Goal: Task Accomplishment & Management: Use online tool/utility

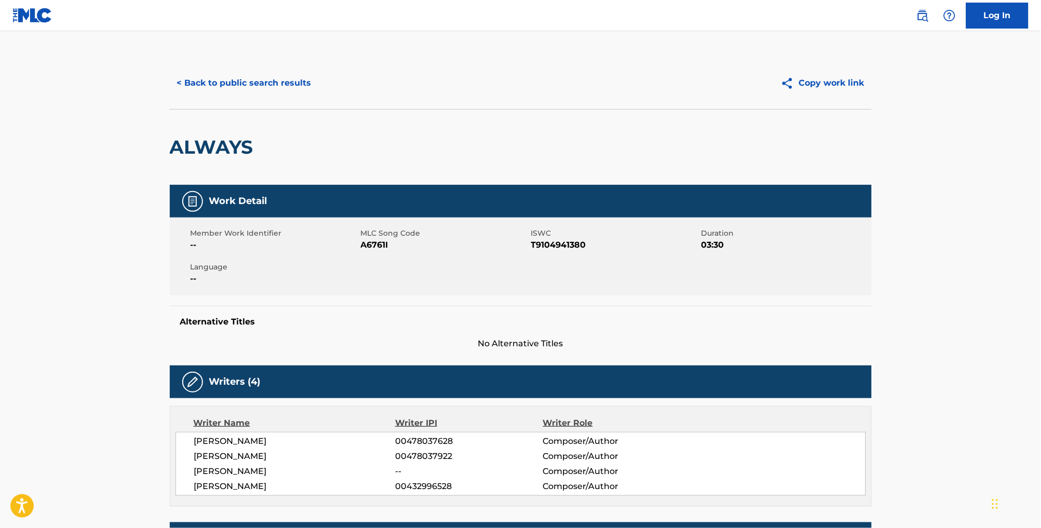
click at [244, 82] on button "< Back to public search results" at bounding box center [244, 83] width 149 height 26
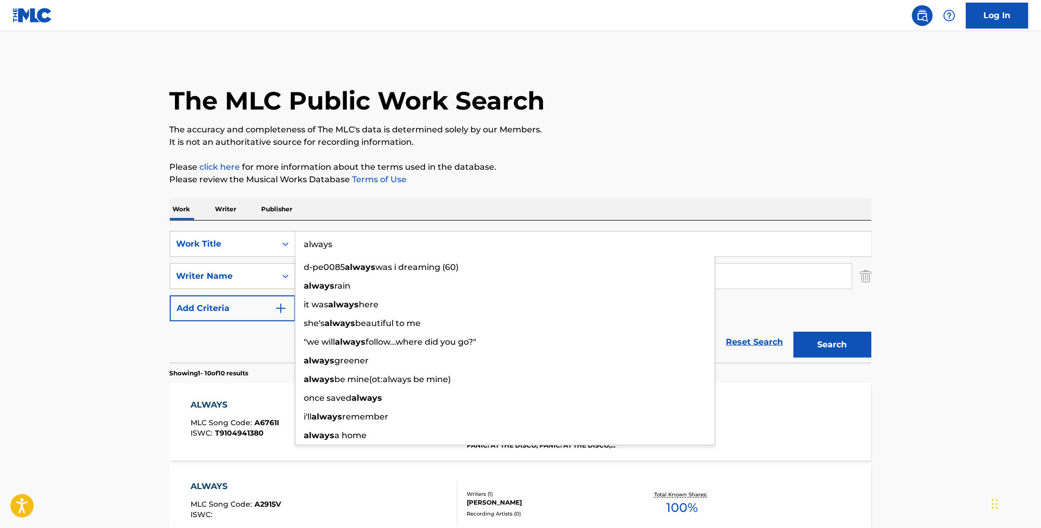
drag, startPoint x: 336, startPoint y: 251, endPoint x: 319, endPoint y: 250, distance: 17.2
click at [319, 250] on input "always" at bounding box center [583, 244] width 576 height 25
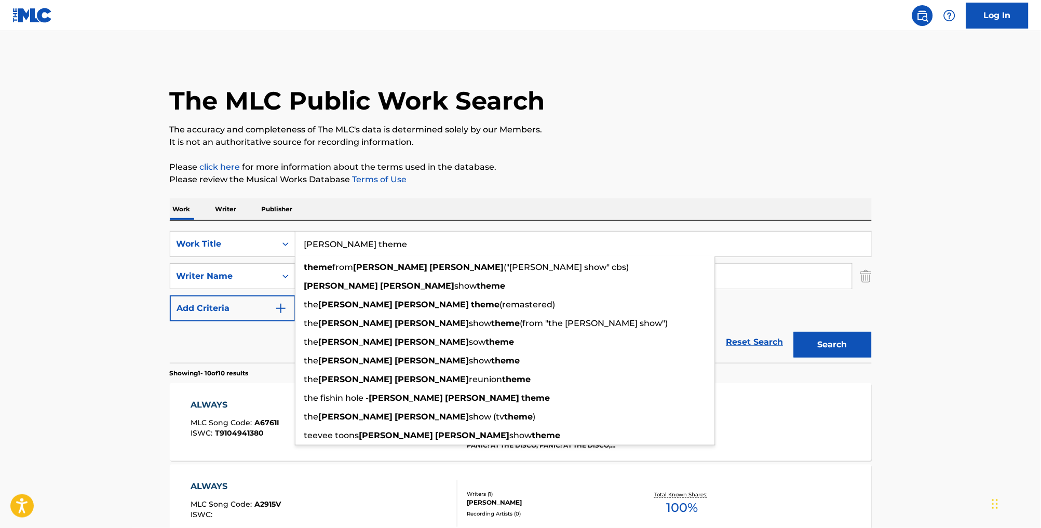
type input "[PERSON_NAME] theme"
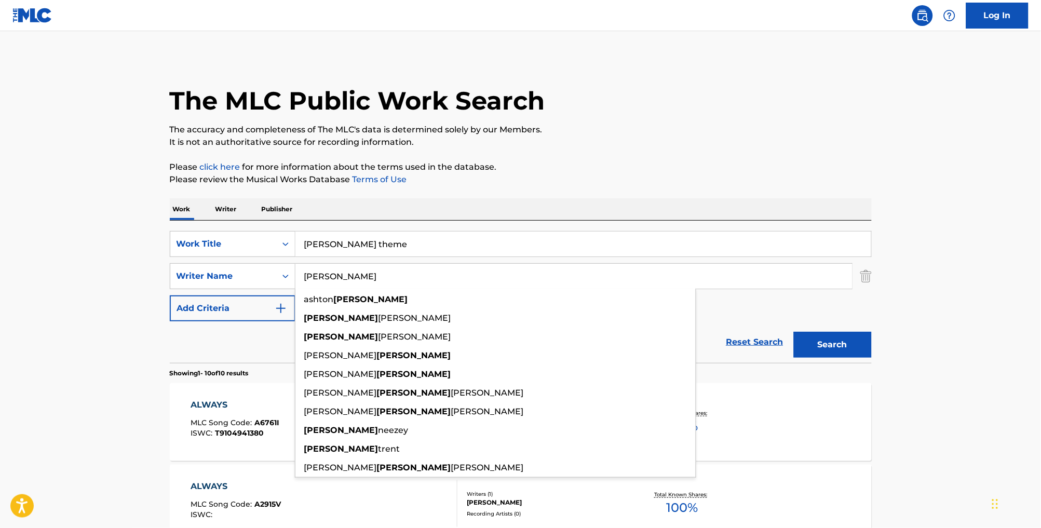
type input "[PERSON_NAME]"
click at [851, 358] on button "Search" at bounding box center [833, 345] width 78 height 26
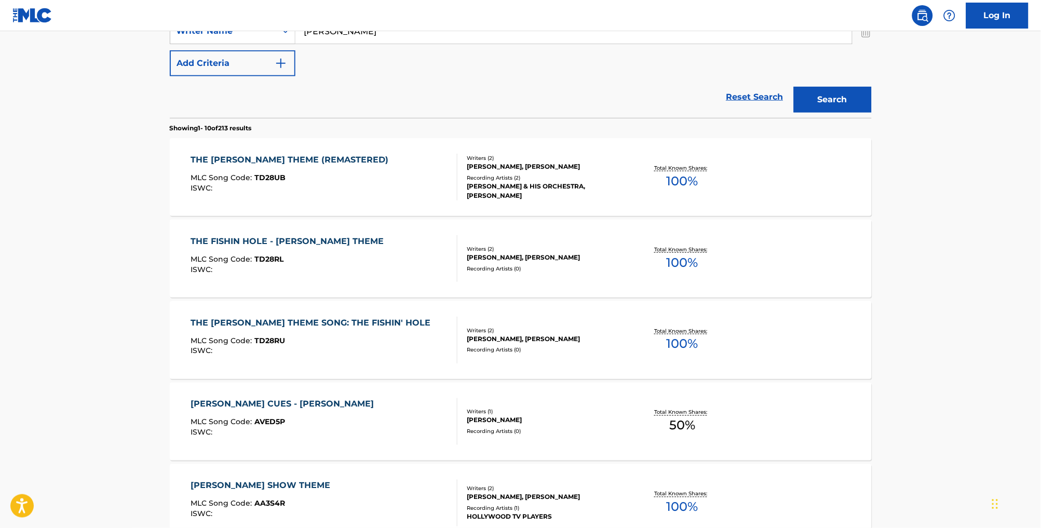
scroll to position [248, 0]
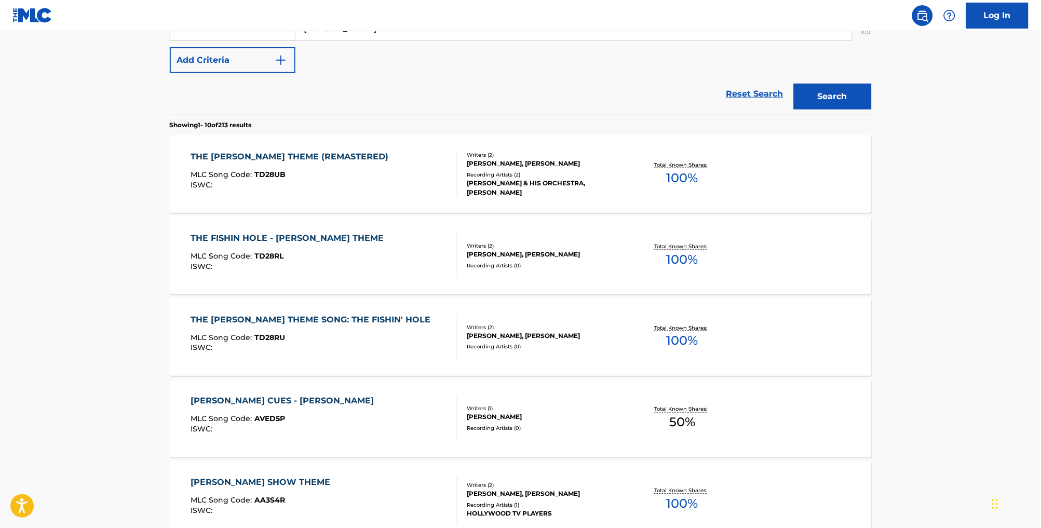
click at [415, 356] on div "THE [PERSON_NAME] THEME SONG: THE FISHIN' HOLE MLC Song Code : TD28RU ISWC :" at bounding box center [324, 337] width 267 height 47
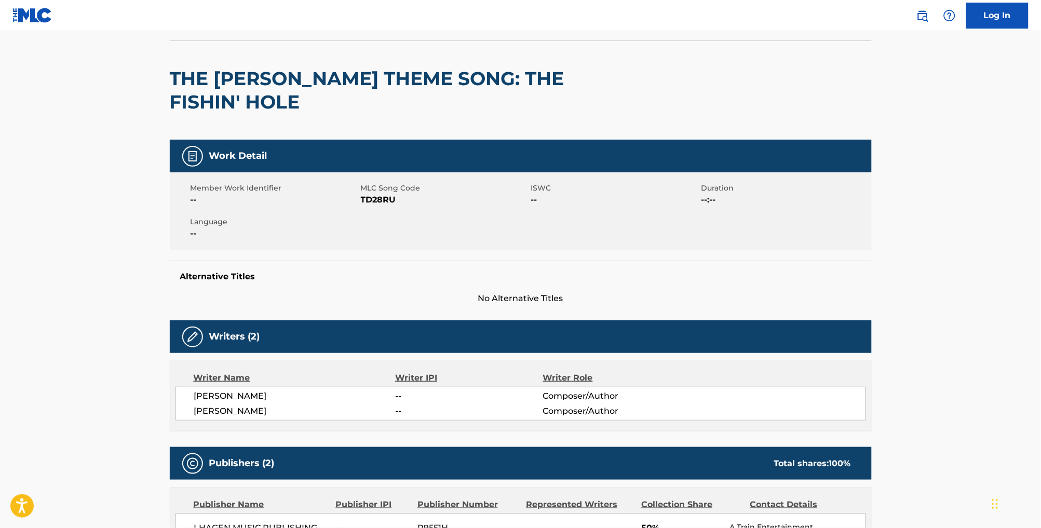
scroll to position [60, 0]
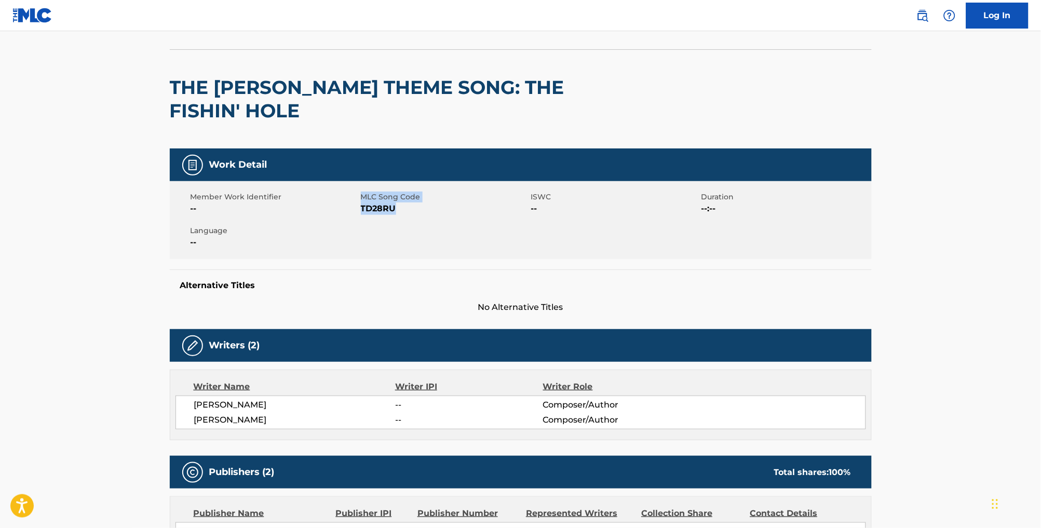
drag, startPoint x: 396, startPoint y: 221, endPoint x: 350, endPoint y: 222, distance: 45.2
click at [350, 222] on div "Member Work Identifier -- MLC Song Code TD28RU ISWC -- Duration --:-- Language …" at bounding box center [521, 220] width 702 height 78
click at [398, 233] on div "Member Work Identifier -- MLC Song Code TD28RU ISWC -- Duration --:-- Language …" at bounding box center [521, 220] width 702 height 78
drag, startPoint x: 392, startPoint y: 219, endPoint x: 352, endPoint y: 219, distance: 40.0
click at [361, 215] on span "TD28RU" at bounding box center [445, 208] width 168 height 12
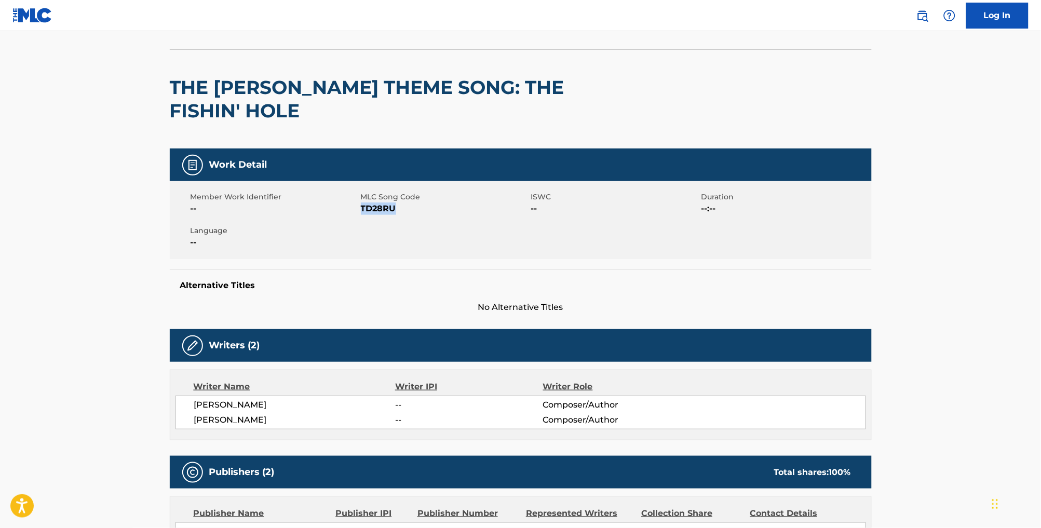
copy span "TD28RU"
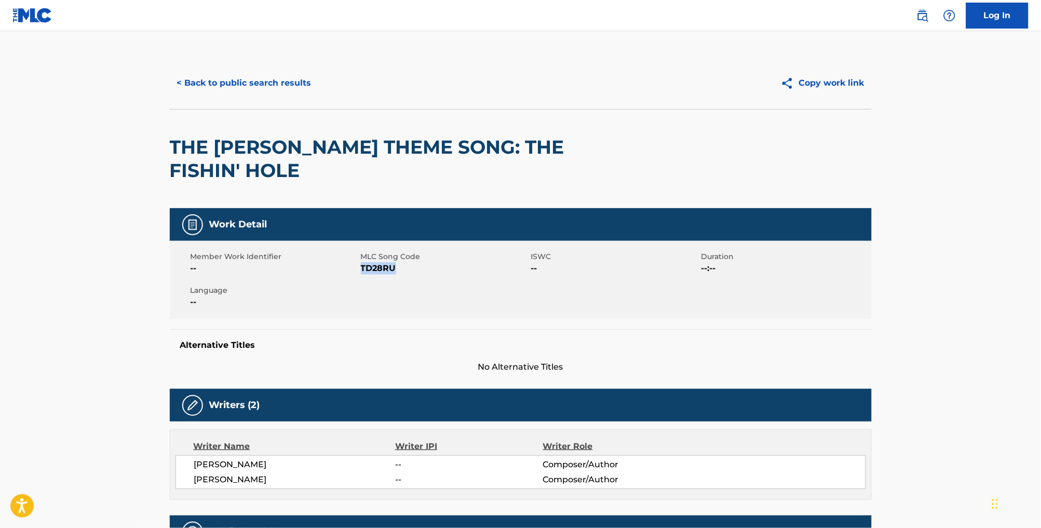
scroll to position [0, 0]
click at [254, 88] on button "< Back to public search results" at bounding box center [244, 83] width 149 height 26
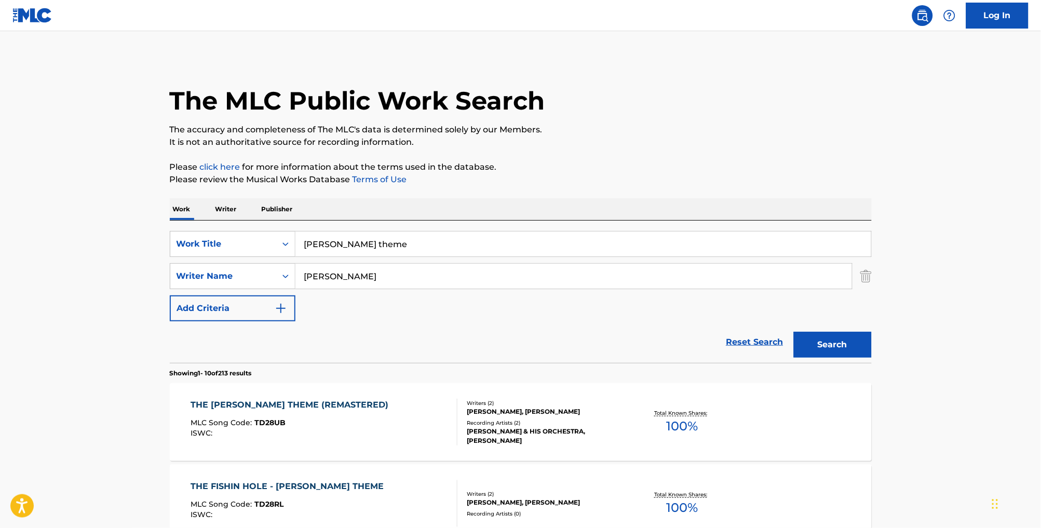
scroll to position [248, 0]
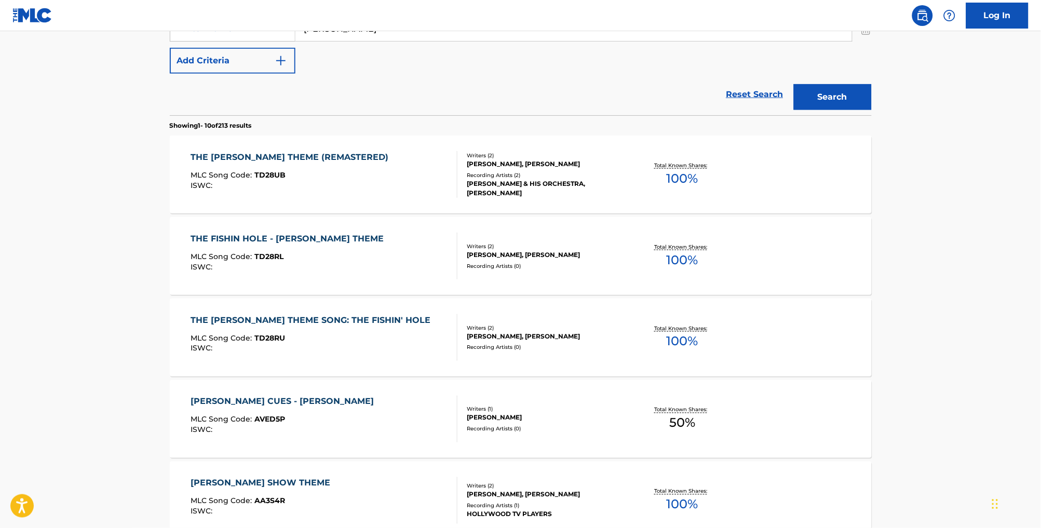
click at [331, 245] on div "THE FISHIN HOLE - [PERSON_NAME] THEME" at bounding box center [290, 239] width 198 height 12
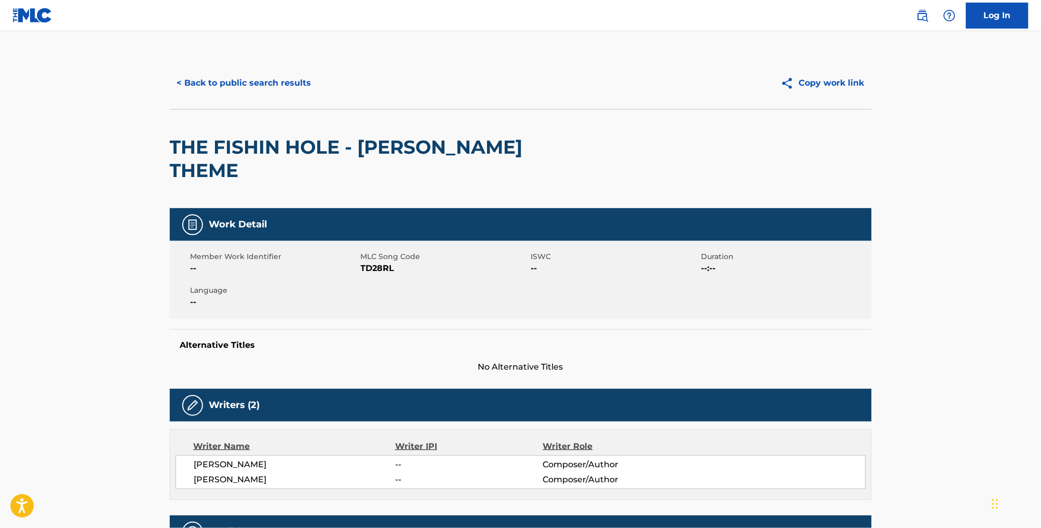
click at [242, 90] on button "< Back to public search results" at bounding box center [244, 83] width 149 height 26
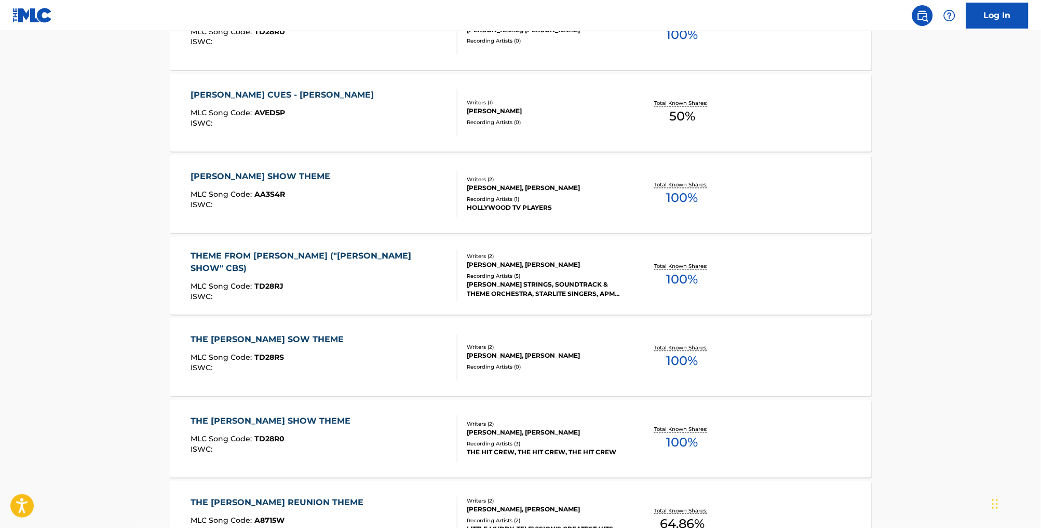
scroll to position [563, 0]
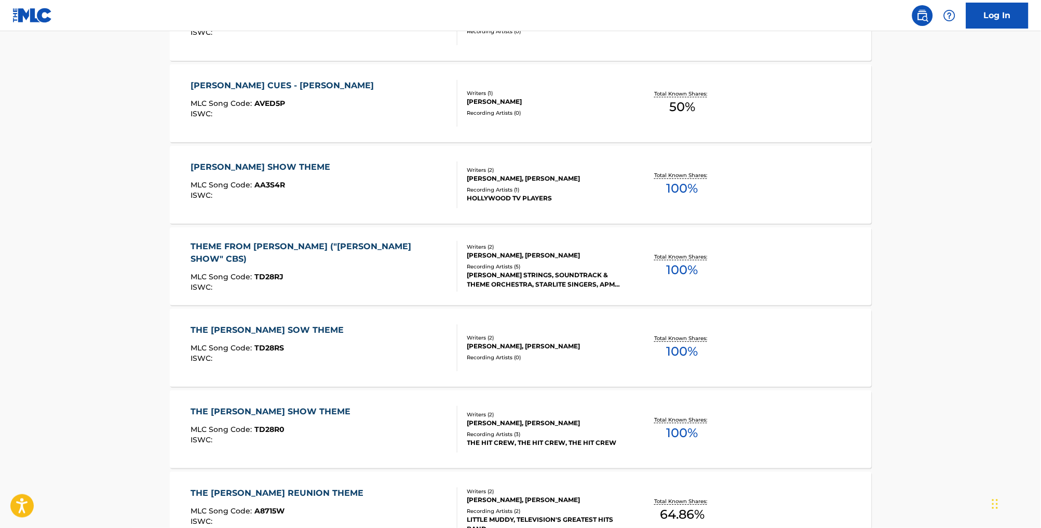
click at [290, 174] on div "[PERSON_NAME] SHOW THEME" at bounding box center [263, 167] width 145 height 12
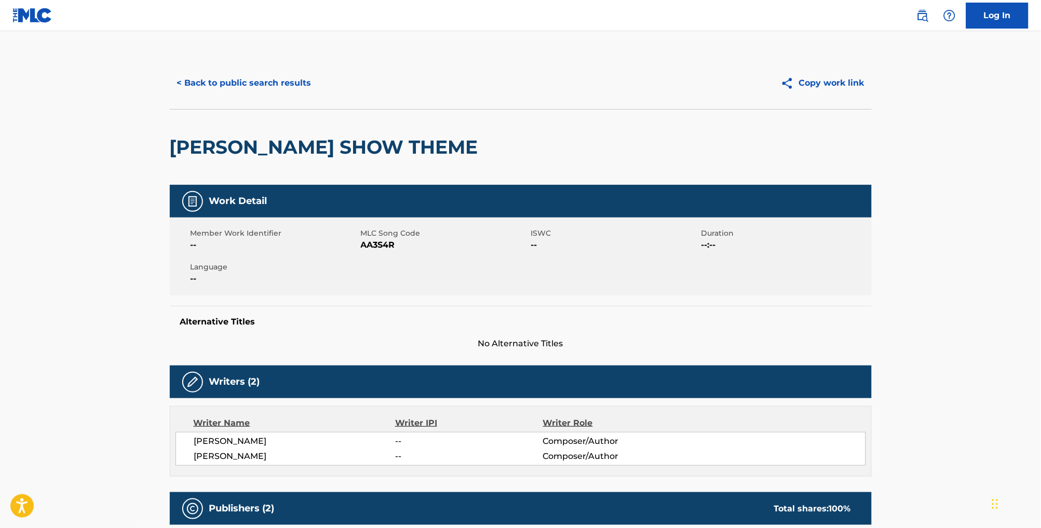
click at [246, 86] on button "< Back to public search results" at bounding box center [244, 83] width 149 height 26
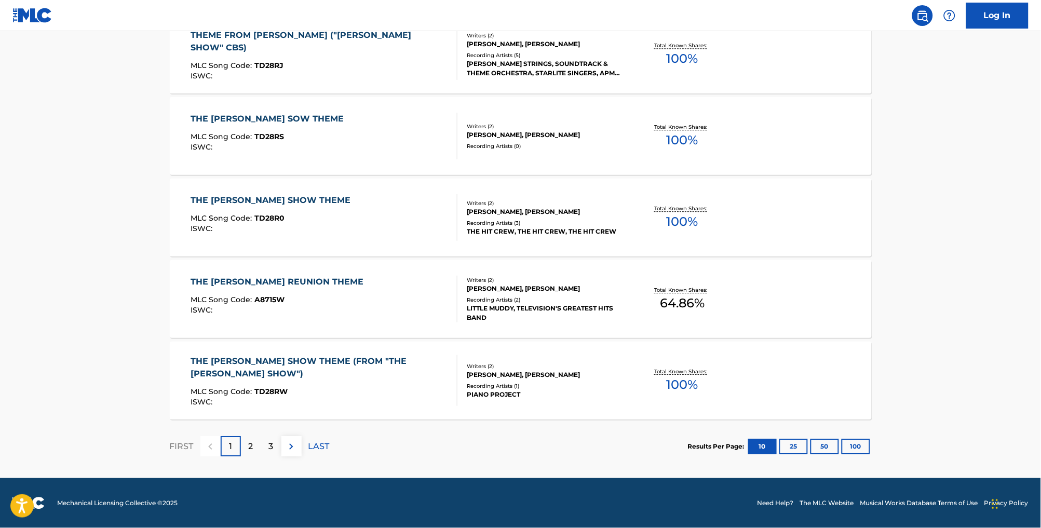
scroll to position [795, 0]
click at [316, 357] on div "THE [PERSON_NAME] SHOW THEME (FROM "THE [PERSON_NAME] SHOW")" at bounding box center [320, 367] width 258 height 25
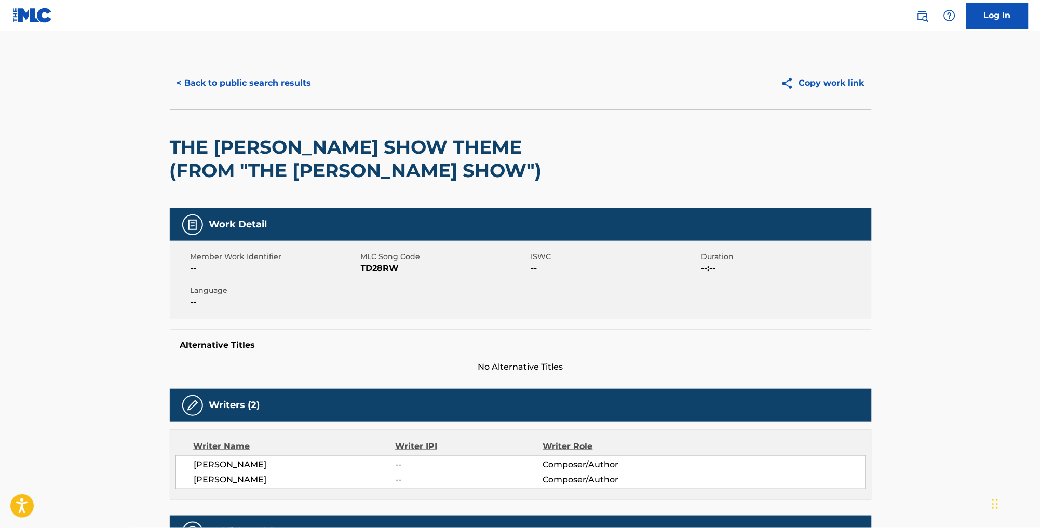
click at [264, 83] on button "< Back to public search results" at bounding box center [244, 83] width 149 height 26
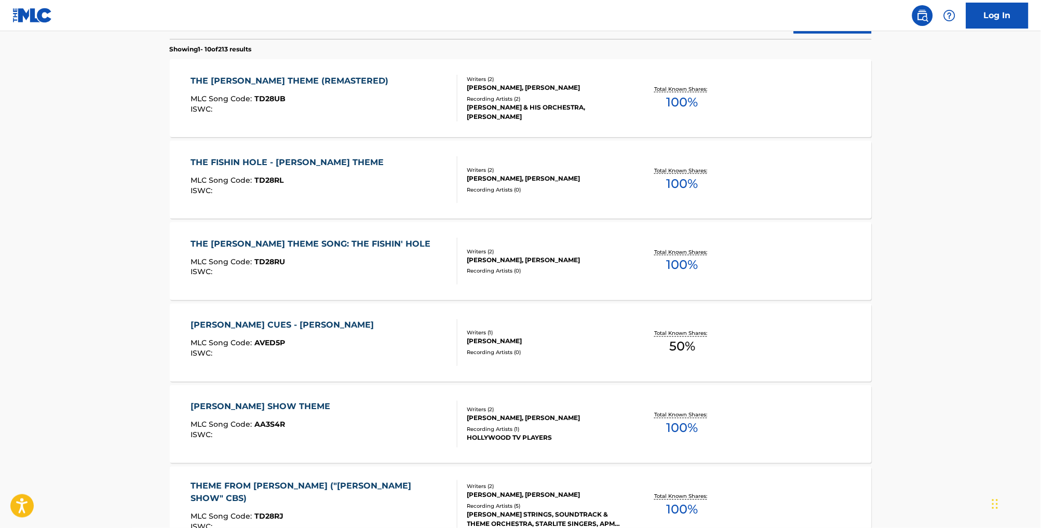
scroll to position [333, 0]
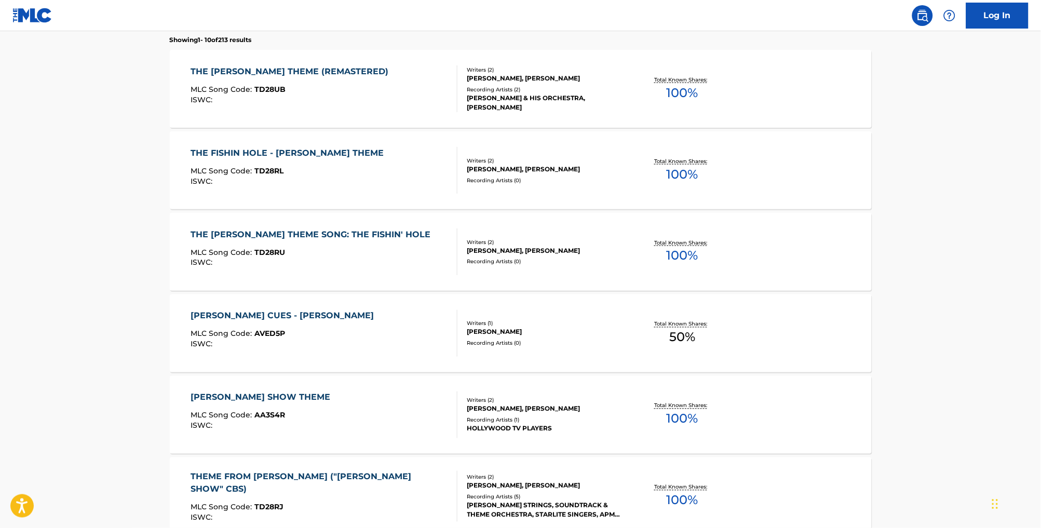
click at [329, 78] on div "THE [PERSON_NAME] THEME (REMASTERED)" at bounding box center [292, 71] width 203 height 12
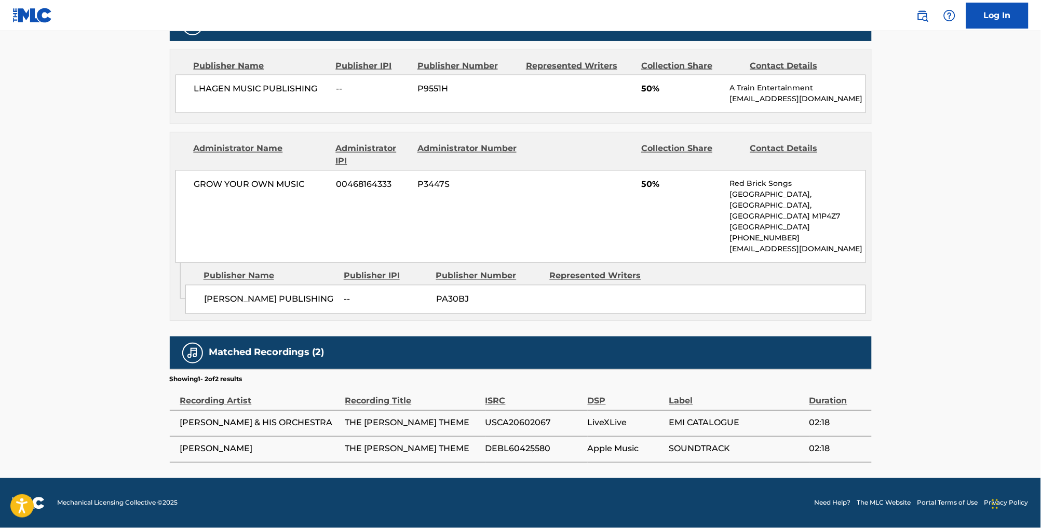
scroll to position [511, 0]
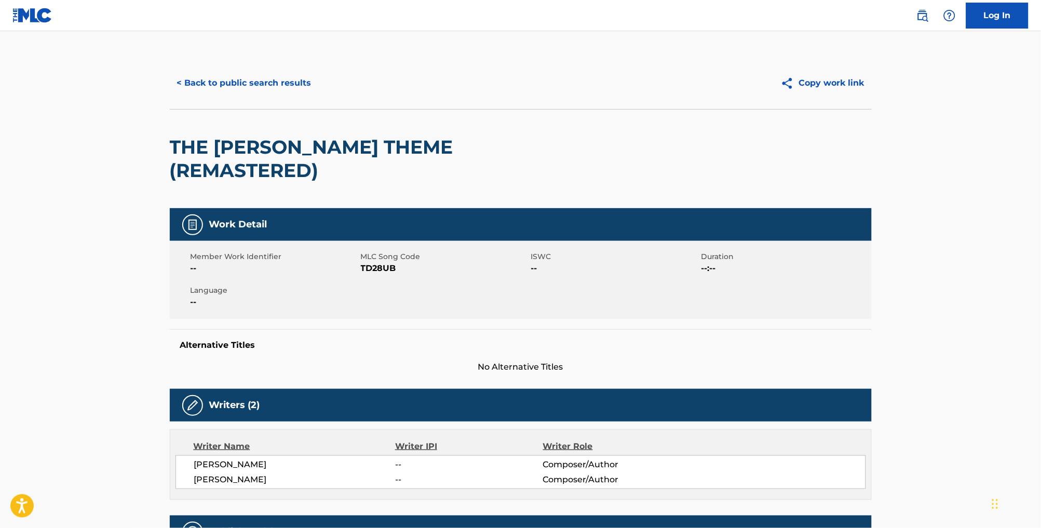
click at [262, 90] on button "< Back to public search results" at bounding box center [244, 83] width 149 height 26
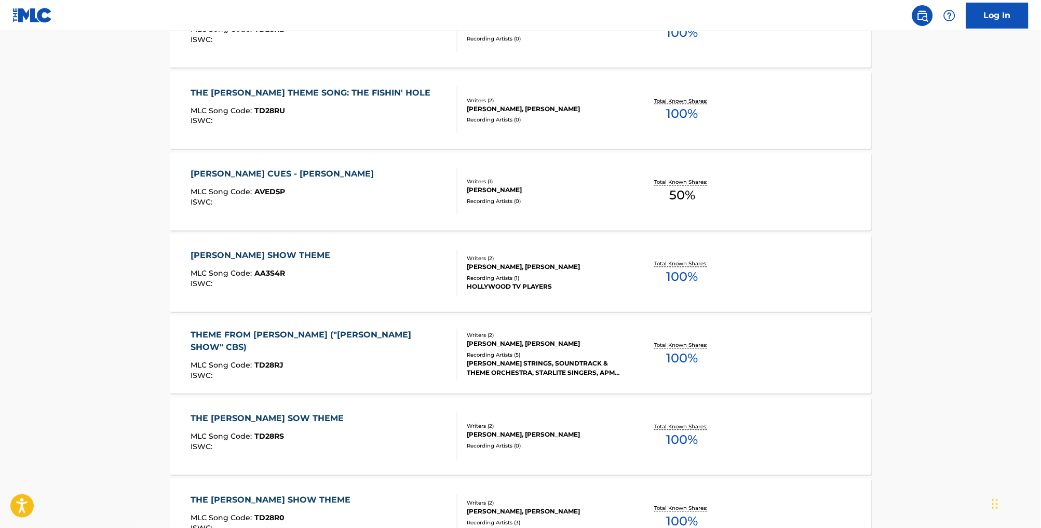
scroll to position [489, 0]
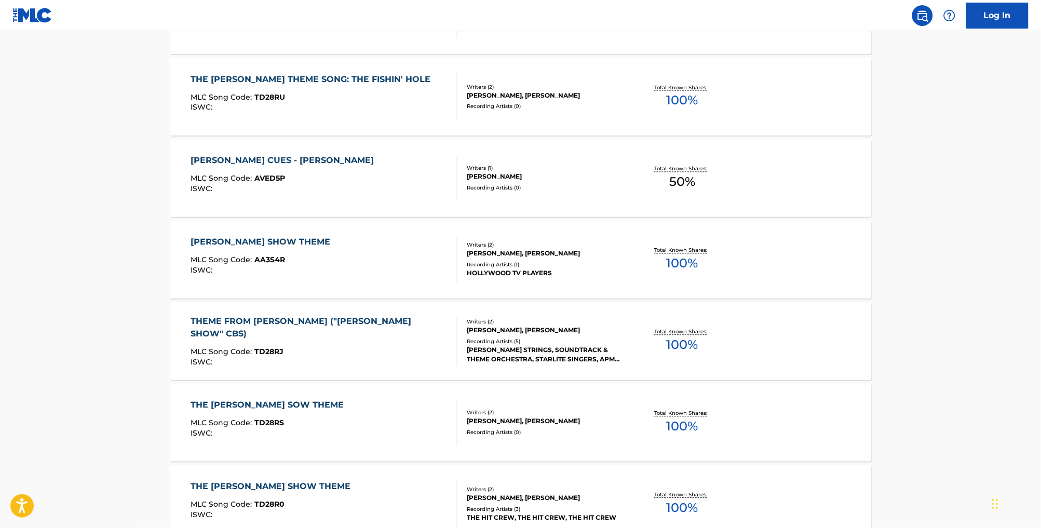
click at [275, 249] on div "[PERSON_NAME] SHOW THEME" at bounding box center [263, 242] width 145 height 12
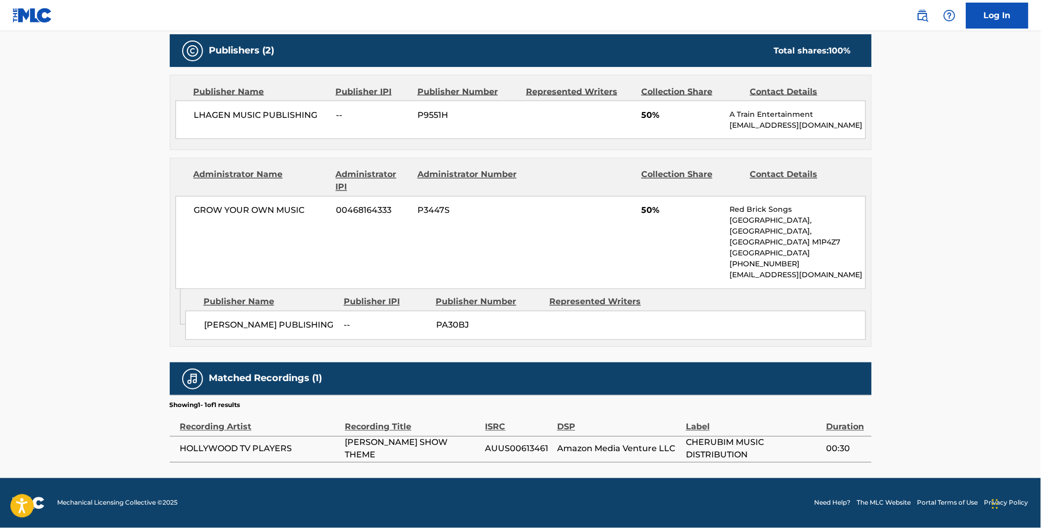
scroll to position [483, 0]
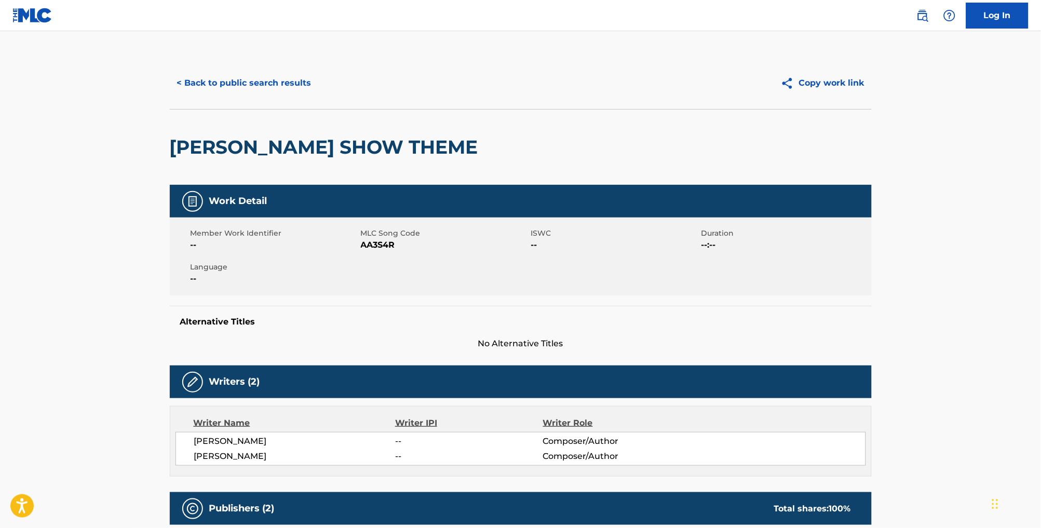
click at [225, 81] on button "< Back to public search results" at bounding box center [244, 83] width 149 height 26
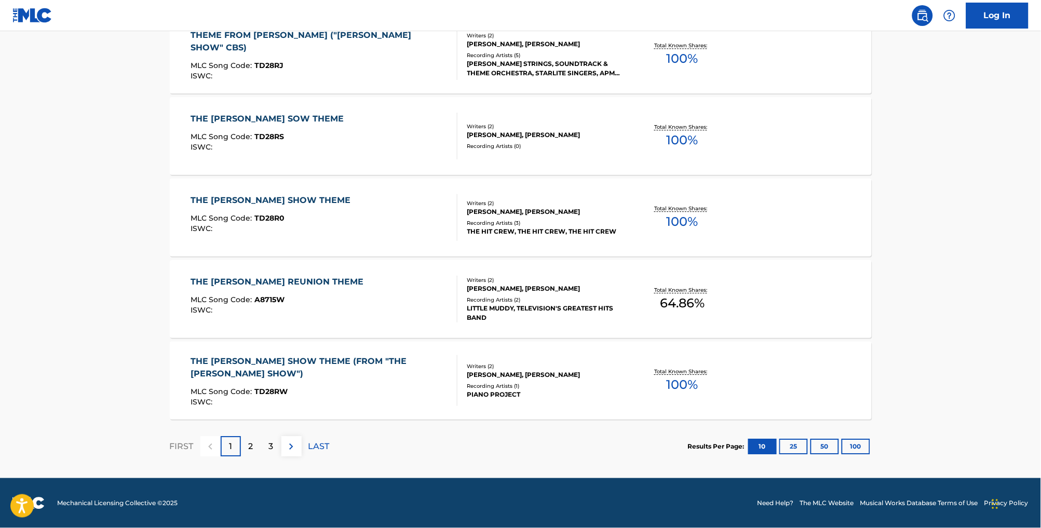
scroll to position [795, 0]
click at [344, 355] on div "THE [PERSON_NAME] SHOW THEME (FROM "THE [PERSON_NAME] SHOW")" at bounding box center [320, 367] width 258 height 25
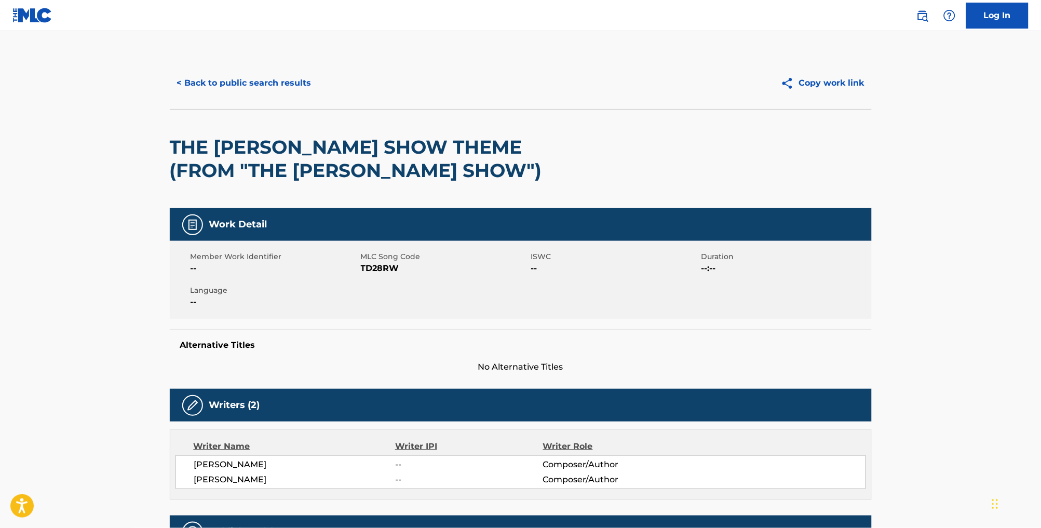
click at [255, 89] on button "< Back to public search results" at bounding box center [244, 83] width 149 height 26
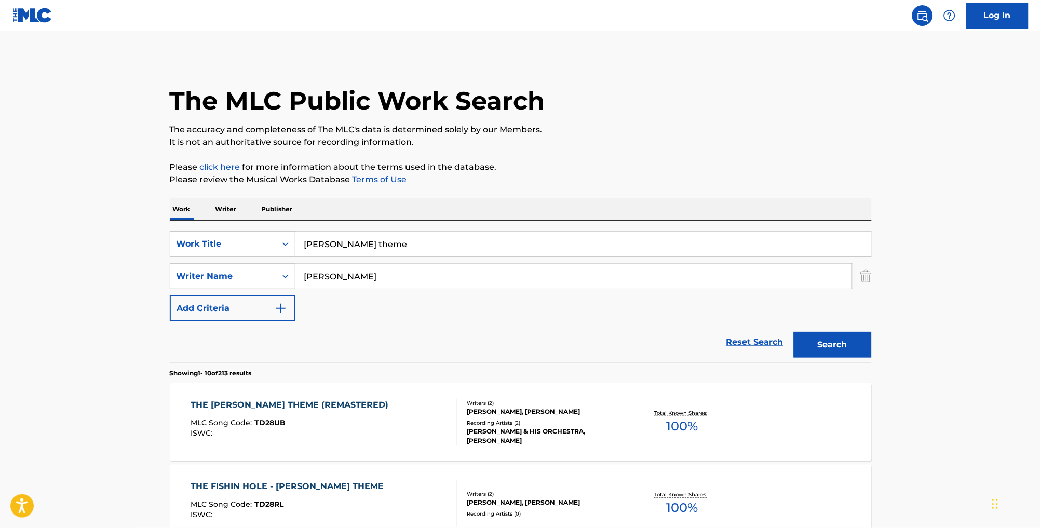
scroll to position [732, 0]
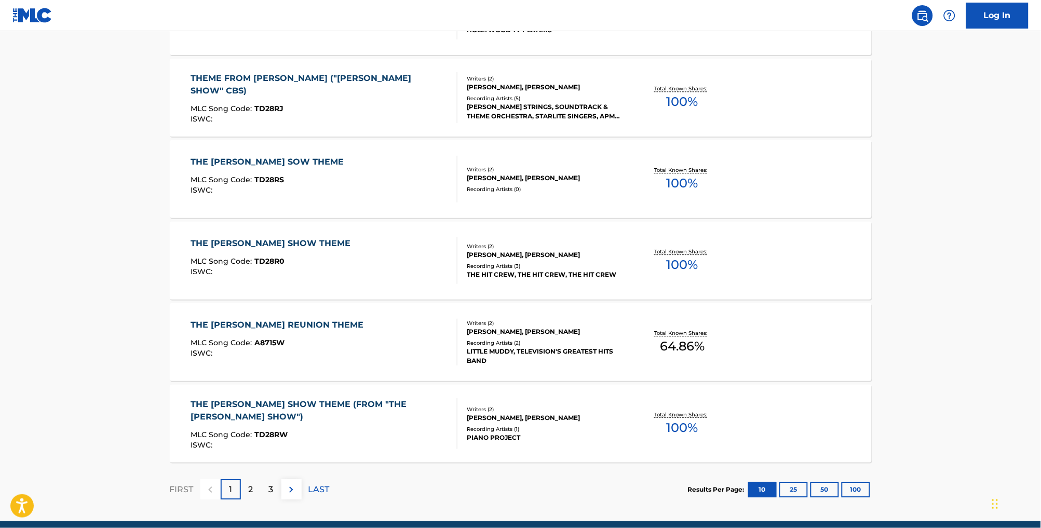
click at [249, 496] on p "2" at bounding box center [251, 489] width 5 height 12
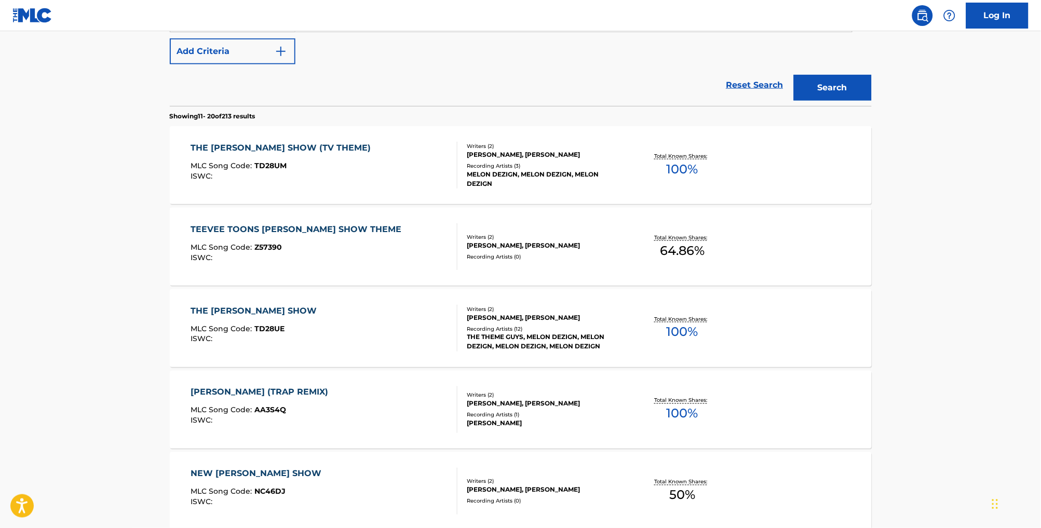
scroll to position [258, 0]
click at [317, 153] on div "THE [PERSON_NAME] SHOW (TV THEME)" at bounding box center [283, 147] width 185 height 12
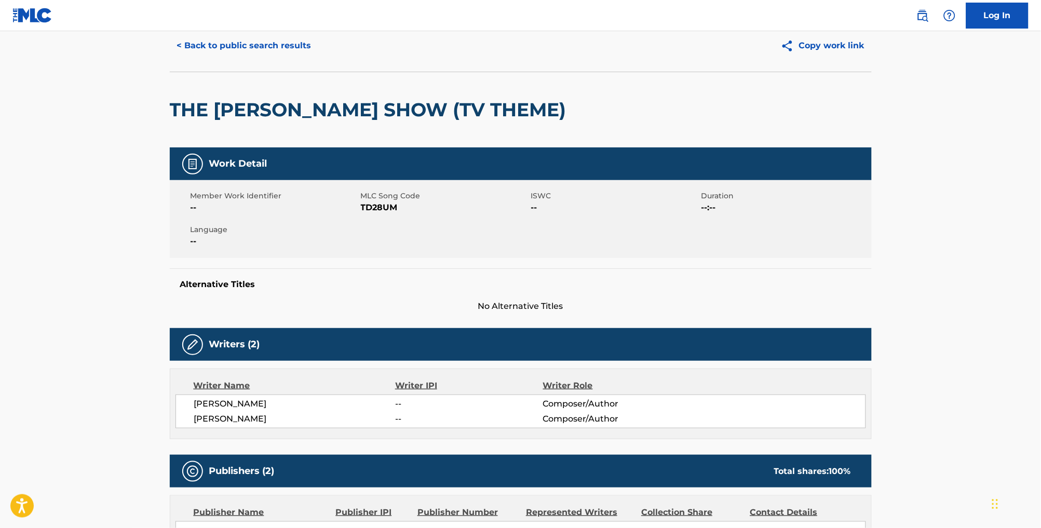
click at [240, 50] on button "< Back to public search results" at bounding box center [244, 46] width 149 height 26
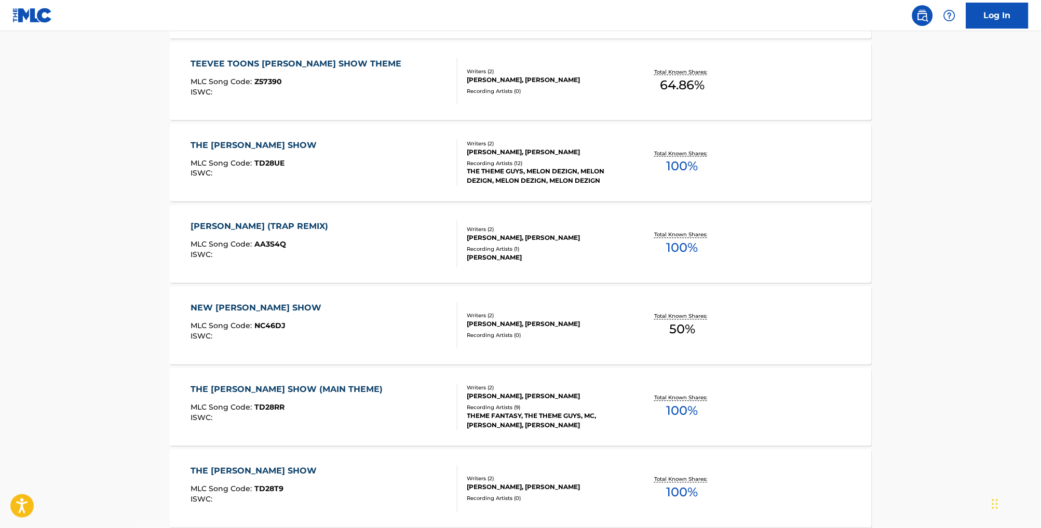
scroll to position [442, 0]
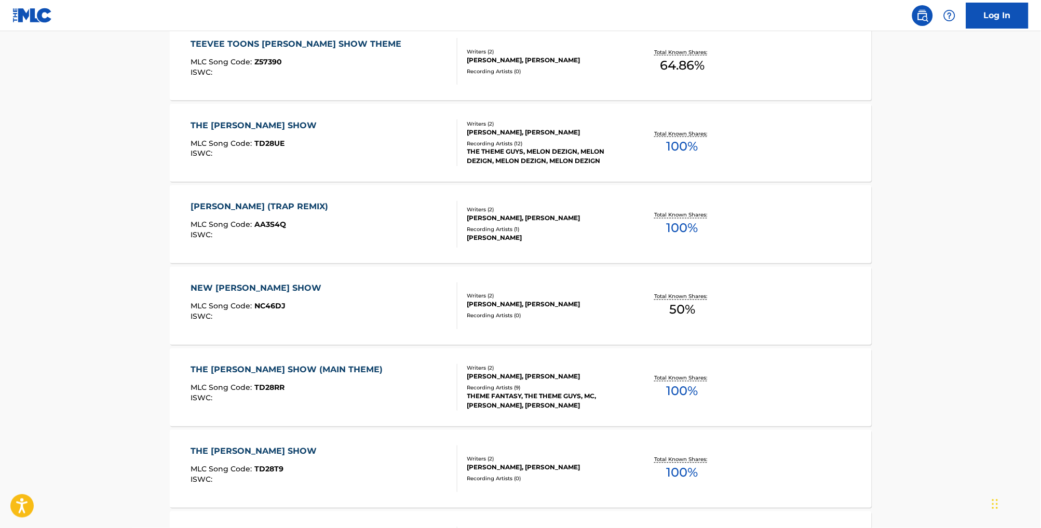
click at [395, 229] on div "[PERSON_NAME] (TRAP REMIX) MLC Song Code : AA3S4Q ISWC :" at bounding box center [324, 224] width 267 height 47
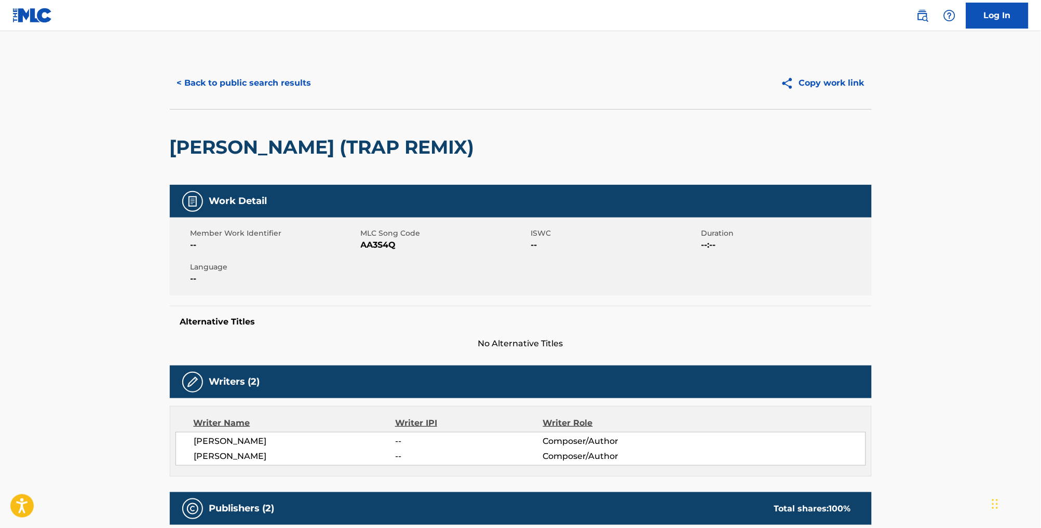
click at [209, 89] on button "< Back to public search results" at bounding box center [244, 83] width 149 height 26
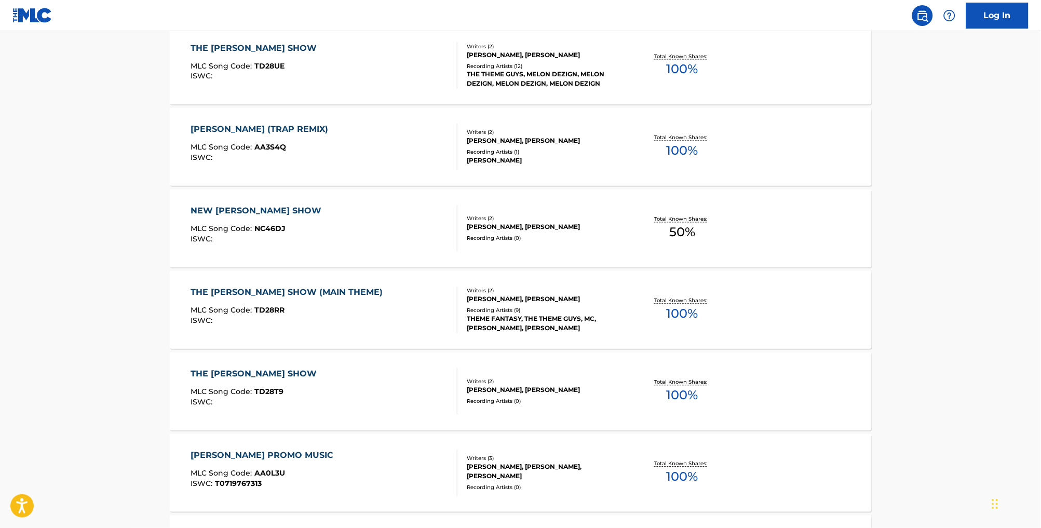
scroll to position [542, 0]
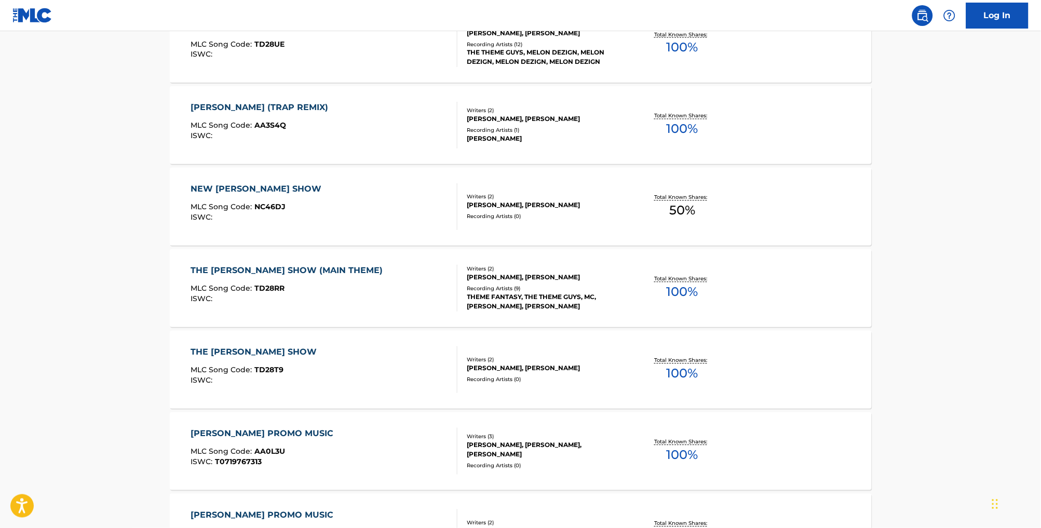
click at [345, 295] on div "MLC Song Code : TD28RR" at bounding box center [289, 290] width 197 height 10
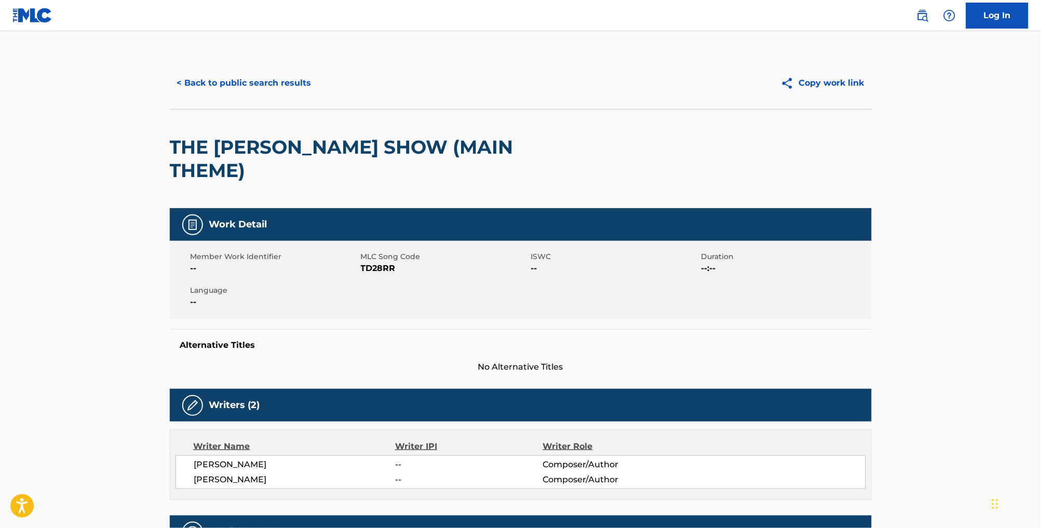
click at [231, 88] on button "< Back to public search results" at bounding box center [244, 83] width 149 height 26
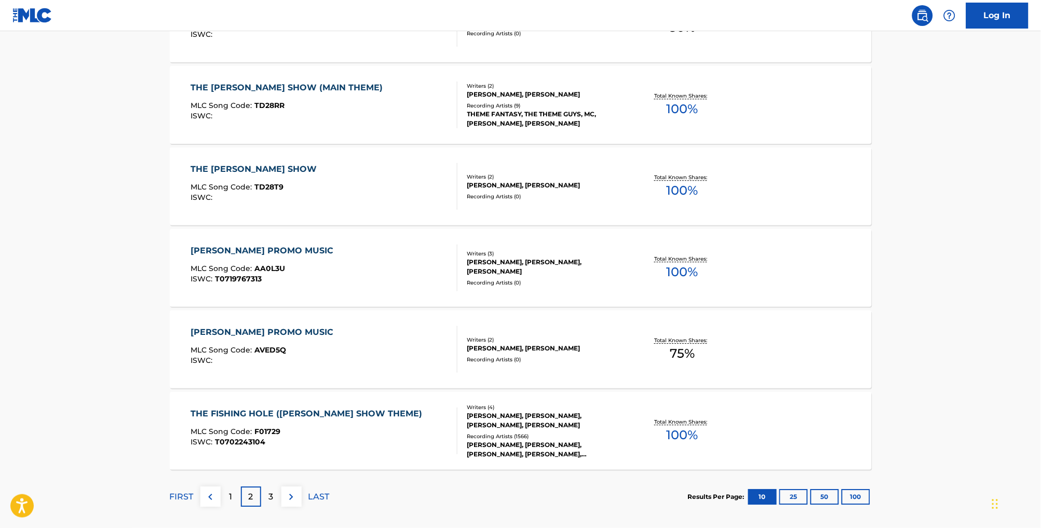
scroll to position [726, 0]
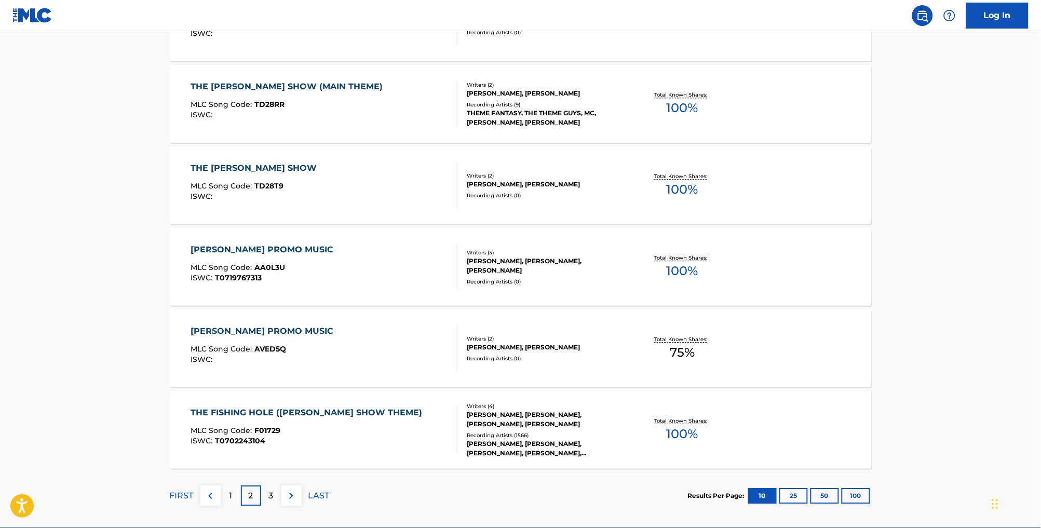
click at [357, 419] on div "THE FISHING HOLE ([PERSON_NAME] SHOW THEME)" at bounding box center [309, 413] width 237 height 12
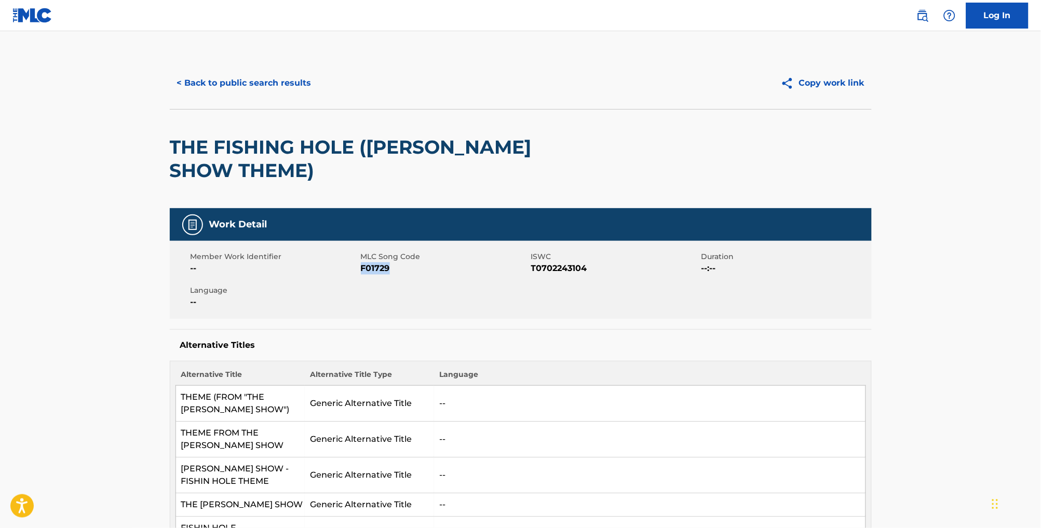
drag, startPoint x: 384, startPoint y: 282, endPoint x: 352, endPoint y: 279, distance: 32.3
click at [361, 275] on span "F01729" at bounding box center [445, 268] width 168 height 12
copy span "F01729"
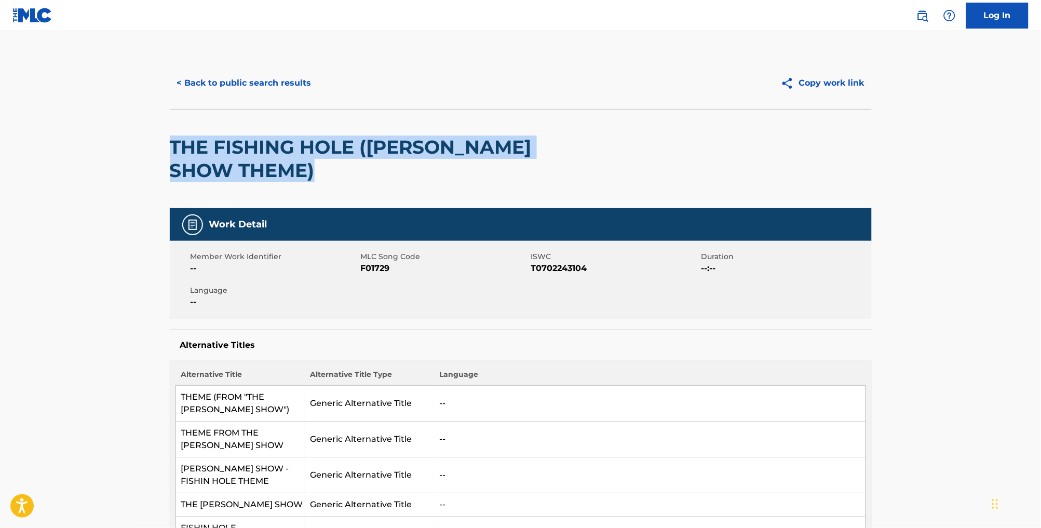
drag, startPoint x: 227, startPoint y: 183, endPoint x: 134, endPoint y: 159, distance: 95.8
copy h2 "THE FISHING HOLE ([PERSON_NAME] SHOW THEME)"
click at [237, 92] on button "< Back to public search results" at bounding box center [244, 83] width 149 height 26
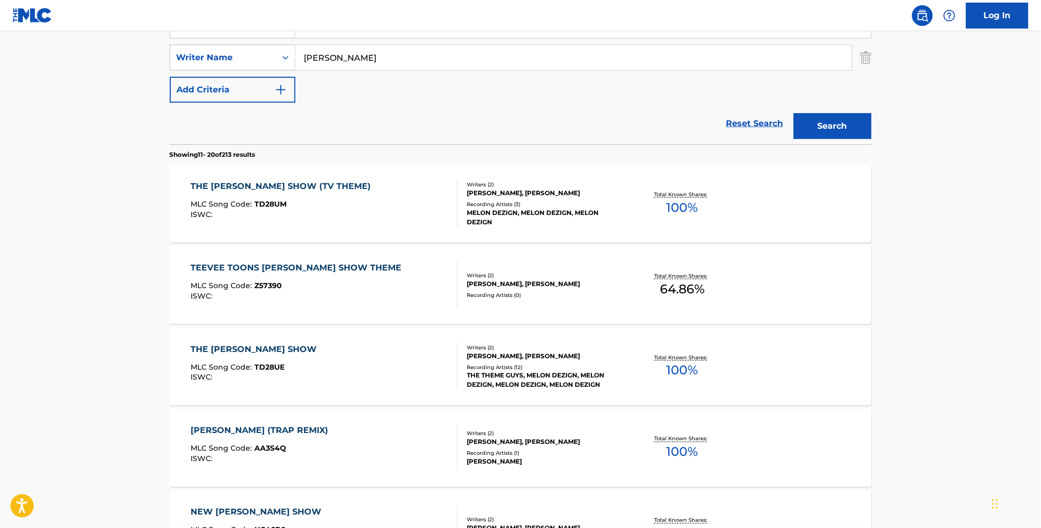
scroll to position [209, 0]
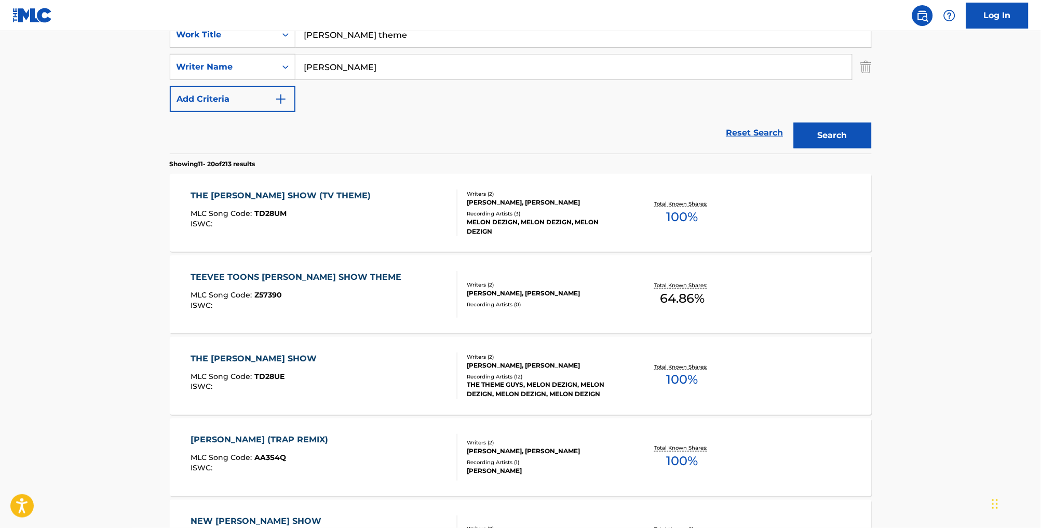
drag, startPoint x: 282, startPoint y: 229, endPoint x: 255, endPoint y: 225, distance: 27.3
click at [272, 220] on div "MLC Song Code : TD28UM" at bounding box center [283, 215] width 185 height 10
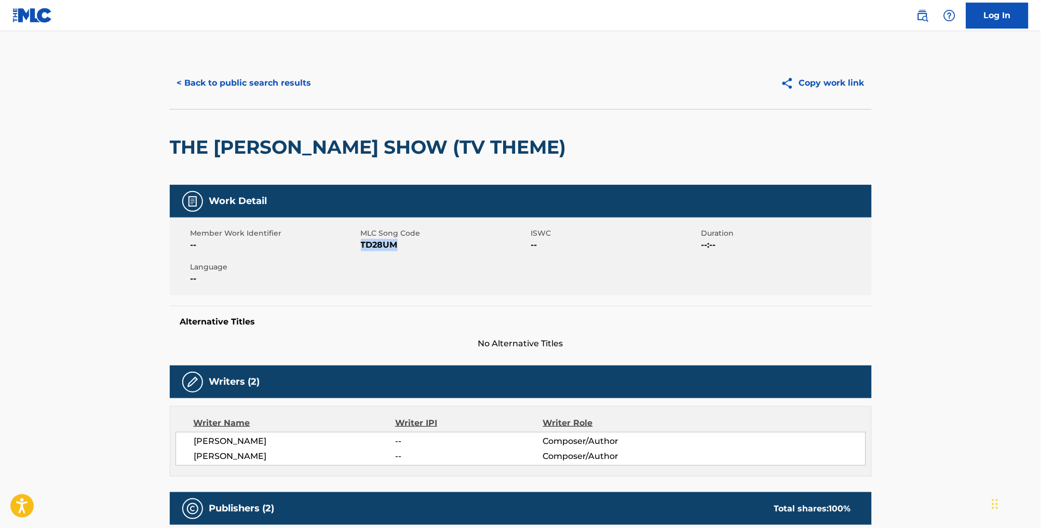
drag, startPoint x: 400, startPoint y: 259, endPoint x: 353, endPoint y: 258, distance: 47.8
click at [361, 251] on span "TD28UM" at bounding box center [445, 245] width 168 height 12
copy span "TD28UM"
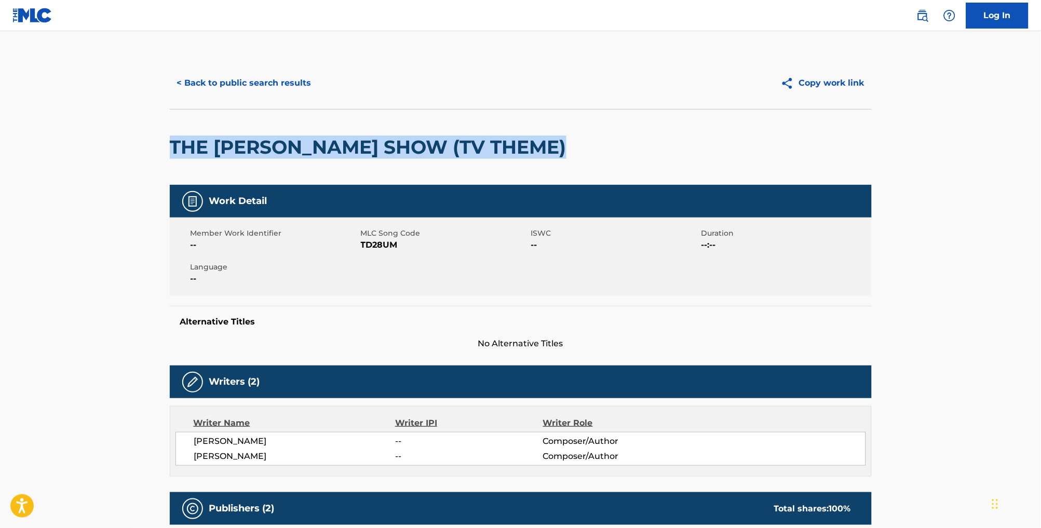
drag, startPoint x: 559, startPoint y: 164, endPoint x: 197, endPoint y: 137, distance: 363.4
click at [197, 137] on div "THE [PERSON_NAME] SHOW (TV THEME)" at bounding box center [521, 147] width 702 height 76
copy h2 "THE [PERSON_NAME] SHOW (TV THEME)"
click at [231, 84] on button "< Back to public search results" at bounding box center [244, 83] width 149 height 26
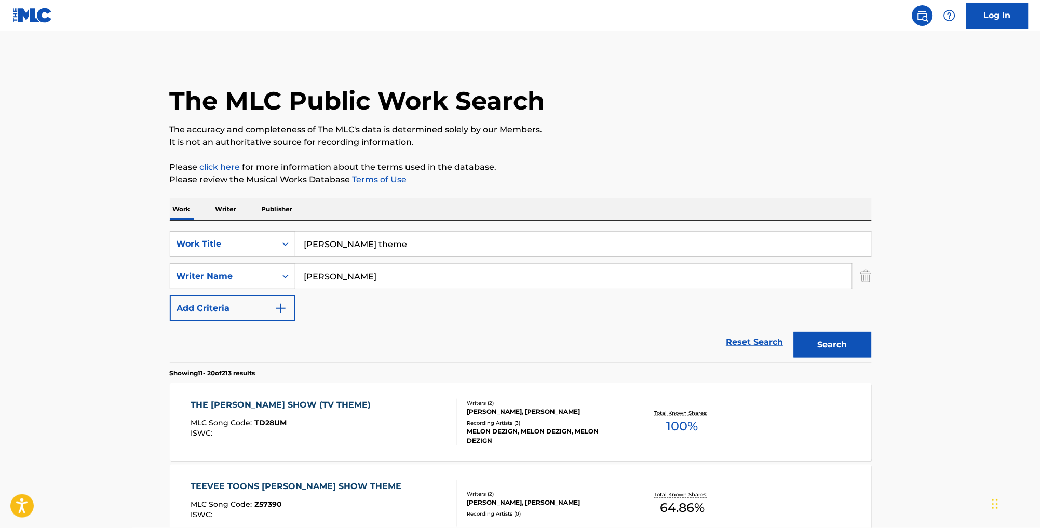
scroll to position [209, 0]
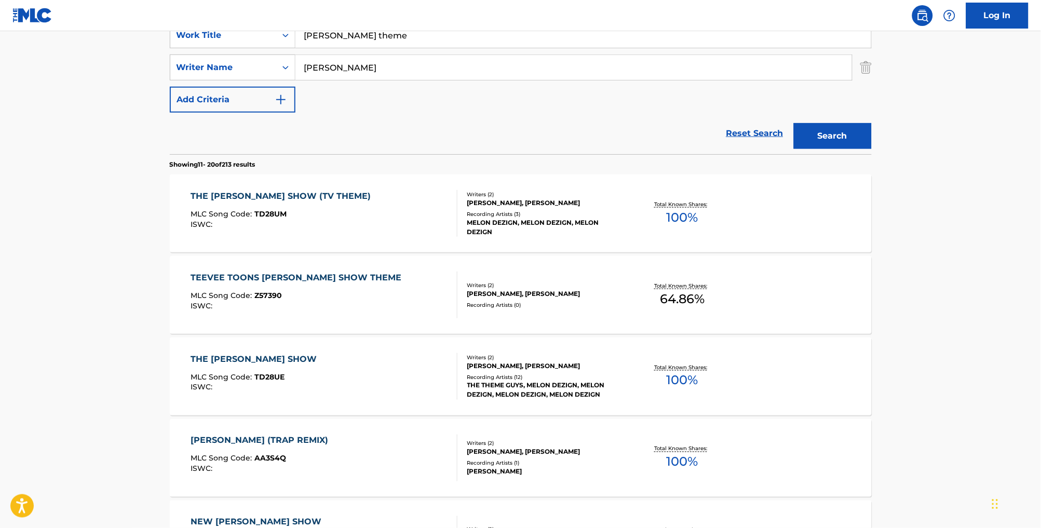
click at [361, 302] on div "MLC Song Code : Z57390" at bounding box center [299, 297] width 216 height 10
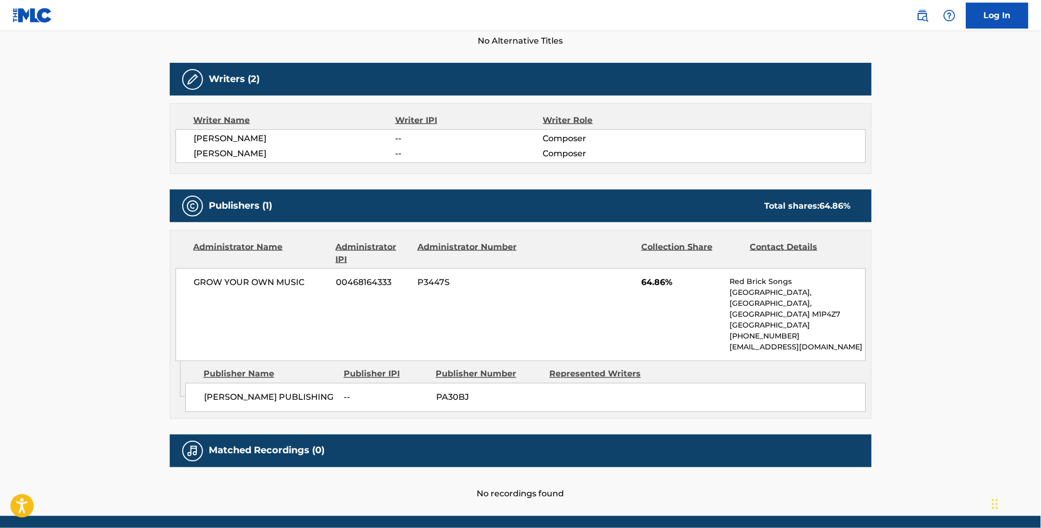
scroll to position [347, 0]
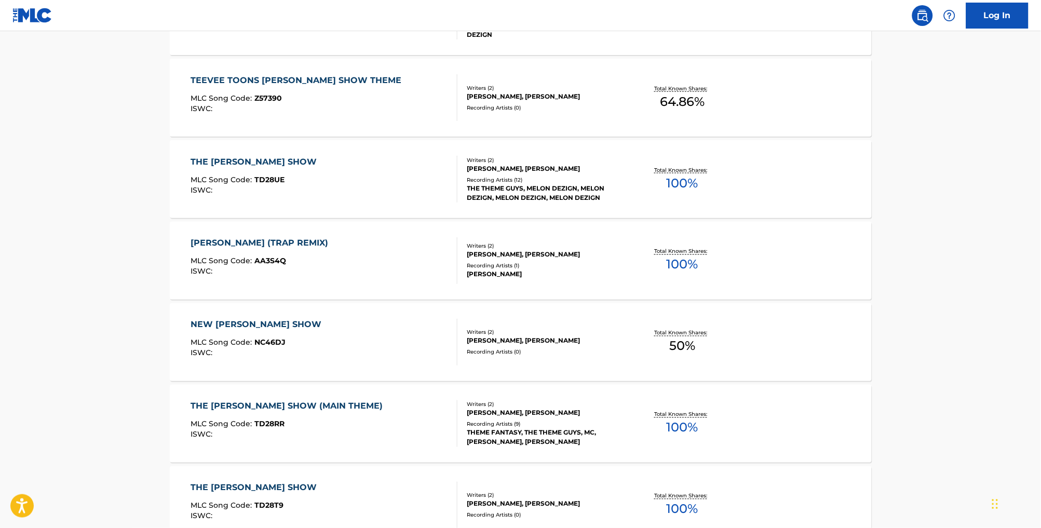
scroll to position [208, 0]
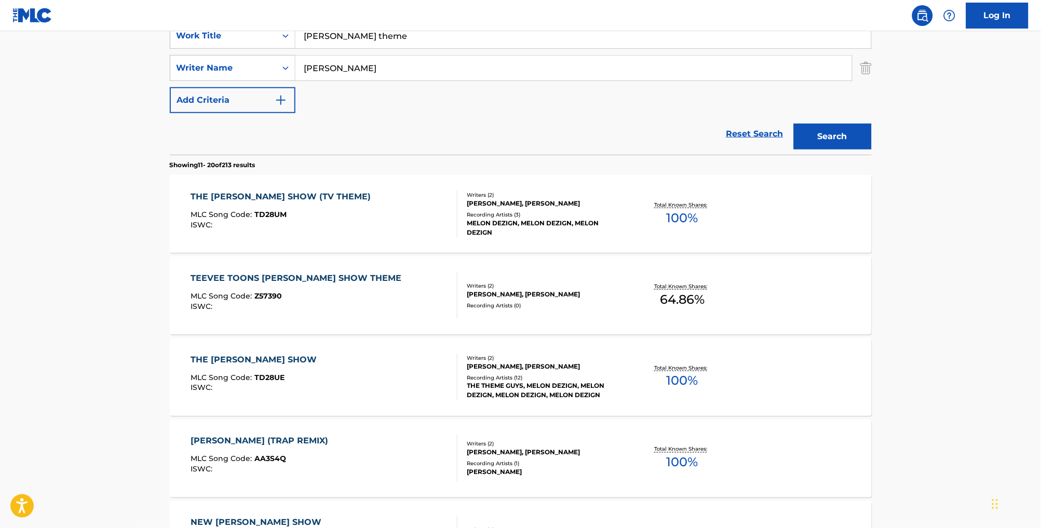
click at [334, 391] on div "THE [PERSON_NAME] SHOW MLC Song Code : TD28UE ISWC :" at bounding box center [324, 377] width 267 height 47
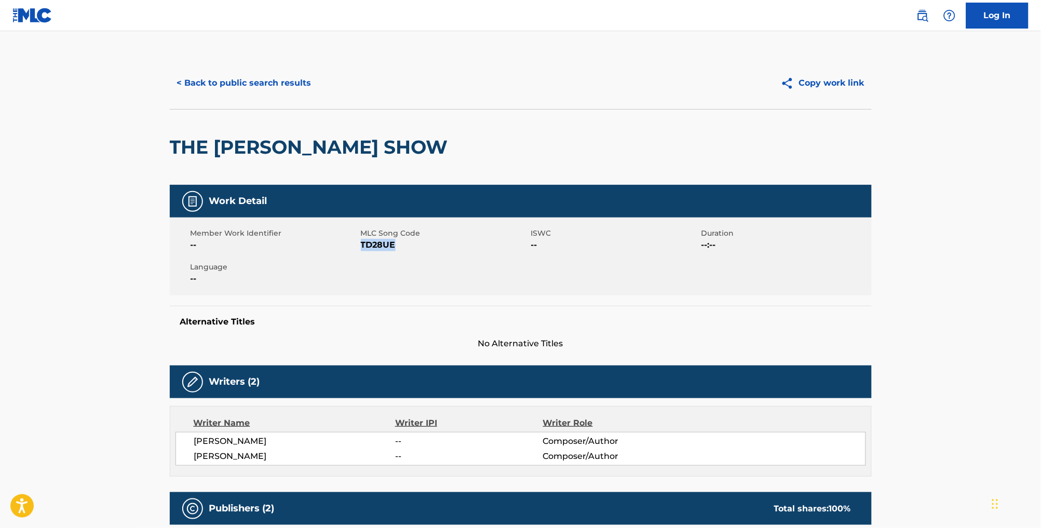
drag, startPoint x: 400, startPoint y: 258, endPoint x: 353, endPoint y: 255, distance: 47.3
click at [361, 251] on span "TD28UE" at bounding box center [445, 245] width 168 height 12
copy span "TD28UE"
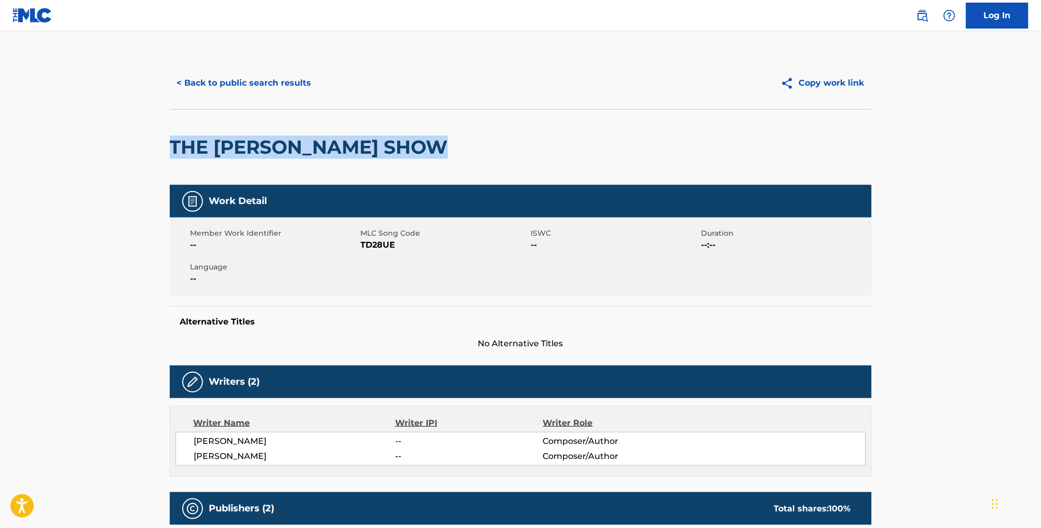
drag, startPoint x: 428, startPoint y: 146, endPoint x: 126, endPoint y: 138, distance: 302.3
copy h2 "THE [PERSON_NAME] SHOW"
click at [259, 87] on button "< Back to public search results" at bounding box center [244, 83] width 149 height 26
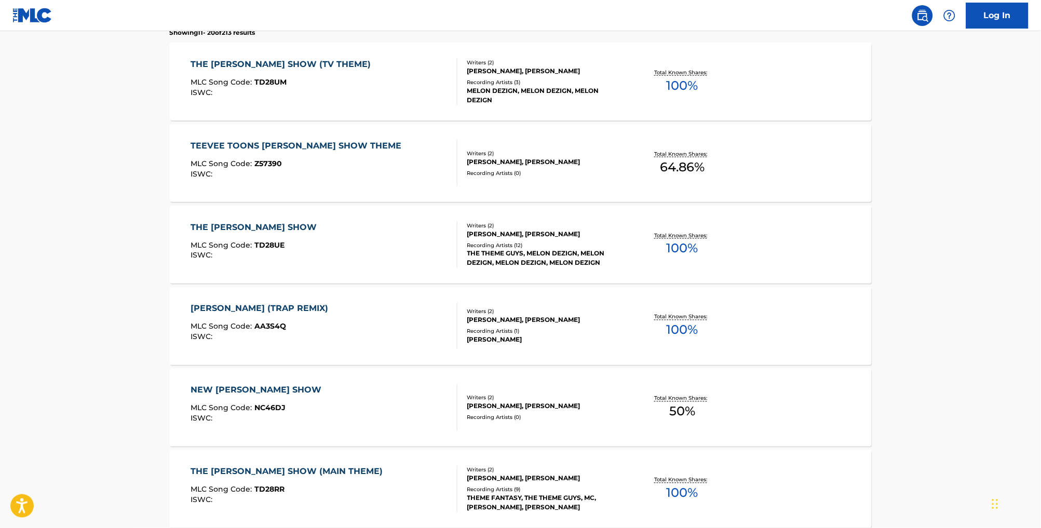
scroll to position [350, 0]
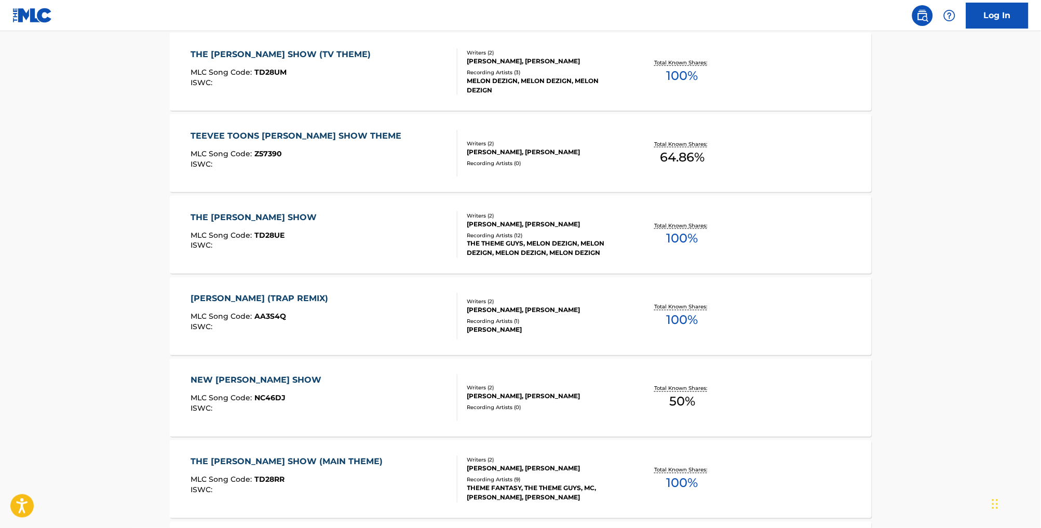
click at [354, 330] on div "[PERSON_NAME] (TRAP REMIX) MLC Song Code : AA3S4Q ISWC :" at bounding box center [324, 316] width 267 height 47
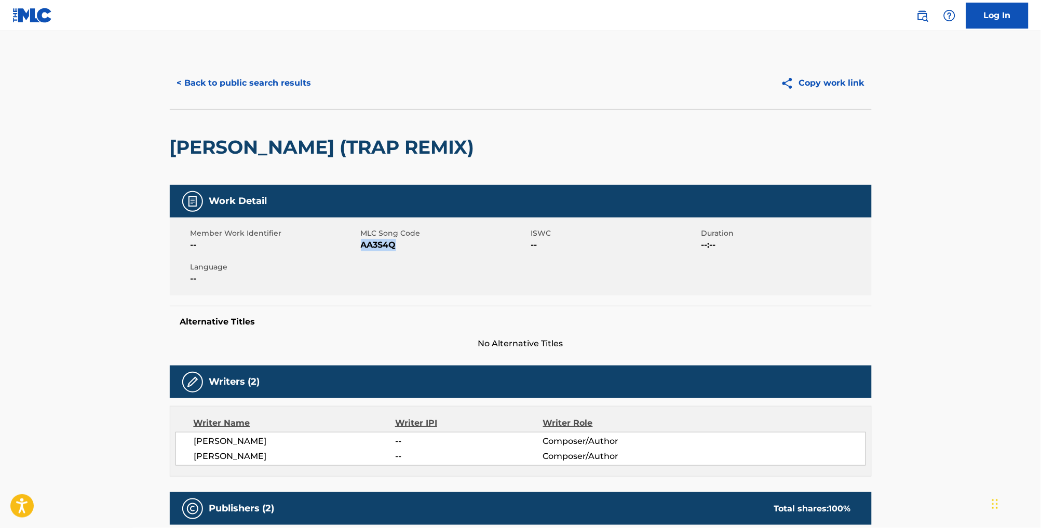
drag, startPoint x: 402, startPoint y: 261, endPoint x: 351, endPoint y: 253, distance: 51.9
click at [361, 251] on span "AA3S4Q" at bounding box center [445, 245] width 168 height 12
copy span "AA3S4Q"
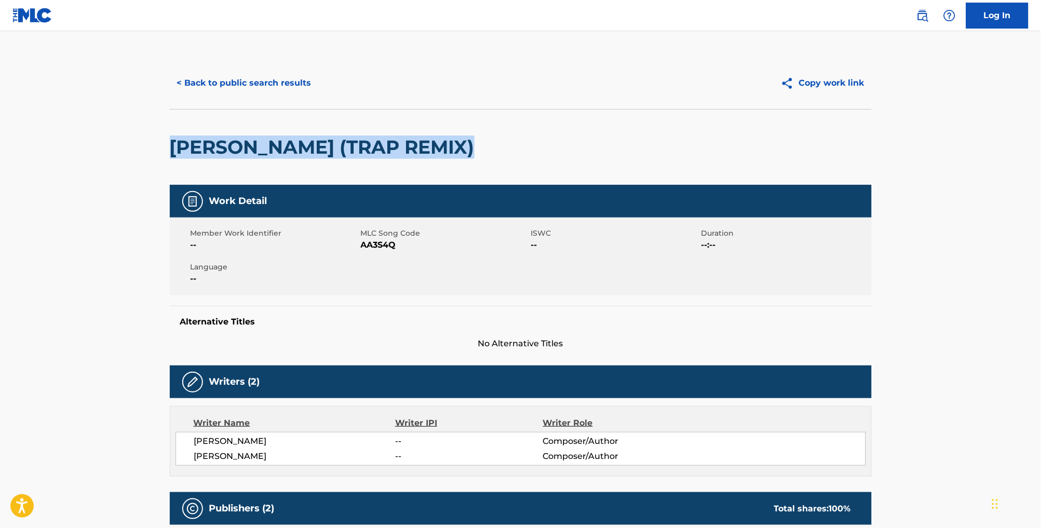
drag, startPoint x: 465, startPoint y: 150, endPoint x: 262, endPoint y: 139, distance: 202.8
click at [262, 139] on div "[PERSON_NAME] (TRAP REMIX)" at bounding box center [521, 147] width 702 height 76
copy h2 "[PERSON_NAME] (TRAP REMIX)"
click at [227, 79] on button "< Back to public search results" at bounding box center [244, 83] width 149 height 26
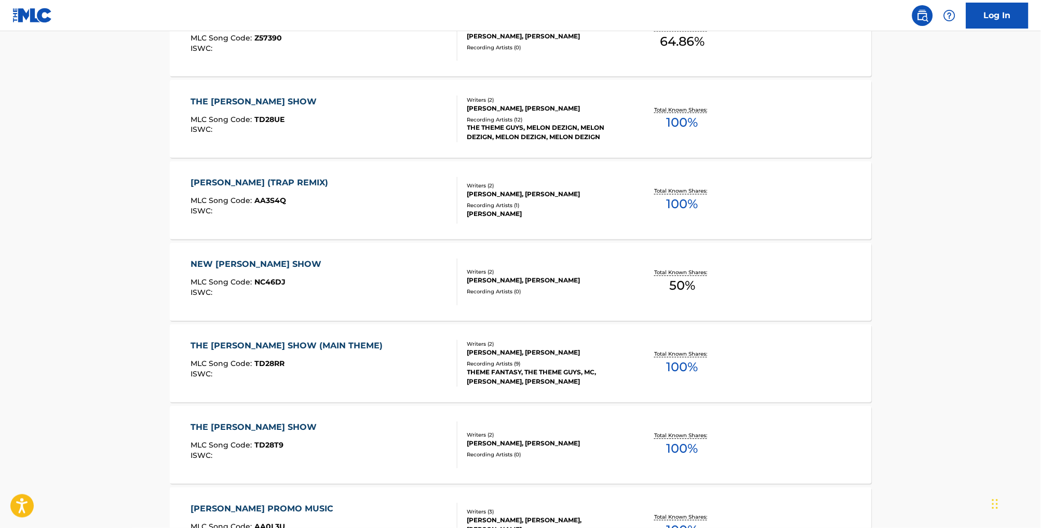
scroll to position [478, 0]
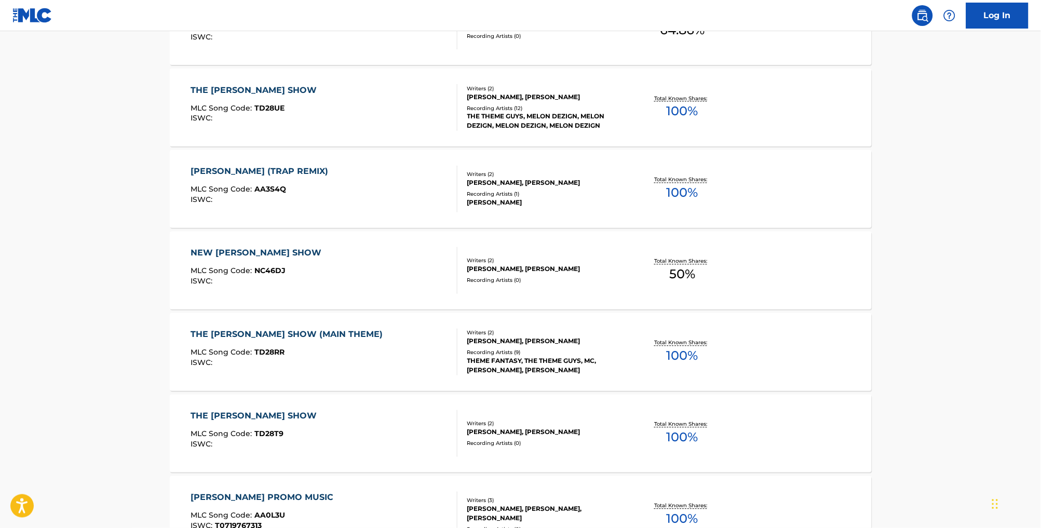
click at [342, 367] on div "ISWC :" at bounding box center [289, 363] width 197 height 8
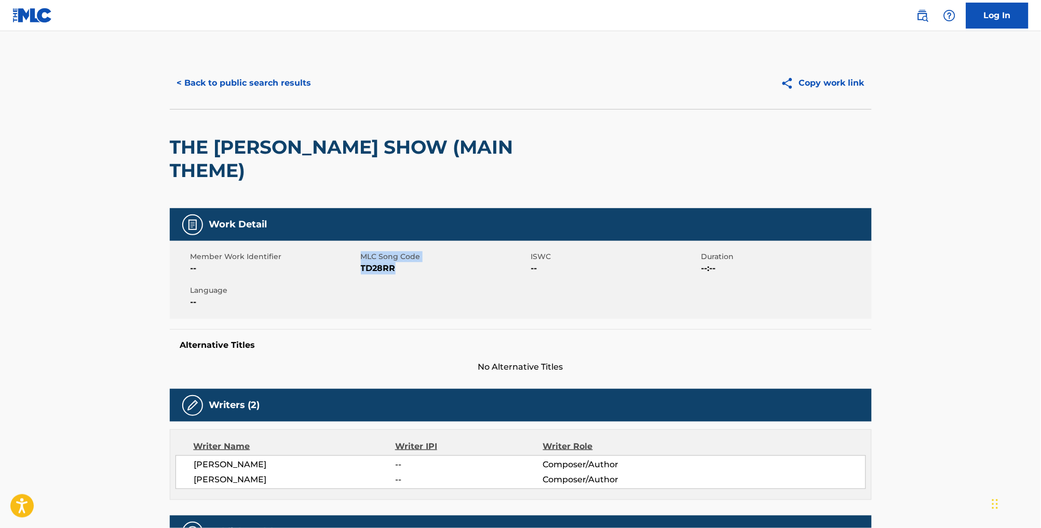
drag, startPoint x: 388, startPoint y: 258, endPoint x: 350, endPoint y: 258, distance: 38.4
click at [350, 258] on div "Member Work Identifier -- MLC Song Code TD28RR ISWC -- Duration --:-- Language …" at bounding box center [521, 280] width 702 height 78
click at [386, 264] on div "Member Work Identifier -- MLC Song Code TD28RR ISWC -- Duration --:-- Language …" at bounding box center [521, 280] width 702 height 78
drag, startPoint x: 386, startPoint y: 258, endPoint x: 352, endPoint y: 259, distance: 34.3
click at [361, 262] on span "TD28RR" at bounding box center [445, 268] width 168 height 12
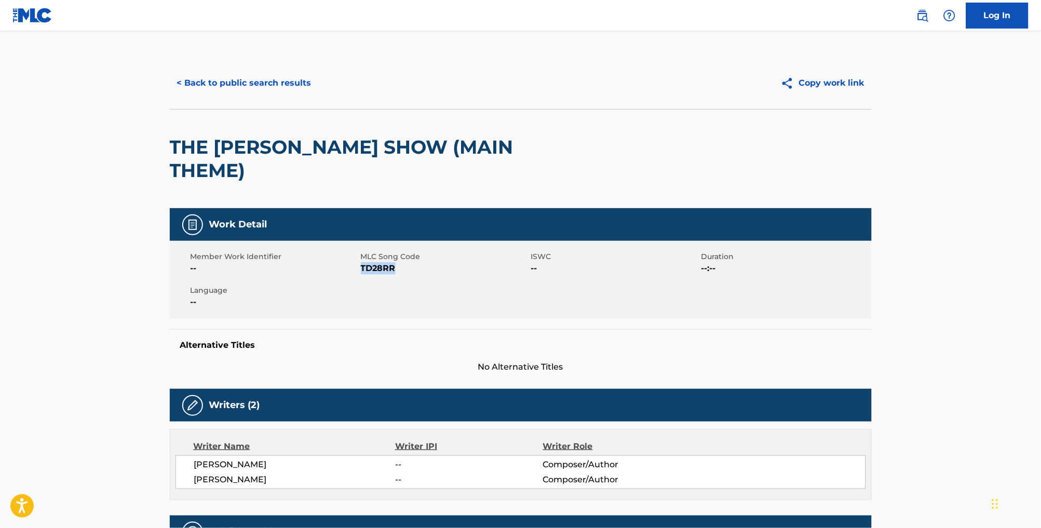
copy span "TD28RR"
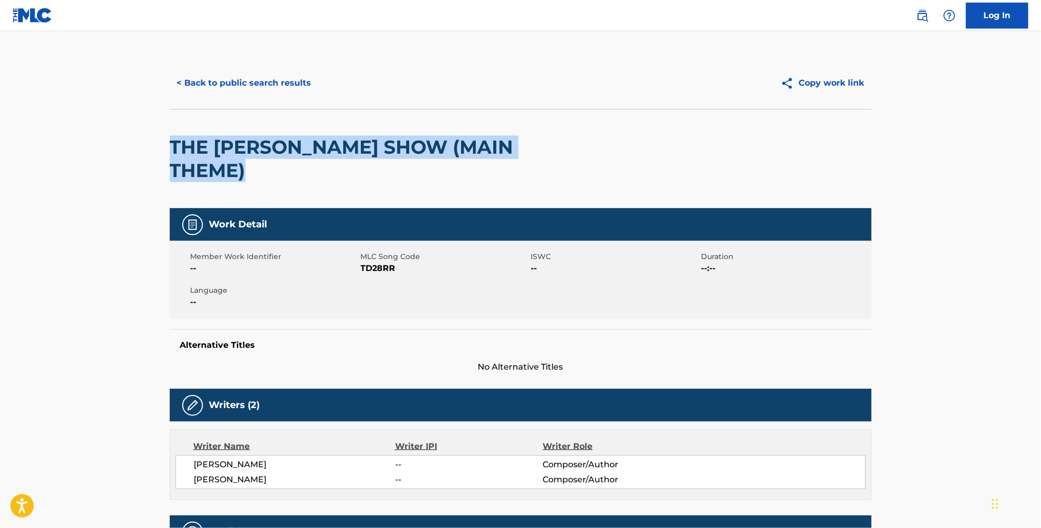
drag, startPoint x: 574, startPoint y: 158, endPoint x: 268, endPoint y: 132, distance: 306.9
click at [268, 132] on div "THE [PERSON_NAME] SHOW (MAIN THEME)" at bounding box center [521, 158] width 702 height 99
click at [229, 87] on button "< Back to public search results" at bounding box center [244, 83] width 149 height 26
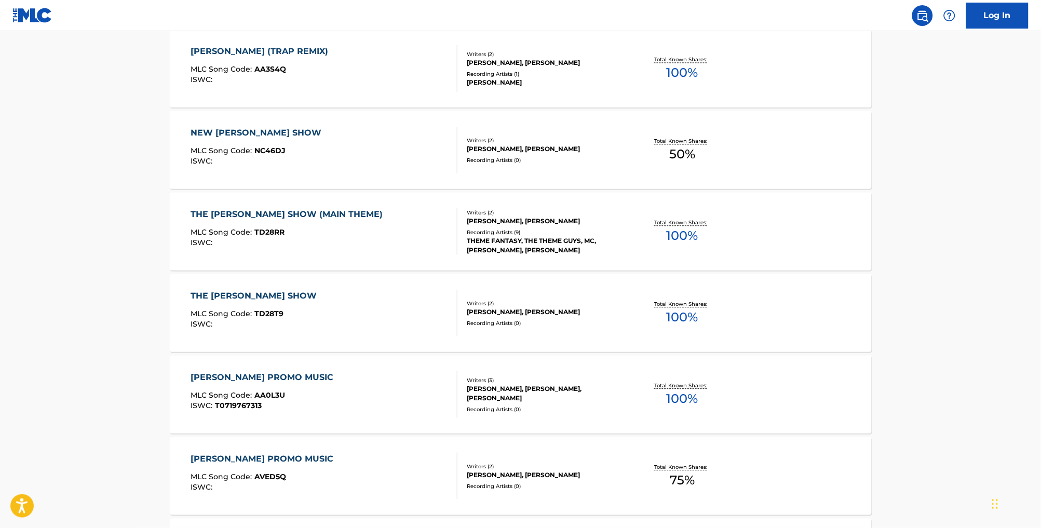
scroll to position [589, 0]
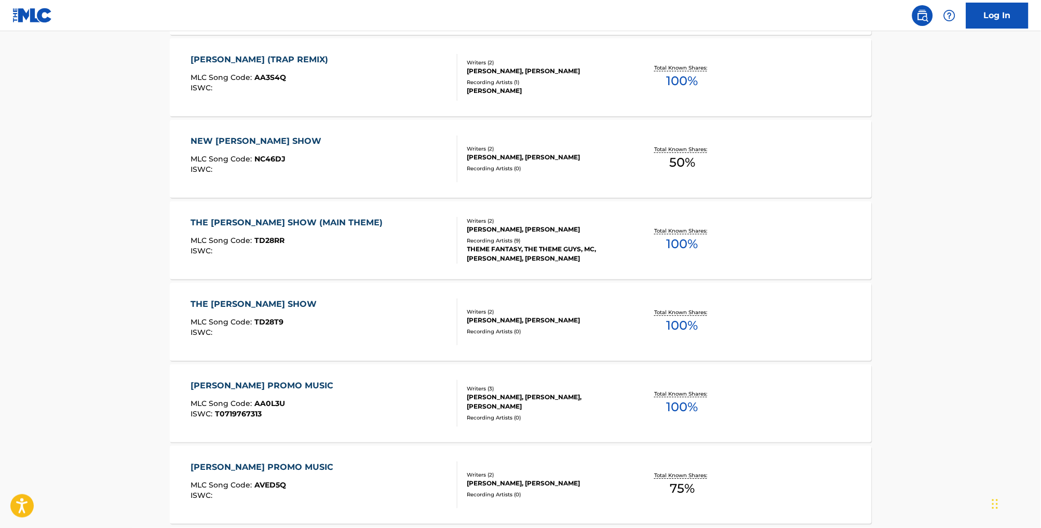
click at [344, 173] on div "NEW [PERSON_NAME] SHOW MLC Song Code : NC46DJ ISWC :" at bounding box center [324, 159] width 267 height 47
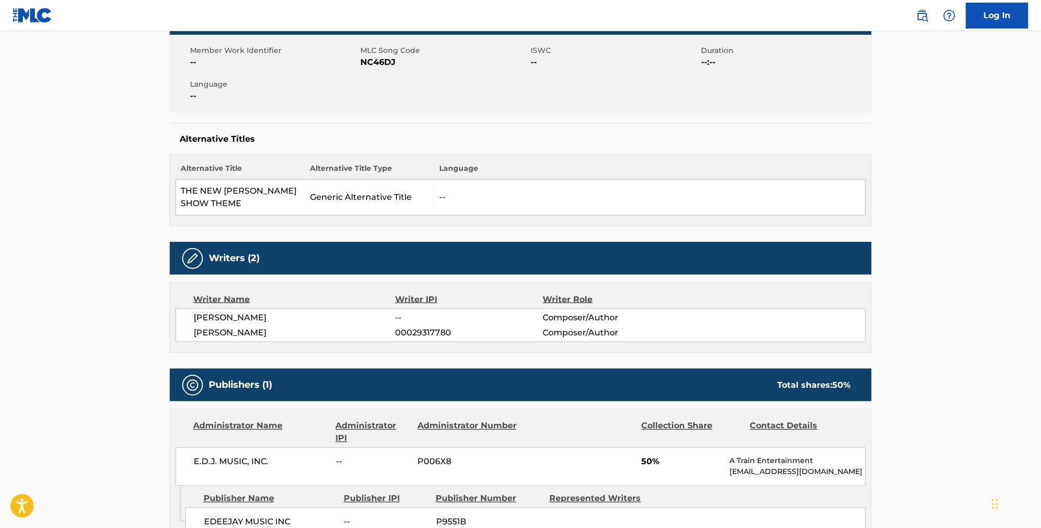
scroll to position [253, 0]
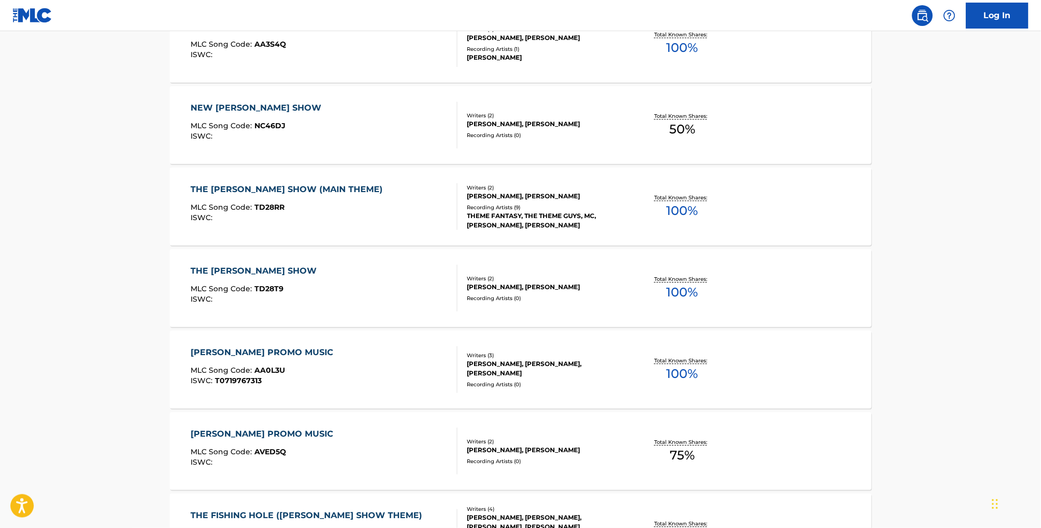
scroll to position [632, 0]
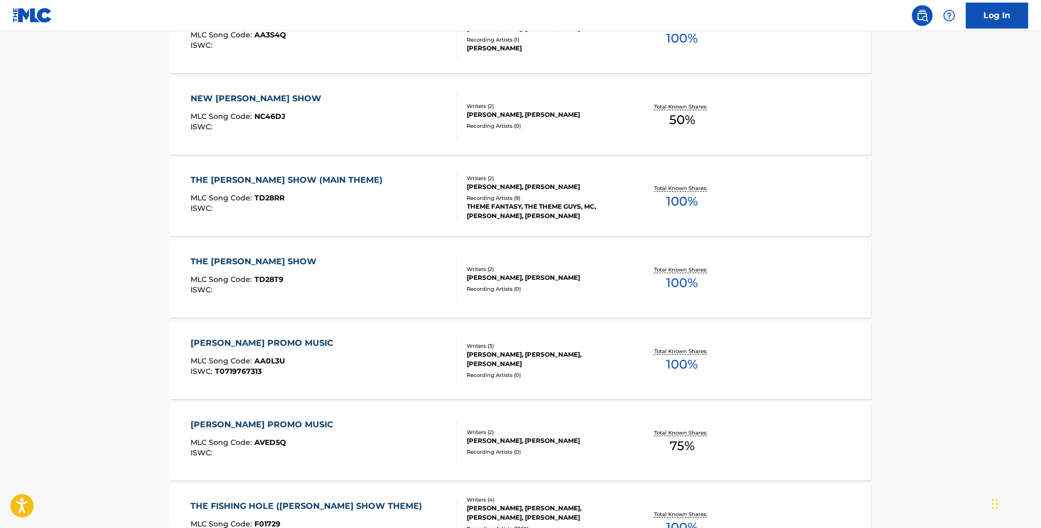
click at [333, 276] on div "THE [PERSON_NAME] SHOW MLC Song Code : TD28T9 ISWC :" at bounding box center [324, 278] width 267 height 47
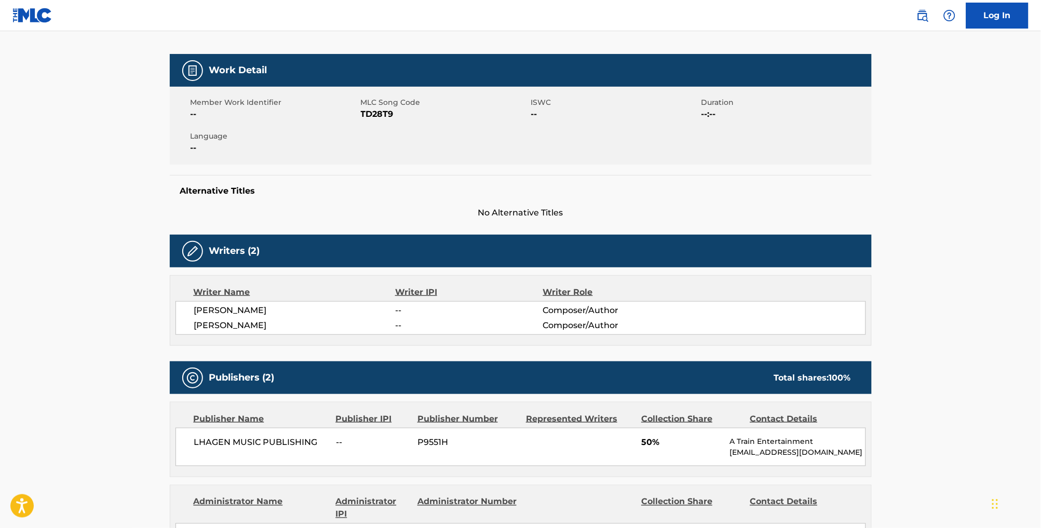
scroll to position [71, 0]
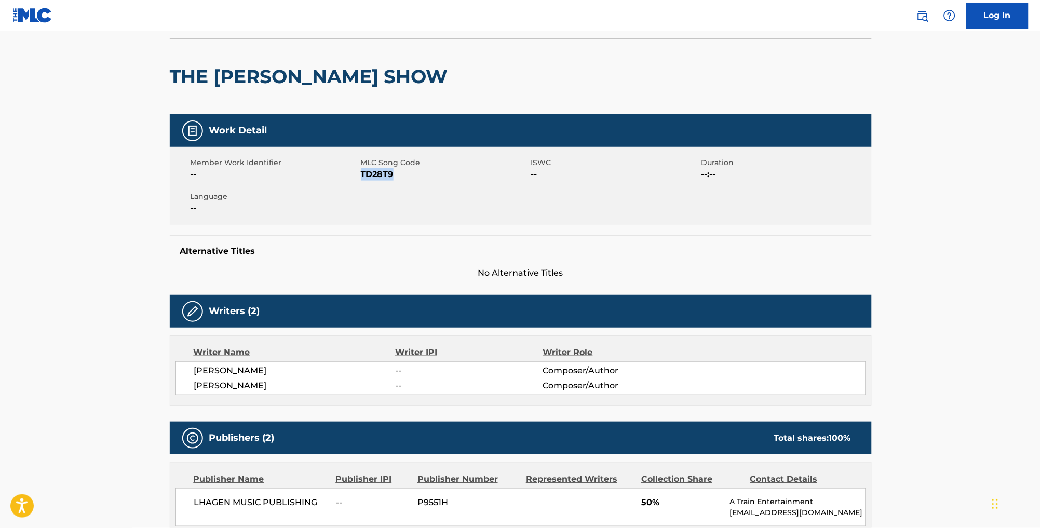
drag, startPoint x: 390, startPoint y: 188, endPoint x: 352, endPoint y: 186, distance: 38.5
click at [361, 181] on span "TD28T9" at bounding box center [445, 174] width 168 height 12
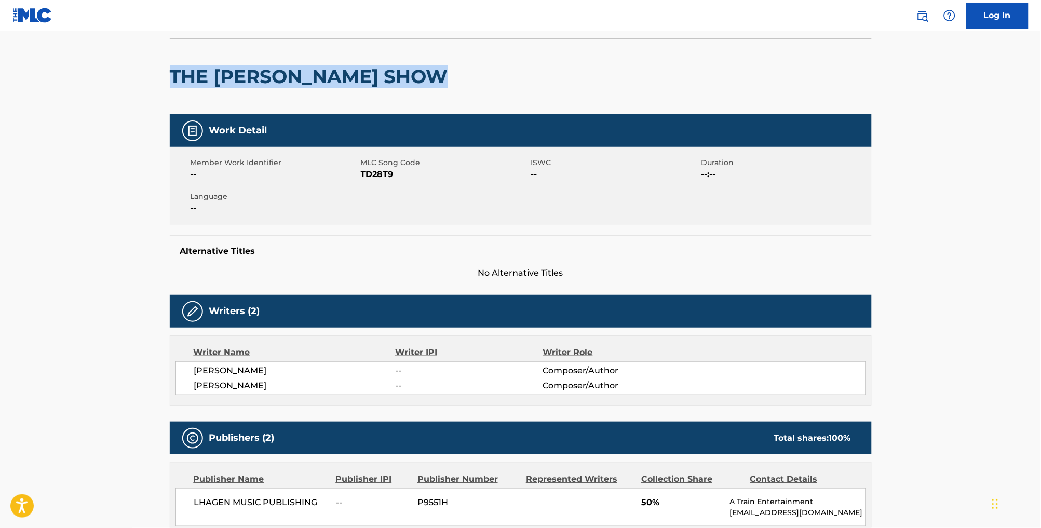
drag, startPoint x: 434, startPoint y: 82, endPoint x: 136, endPoint y: 87, distance: 298.1
click at [157, 87] on div "< Back to public search results Copy work link THE [PERSON_NAME] SHOW Work Deta…" at bounding box center [520, 401] width 727 height 829
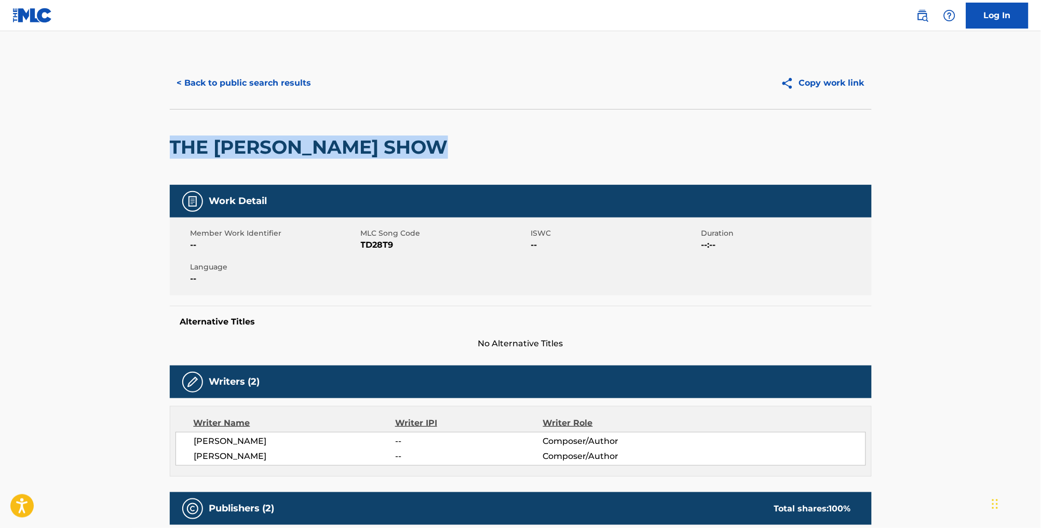
scroll to position [0, 0]
click at [265, 82] on button "< Back to public search results" at bounding box center [244, 83] width 149 height 26
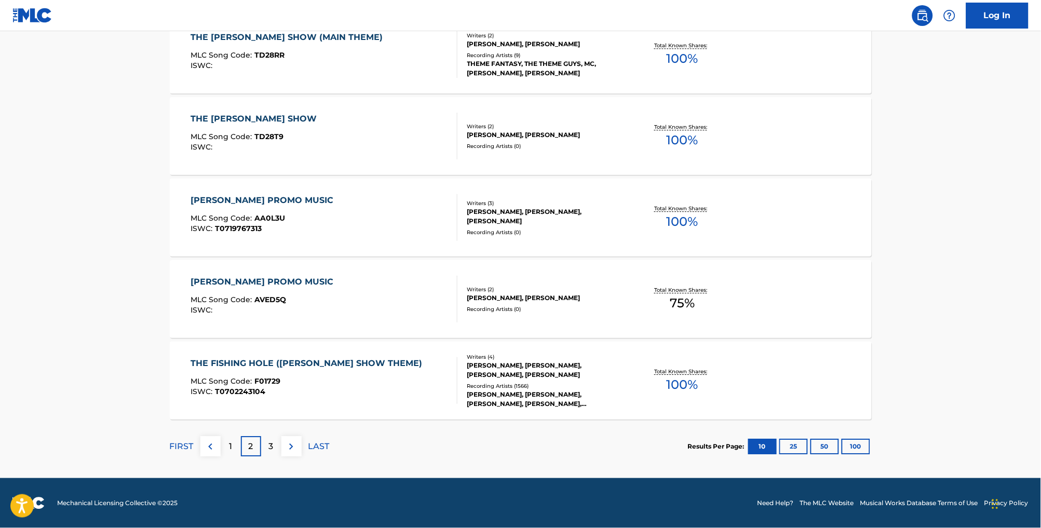
scroll to position [795, 0]
click at [363, 389] on div "THE FISHING HOLE ([PERSON_NAME] SHOW THEME) MLC Song Code : F01729 ISWC : T0702…" at bounding box center [309, 380] width 237 height 47
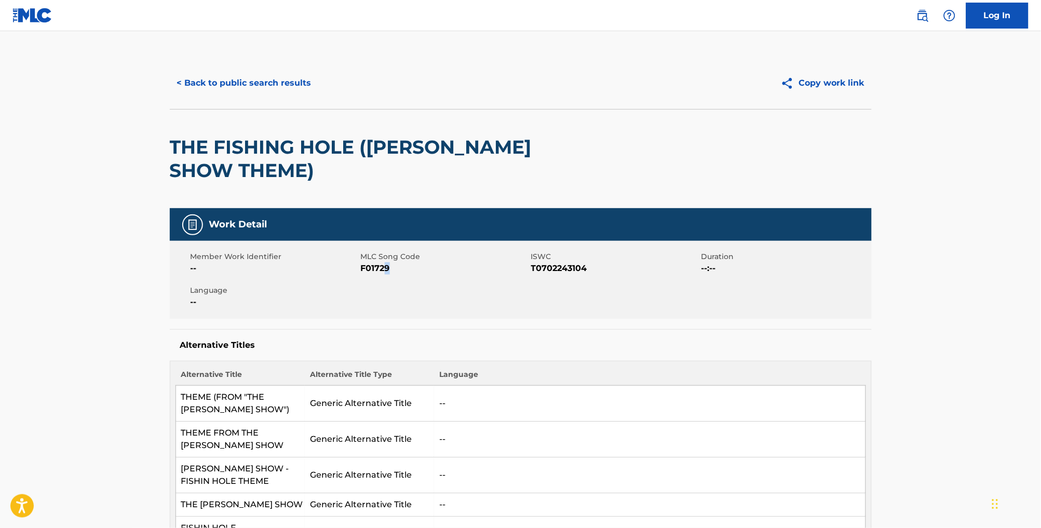
drag, startPoint x: 383, startPoint y: 282, endPoint x: 377, endPoint y: 281, distance: 5.8
click at [377, 275] on span "F01729" at bounding box center [445, 268] width 168 height 12
click at [262, 90] on button "< Back to public search results" at bounding box center [244, 83] width 149 height 26
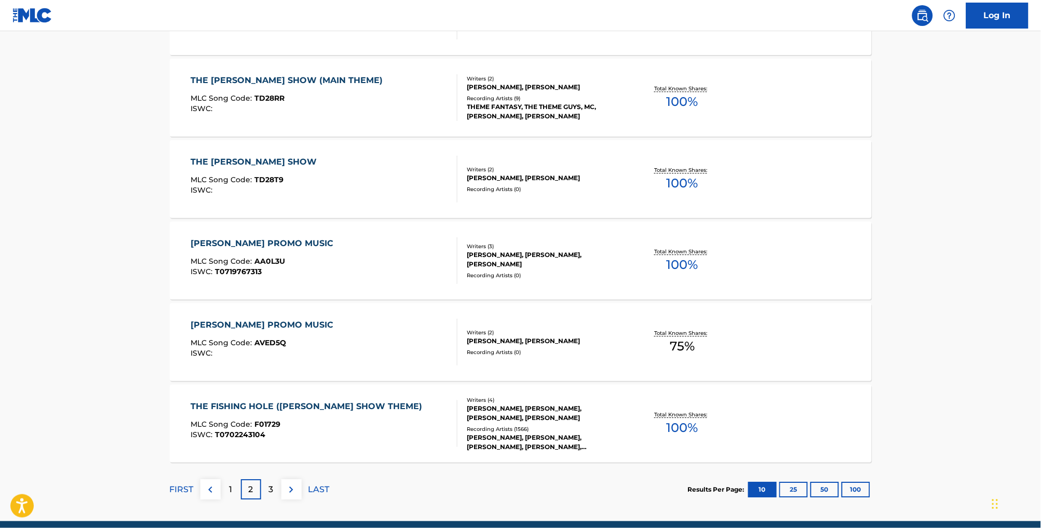
scroll to position [738, 0]
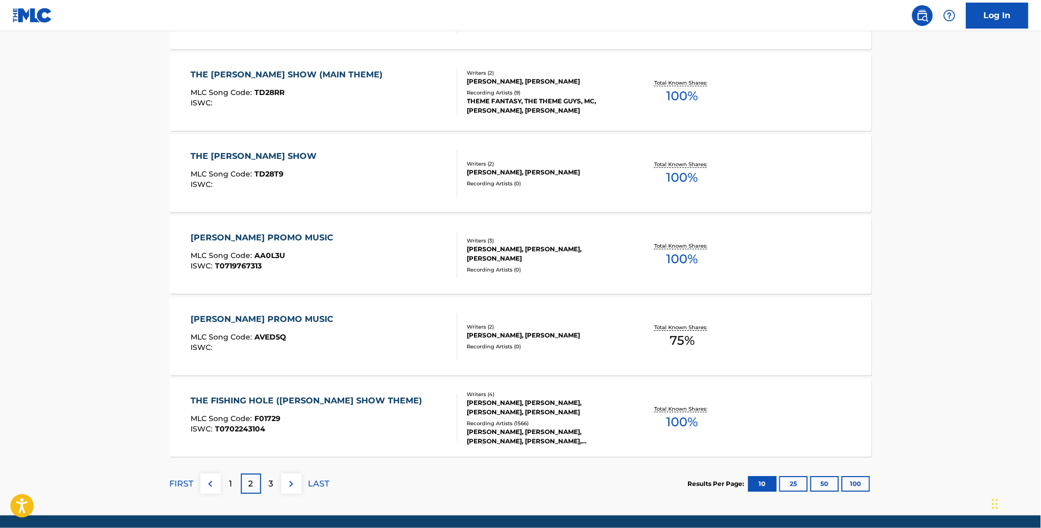
click at [229, 490] on p "1" at bounding box center [230, 484] width 3 height 12
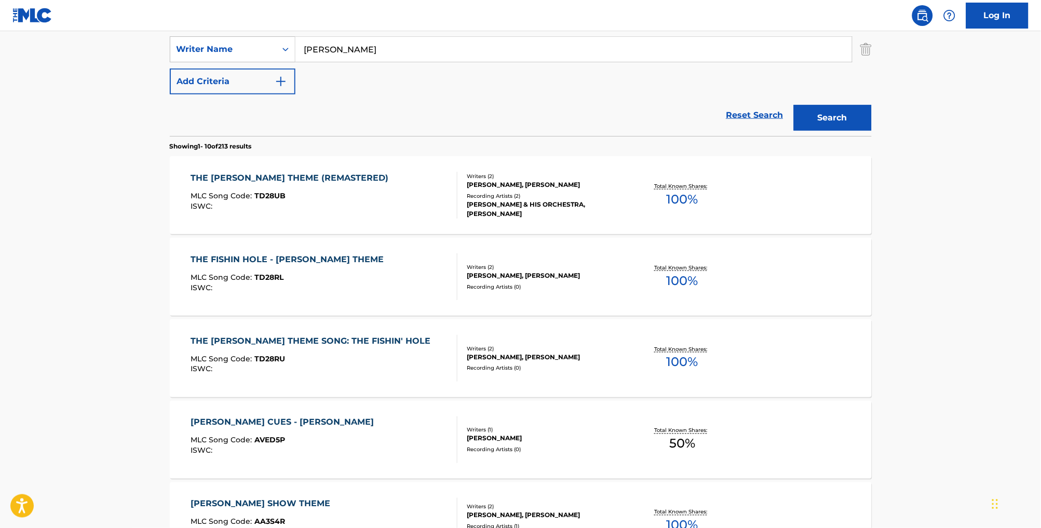
scroll to position [230, 0]
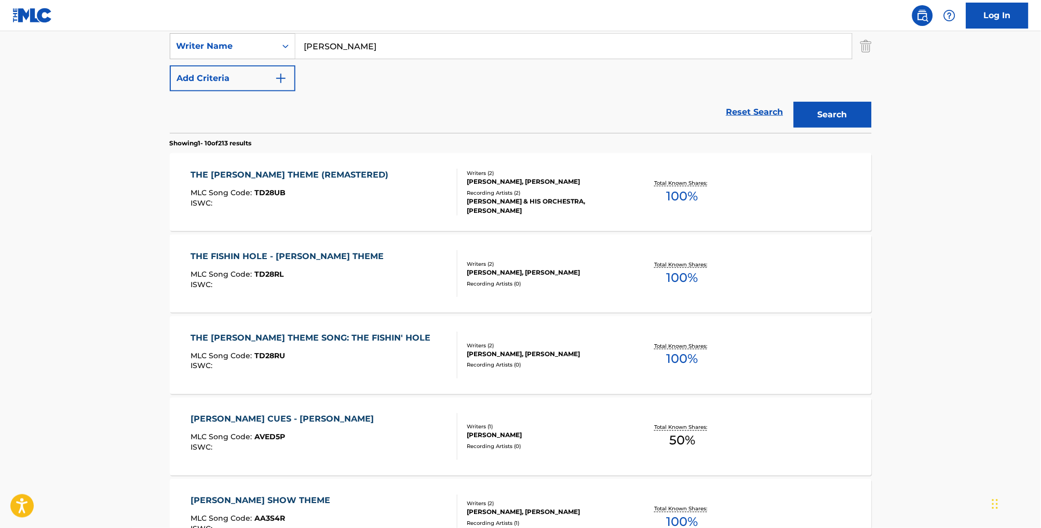
click at [368, 215] on div "THE [PERSON_NAME] THEME (REMASTERED) MLC Song Code : TD28UB ISWC :" at bounding box center [324, 192] width 267 height 47
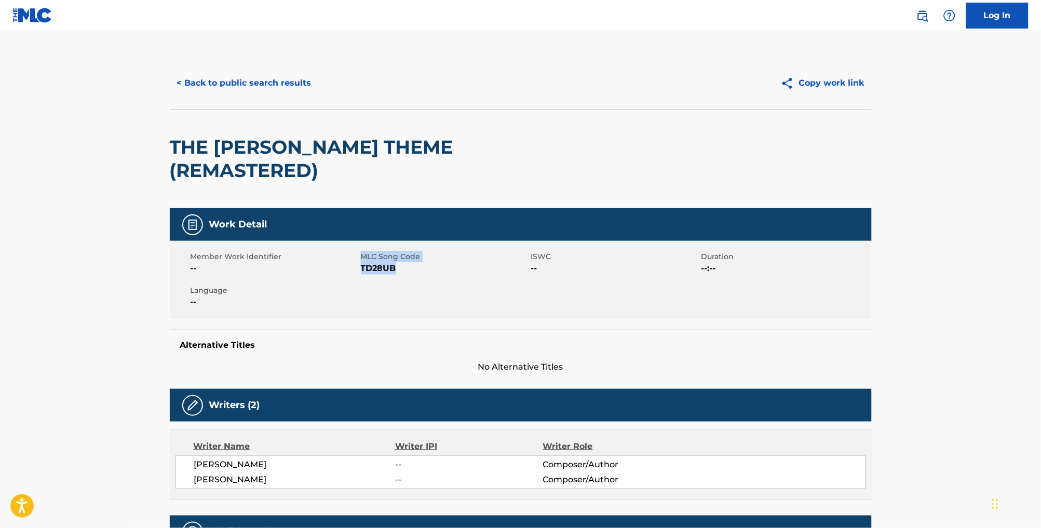
drag, startPoint x: 397, startPoint y: 258, endPoint x: 350, endPoint y: 256, distance: 46.2
click at [350, 256] on div "Member Work Identifier -- MLC Song Code TD28UB ISWC -- Duration --:-- Language …" at bounding box center [521, 280] width 702 height 78
click at [404, 262] on span "TD28UB" at bounding box center [445, 268] width 168 height 12
drag, startPoint x: 392, startPoint y: 257, endPoint x: 352, endPoint y: 256, distance: 40.5
click at [361, 262] on span "TD28UB" at bounding box center [445, 268] width 168 height 12
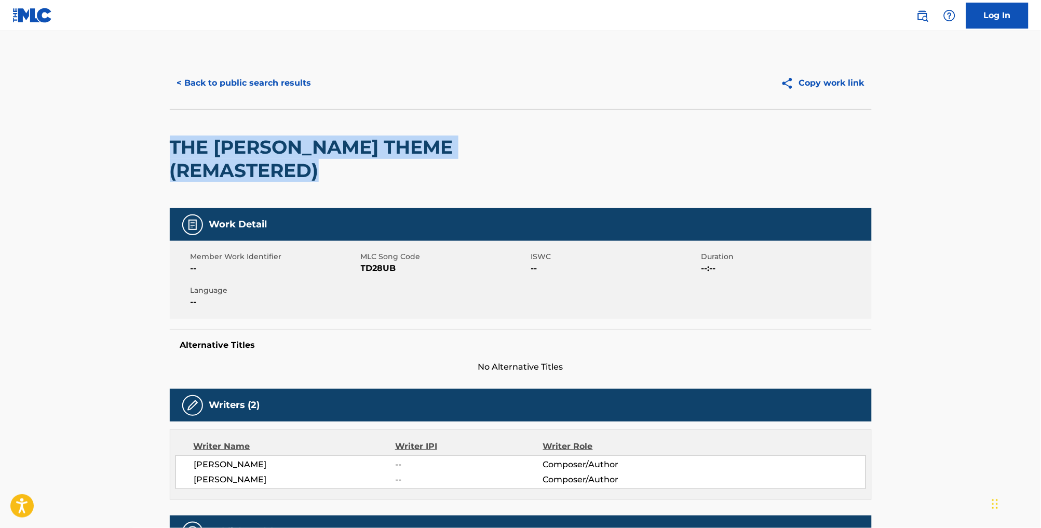
drag, startPoint x: 604, startPoint y: 165, endPoint x: 146, endPoint y: 148, distance: 457.7
click at [157, 148] on div "< Back to public search results Copy work link THE [PERSON_NAME] THEME (REMASTE…" at bounding box center [520, 513] width 727 height 913
click at [265, 89] on button "< Back to public search results" at bounding box center [244, 83] width 149 height 26
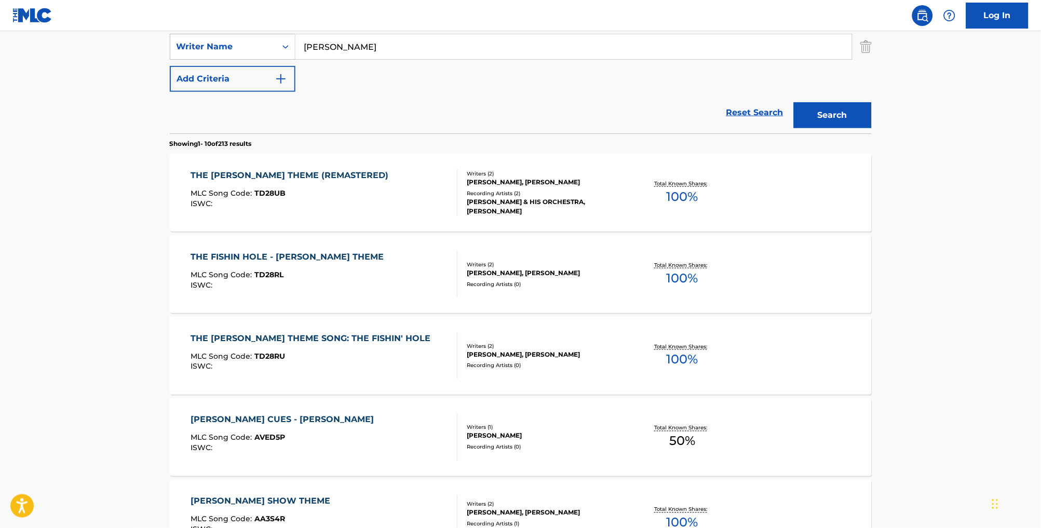
click at [395, 275] on div "THE FISHIN HOLE - [PERSON_NAME] THEME MLC Song Code : TD28RL ISWC :" at bounding box center [324, 274] width 267 height 47
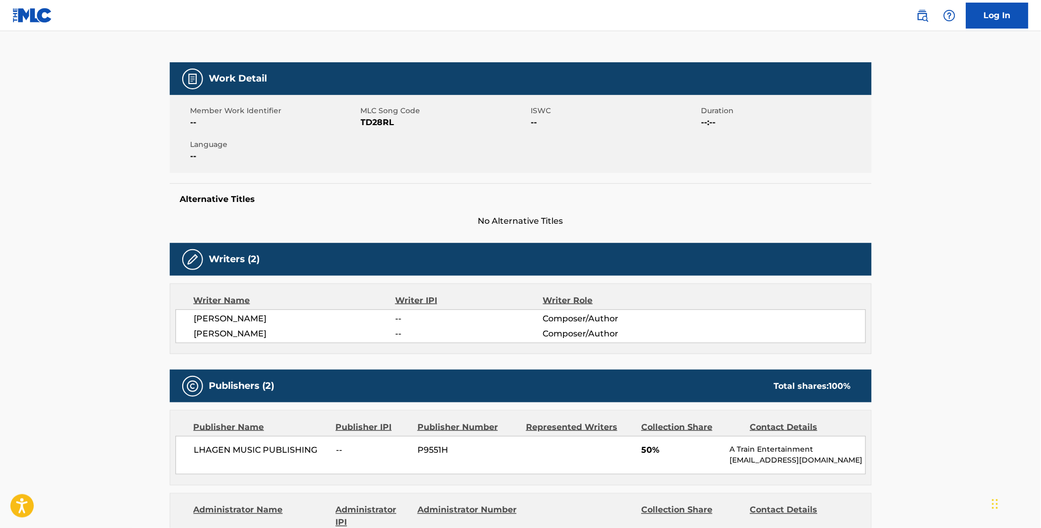
scroll to position [113, 0]
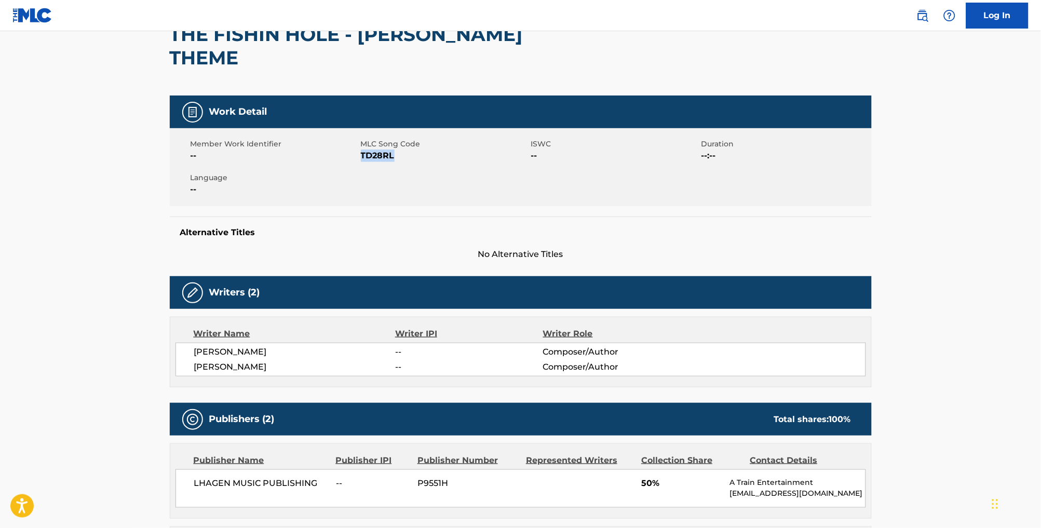
drag, startPoint x: 386, startPoint y: 145, endPoint x: 352, endPoint y: 146, distance: 33.8
click at [361, 150] on span "TD28RL" at bounding box center [445, 156] width 168 height 12
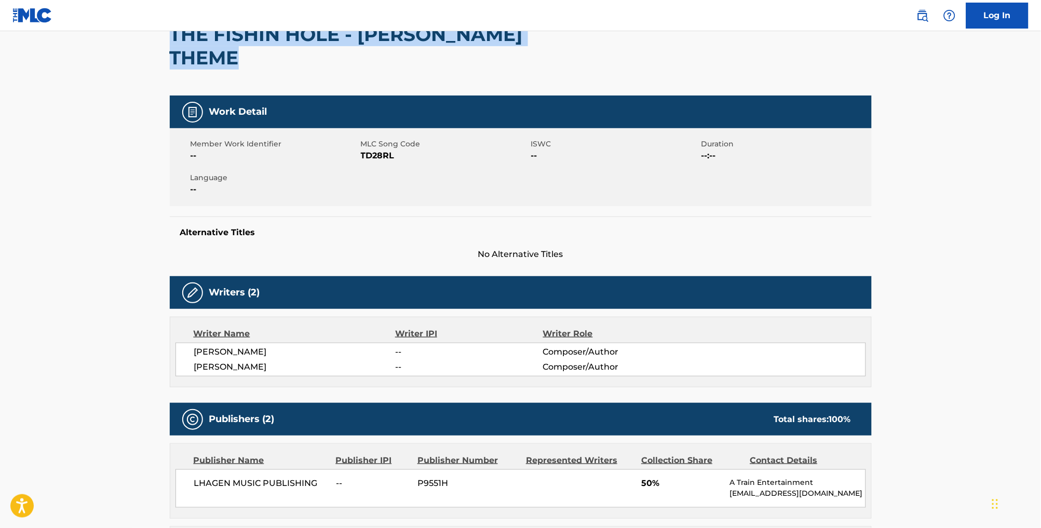
drag, startPoint x: 582, startPoint y: 44, endPoint x: 151, endPoint y: 45, distance: 431.5
click at [170, 45] on div "THE FISHIN HOLE - [PERSON_NAME] THEME" at bounding box center [521, 45] width 702 height 99
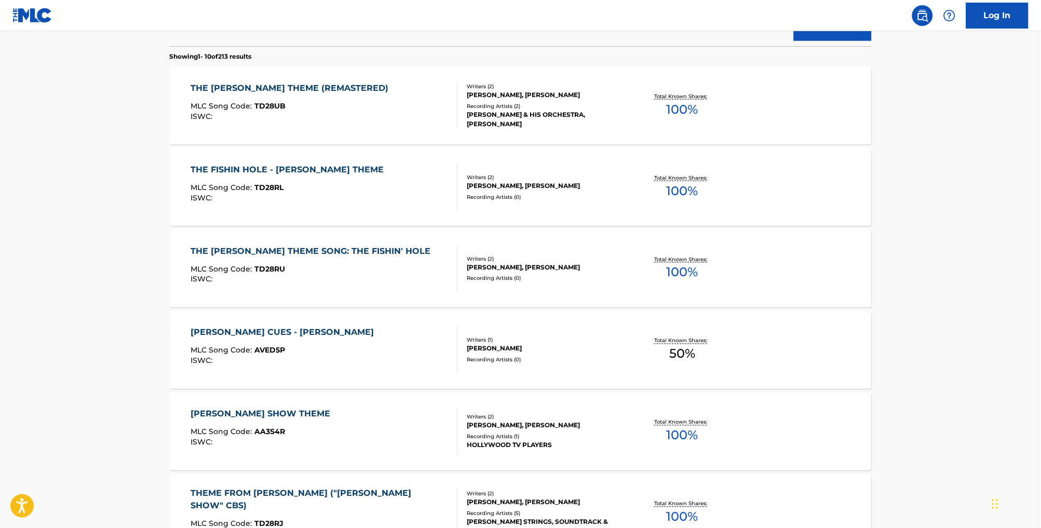
scroll to position [318, 0]
click at [336, 282] on div "ISWC :" at bounding box center [313, 279] width 245 height 8
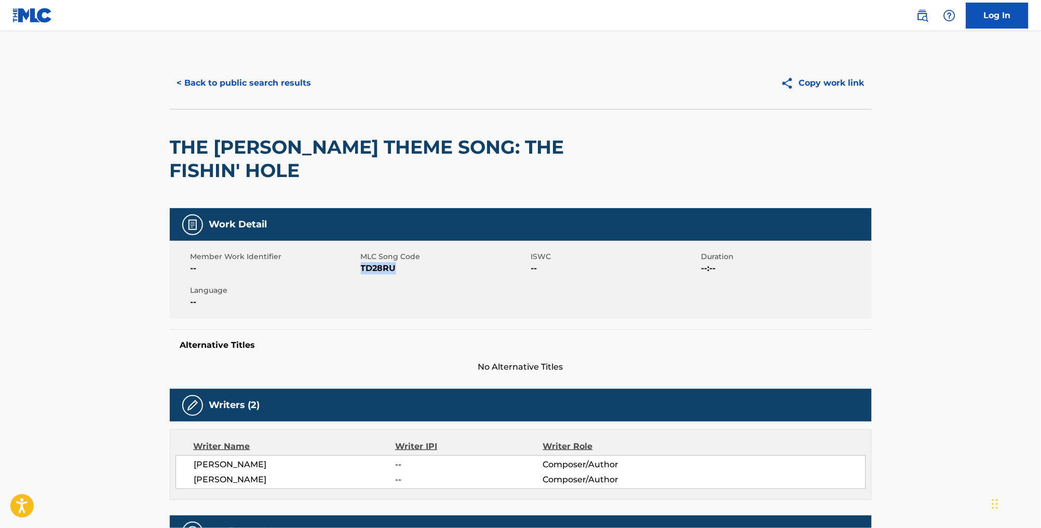
drag, startPoint x: 389, startPoint y: 278, endPoint x: 352, endPoint y: 278, distance: 37.9
click at [361, 275] on span "TD28RU" at bounding box center [445, 268] width 168 height 12
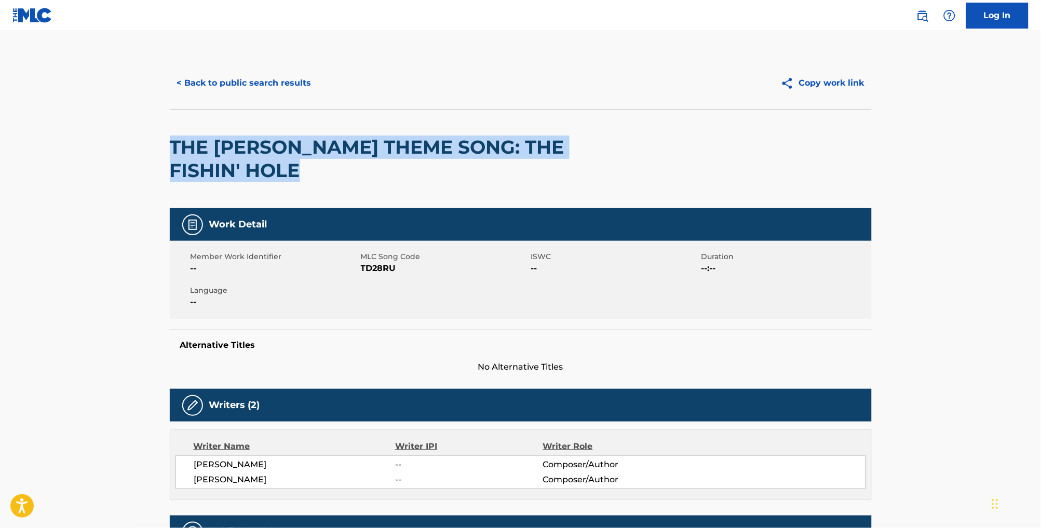
drag, startPoint x: 282, startPoint y: 179, endPoint x: 147, endPoint y: 148, distance: 138.5
click at [157, 148] on div "< Back to public search results Copy work link THE [PERSON_NAME] THEME SONG: TH…" at bounding box center [520, 483] width 727 height 853
click at [237, 90] on button "< Back to public search results" at bounding box center [244, 83] width 149 height 26
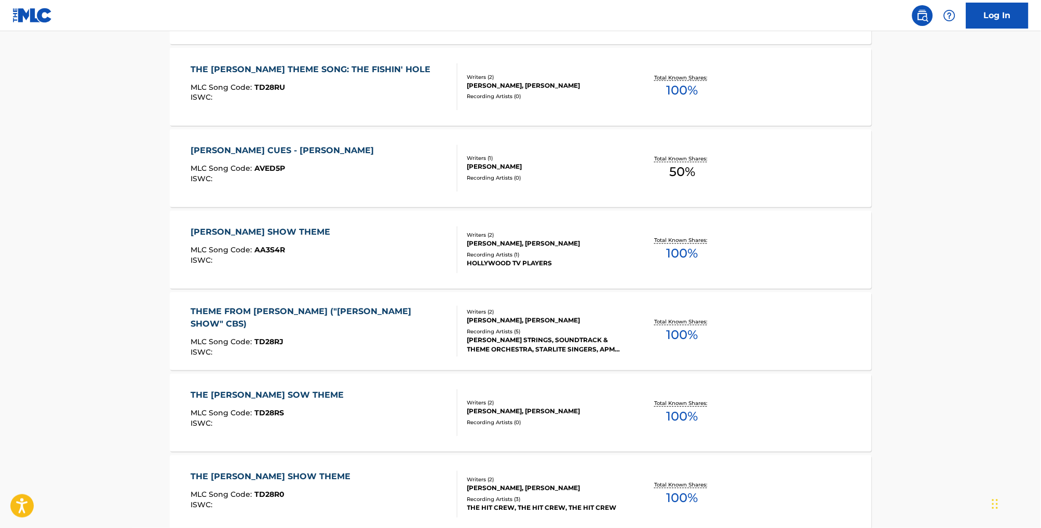
scroll to position [504, 0]
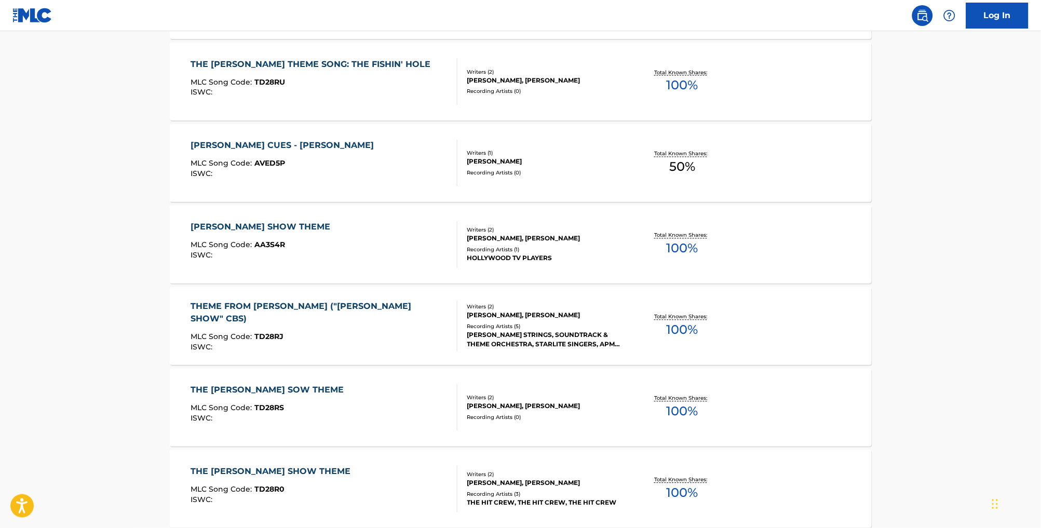
click at [399, 252] on div "[PERSON_NAME] SHOW THEME MLC Song Code : AA3S4R ISWC :" at bounding box center [324, 244] width 267 height 47
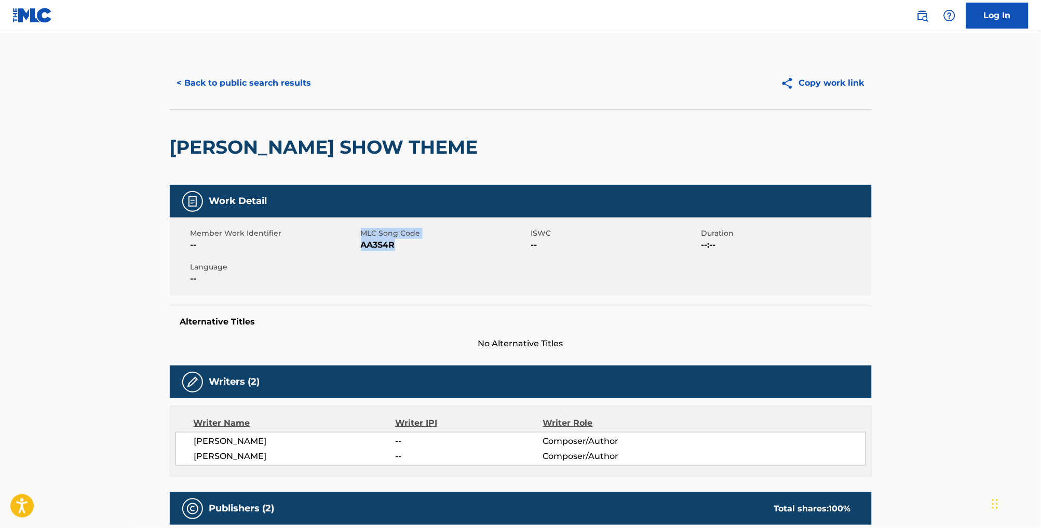
drag, startPoint x: 393, startPoint y: 257, endPoint x: 349, endPoint y: 257, distance: 43.6
click at [349, 257] on div "Member Work Identifier -- MLC Song Code AA3S4R ISWC -- Duration --:-- Language …" at bounding box center [521, 257] width 702 height 78
click at [395, 269] on div "Member Work Identifier -- MLC Song Code AA3S4R ISWC -- Duration --:-- Language …" at bounding box center [521, 257] width 702 height 78
drag, startPoint x: 393, startPoint y: 259, endPoint x: 350, endPoint y: 254, distance: 43.4
click at [350, 254] on div "Member Work Identifier -- MLC Song Code AA3S4R ISWC -- Duration --:-- Language …" at bounding box center [521, 257] width 702 height 78
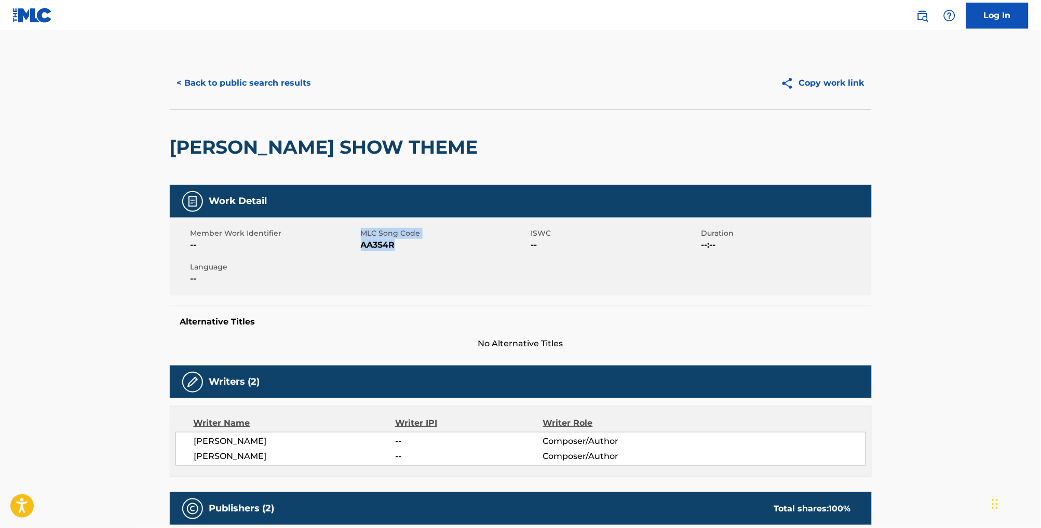
click at [390, 269] on div "Member Work Identifier -- MLC Song Code AA3S4R ISWC -- Duration --:-- Language …" at bounding box center [521, 257] width 702 height 78
drag, startPoint x: 390, startPoint y: 257, endPoint x: 353, endPoint y: 258, distance: 37.4
click at [361, 251] on span "AA3S4R" at bounding box center [445, 245] width 168 height 12
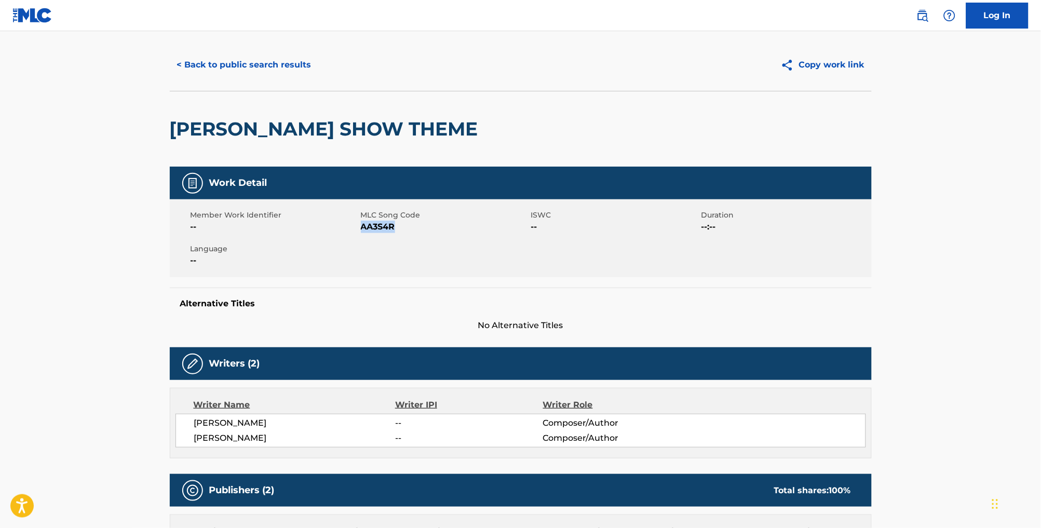
scroll to position [15, 0]
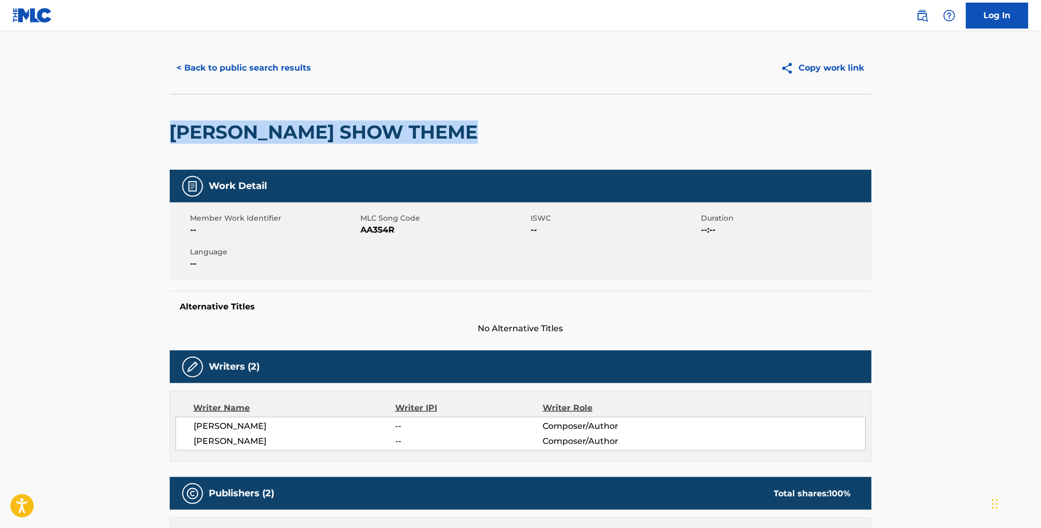
drag, startPoint x: 452, startPoint y: 140, endPoint x: 147, endPoint y: 129, distance: 305.5
click at [157, 129] on div "< Back to public search results Copy work link [PERSON_NAME] SHOW THEME Work De…" at bounding box center [520, 473] width 727 height 863
click at [215, 74] on button "< Back to public search results" at bounding box center [244, 68] width 149 height 26
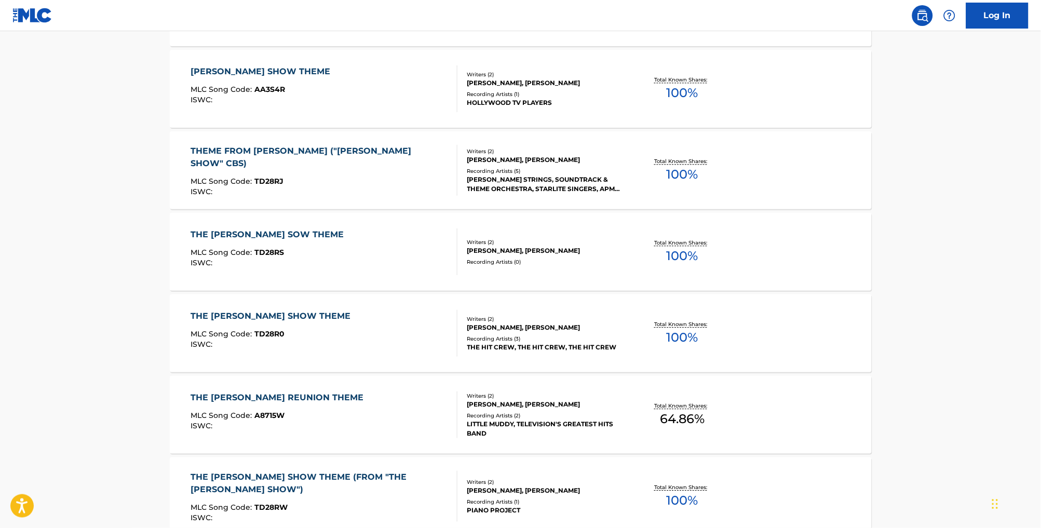
scroll to position [648, 0]
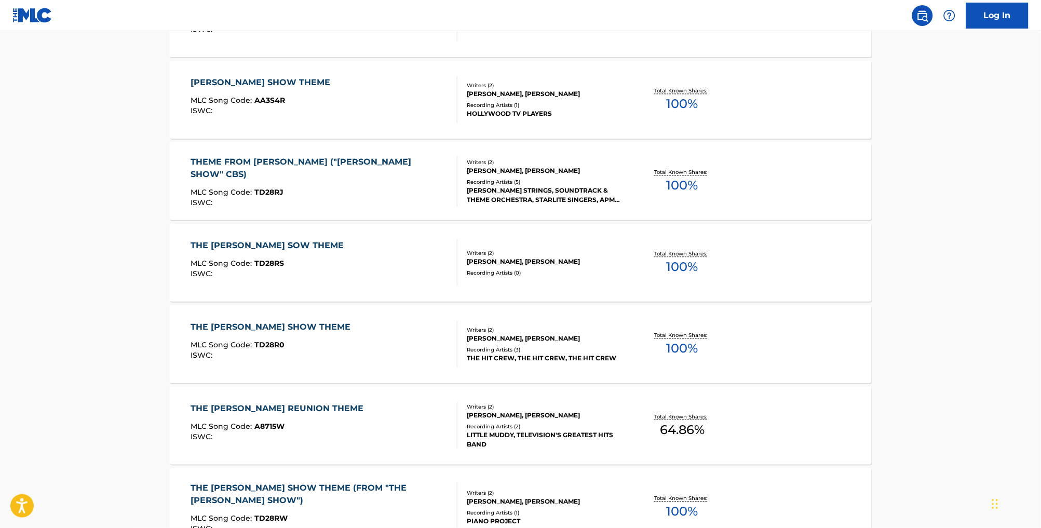
click at [326, 196] on div "MLC Song Code : TD28RJ" at bounding box center [320, 193] width 258 height 10
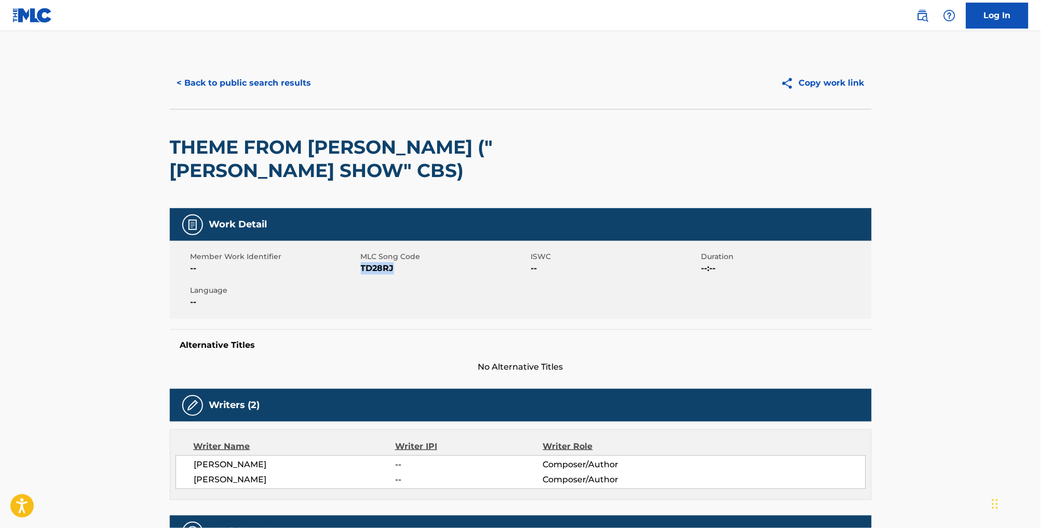
drag, startPoint x: 388, startPoint y: 281, endPoint x: 352, endPoint y: 279, distance: 36.9
click at [361, 275] on span "TD28RJ" at bounding box center [445, 268] width 168 height 12
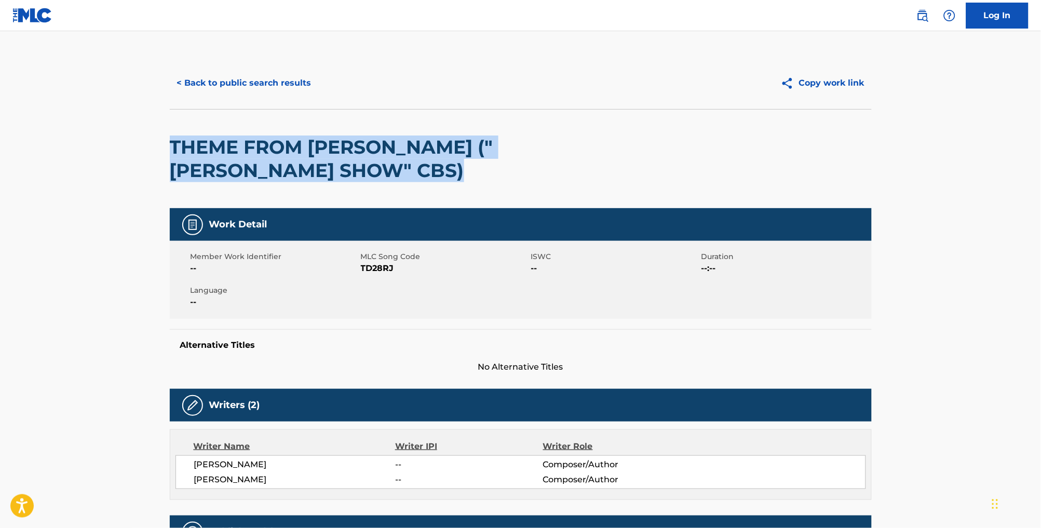
drag, startPoint x: 397, startPoint y: 183, endPoint x: 149, endPoint y: 145, distance: 251.1
click at [170, 145] on h2 "THEME FROM [PERSON_NAME] ("[PERSON_NAME] SHOW" CBS)" at bounding box center [380, 159] width 421 height 47
click at [204, 95] on button "< Back to public search results" at bounding box center [244, 83] width 149 height 26
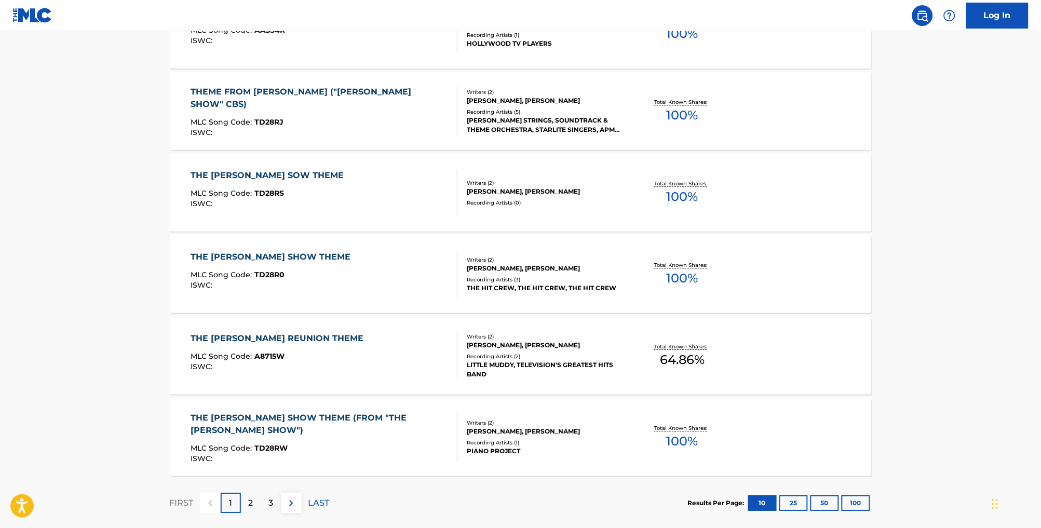
scroll to position [679, 0]
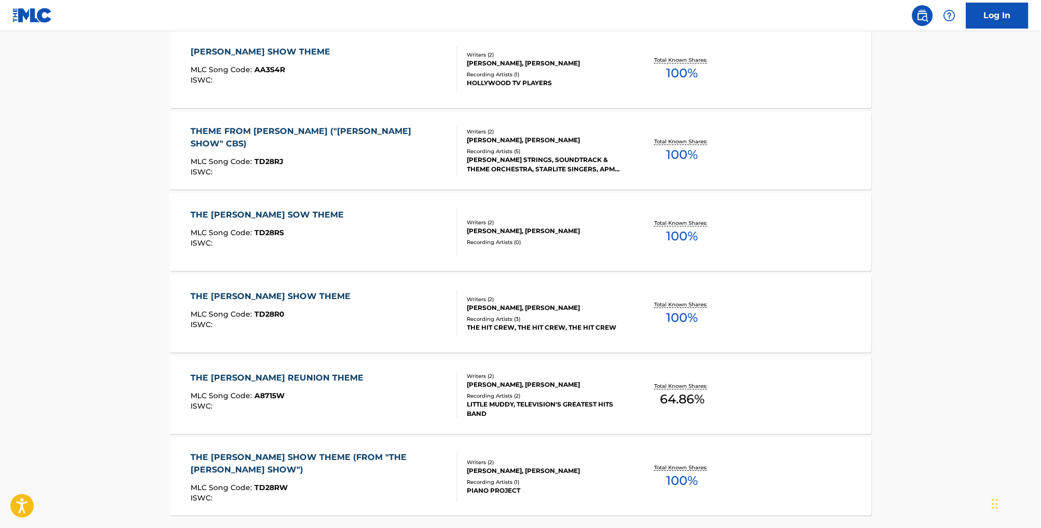
click at [305, 221] on div "THE [PERSON_NAME] SOW THEME" at bounding box center [270, 215] width 158 height 12
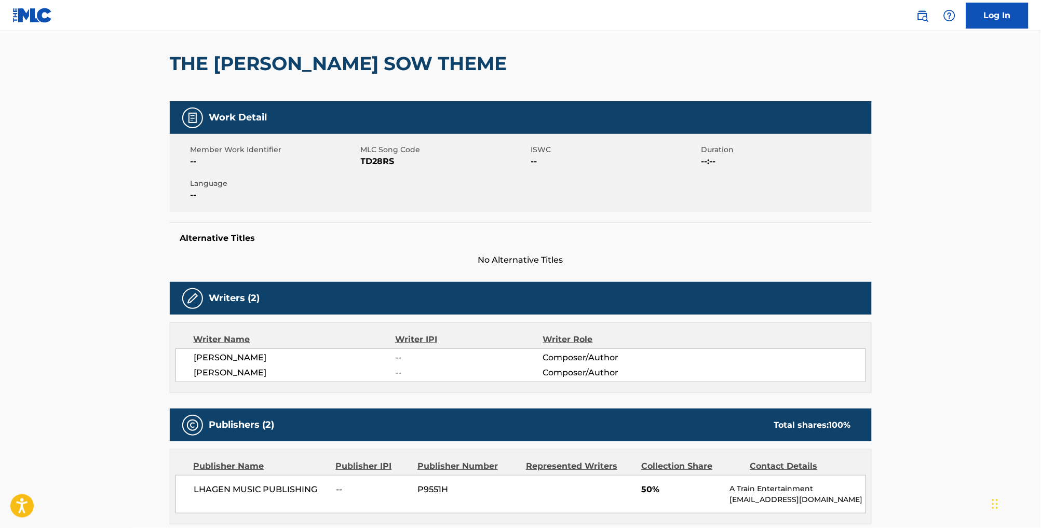
scroll to position [73, 0]
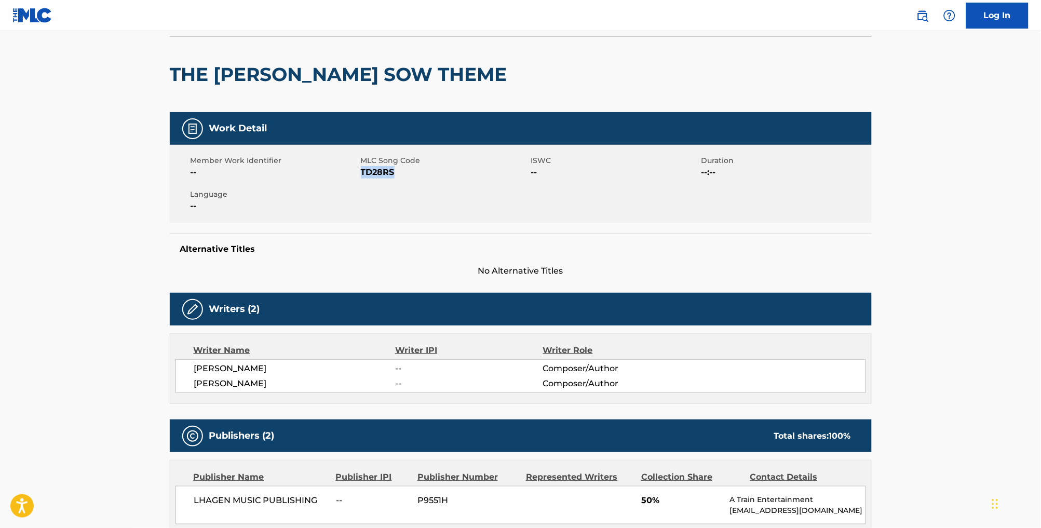
drag, startPoint x: 386, startPoint y: 184, endPoint x: 351, endPoint y: 184, distance: 35.3
click at [361, 179] on span "TD28RS" at bounding box center [445, 172] width 168 height 12
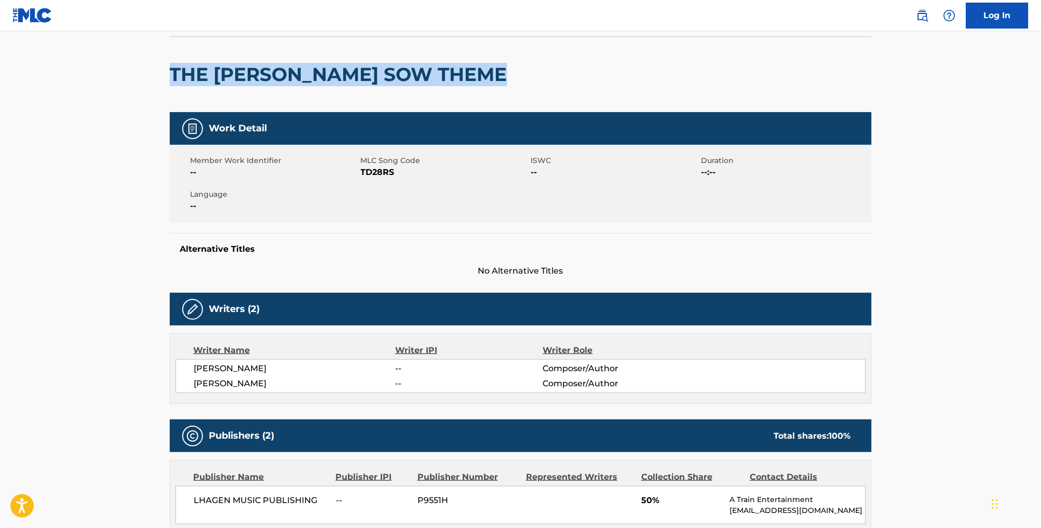
drag, startPoint x: 492, startPoint y: 74, endPoint x: 202, endPoint y: 62, distance: 290.5
click at [202, 62] on div "THE [PERSON_NAME] SOW THEME" at bounding box center [521, 74] width 702 height 76
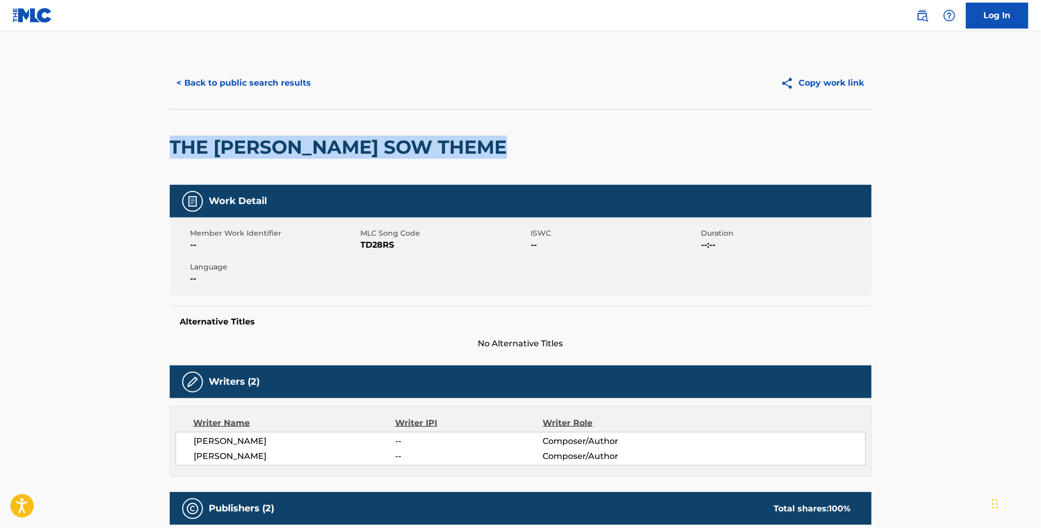
scroll to position [0, 0]
click at [227, 93] on button "< Back to public search results" at bounding box center [244, 83] width 149 height 26
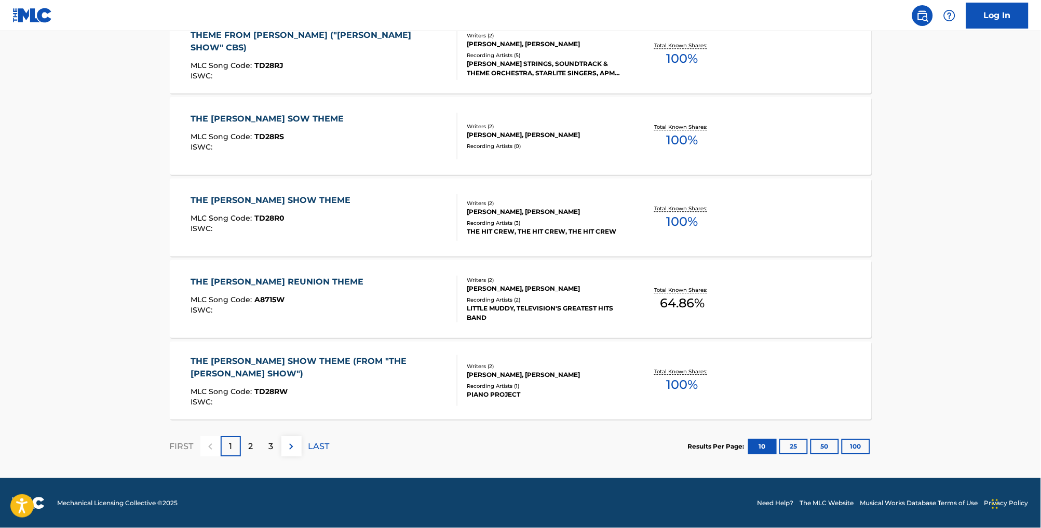
scroll to position [795, 0]
click at [335, 355] on div "THE [PERSON_NAME] SHOW THEME (FROM "THE [PERSON_NAME] SHOW")" at bounding box center [320, 367] width 258 height 25
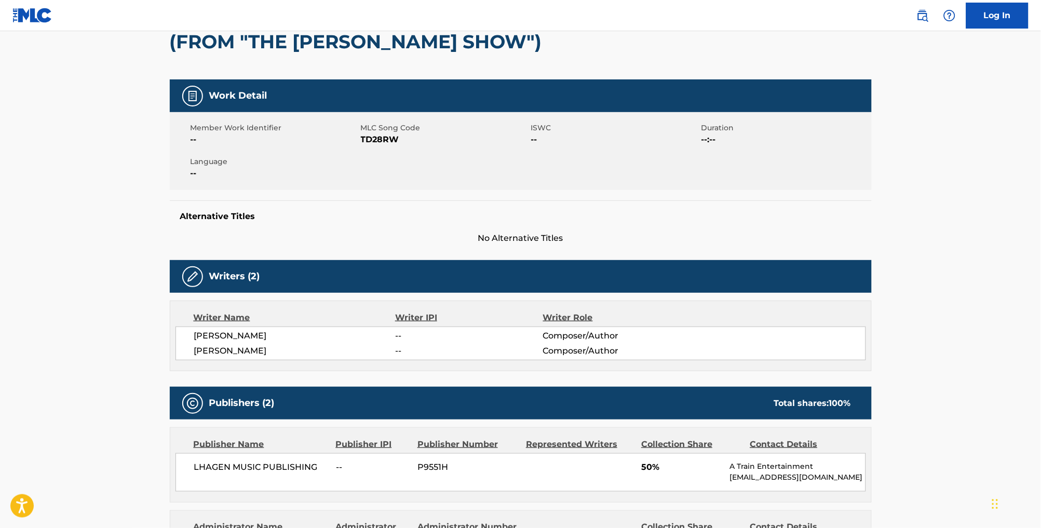
scroll to position [124, 0]
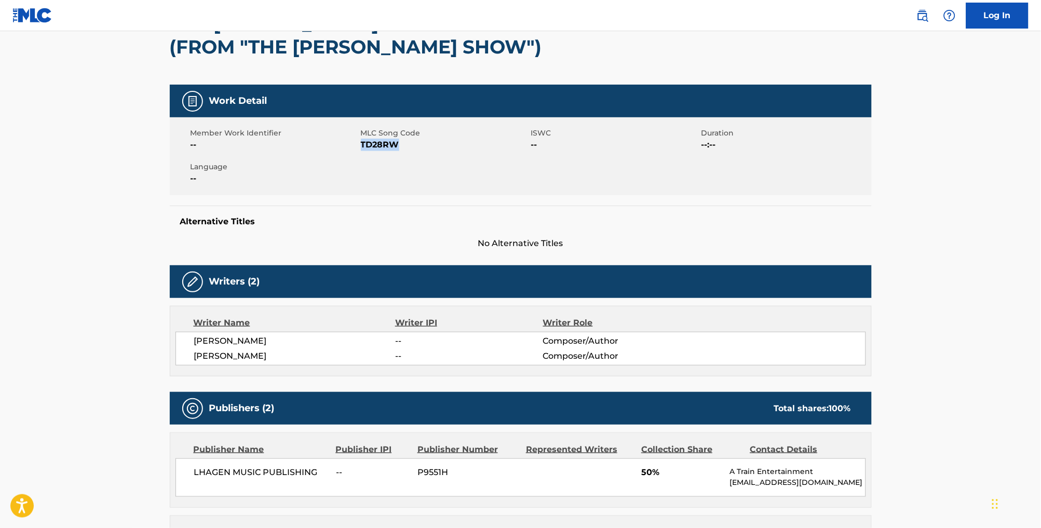
drag, startPoint x: 390, startPoint y: 153, endPoint x: 352, endPoint y: 154, distance: 38.5
click at [361, 151] on span "TD28RW" at bounding box center [445, 145] width 168 height 12
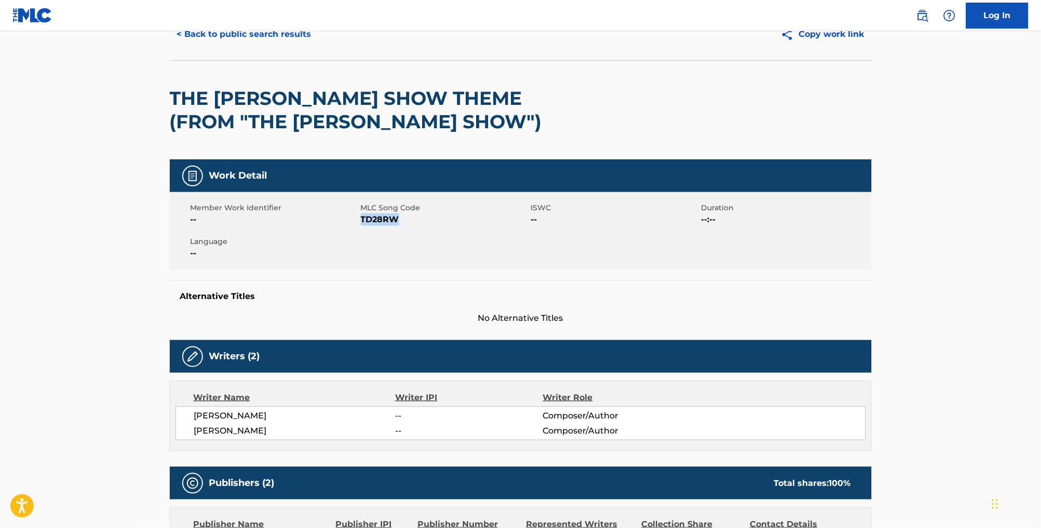
scroll to position [46, 0]
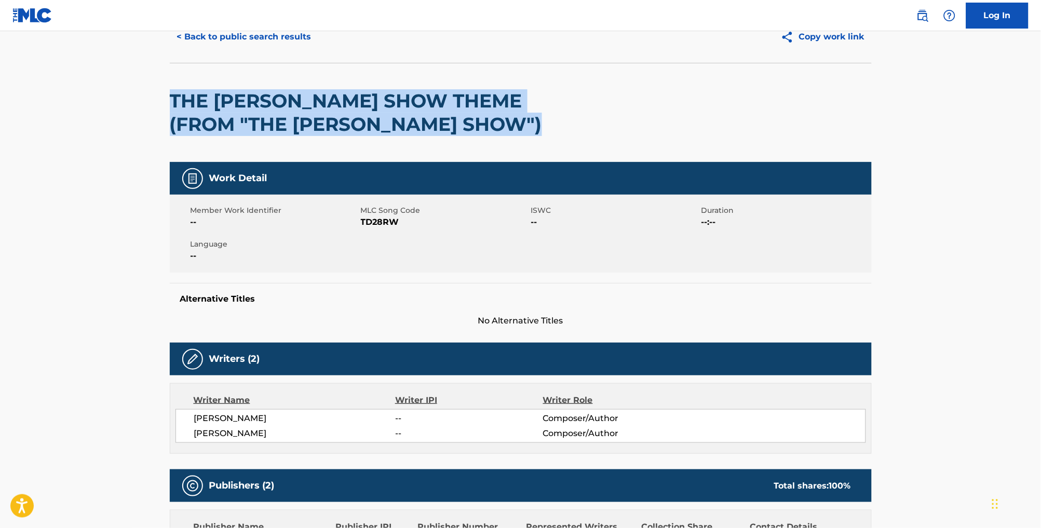
drag, startPoint x: 445, startPoint y: 130, endPoint x: 124, endPoint y: 99, distance: 322.8
click at [124, 99] on main "< Back to public search results Copy work link THE [PERSON_NAME] SHOW THEME (FR…" at bounding box center [520, 455] width 1041 height 940
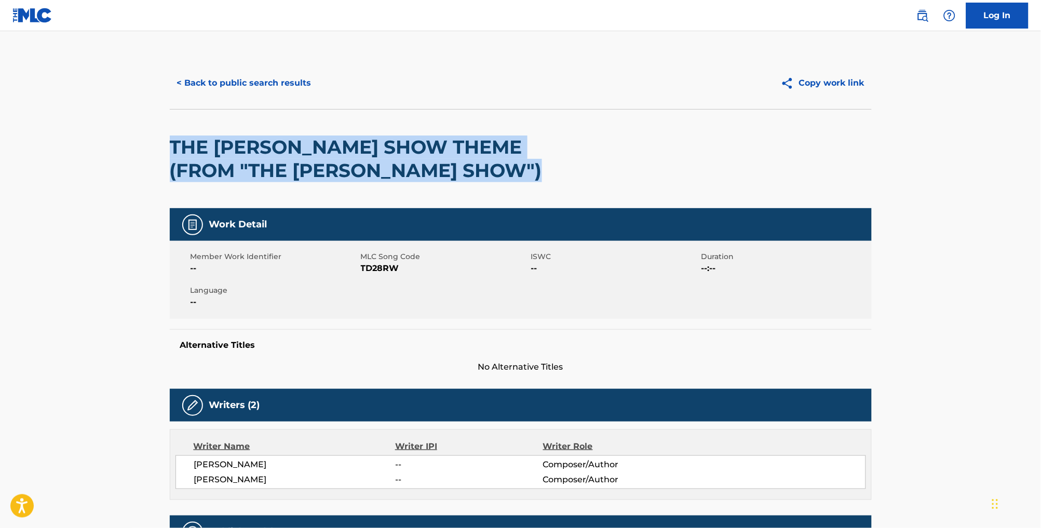
scroll to position [0, 0]
click at [265, 86] on button "< Back to public search results" at bounding box center [244, 83] width 149 height 26
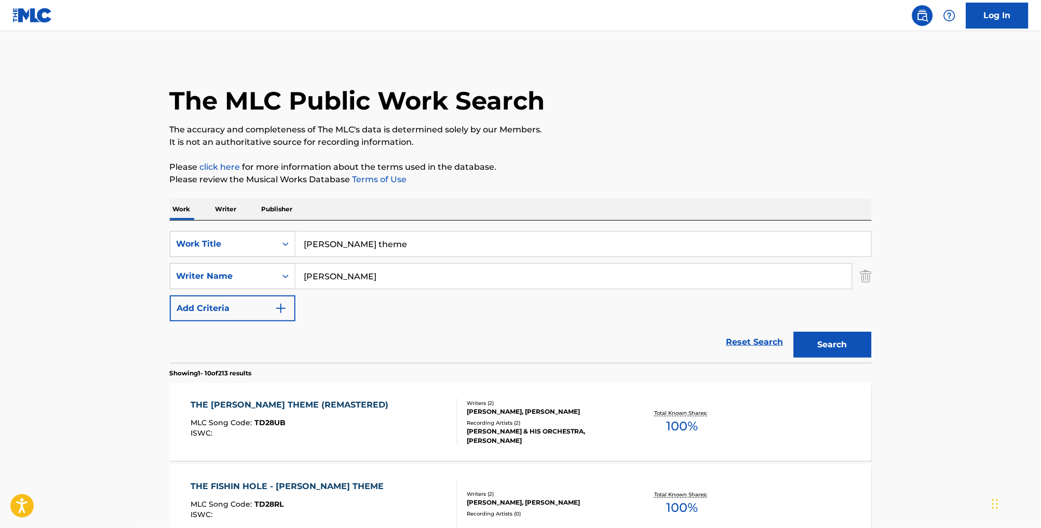
drag, startPoint x: 396, startPoint y: 251, endPoint x: 289, endPoint y: 228, distance: 108.9
click at [290, 232] on div "SearchWithCriteria9c592281-a57b-48d5-ba2a-33ac66abd66f Work Title [PERSON_NAME]…" at bounding box center [521, 292] width 702 height 142
type input "e"
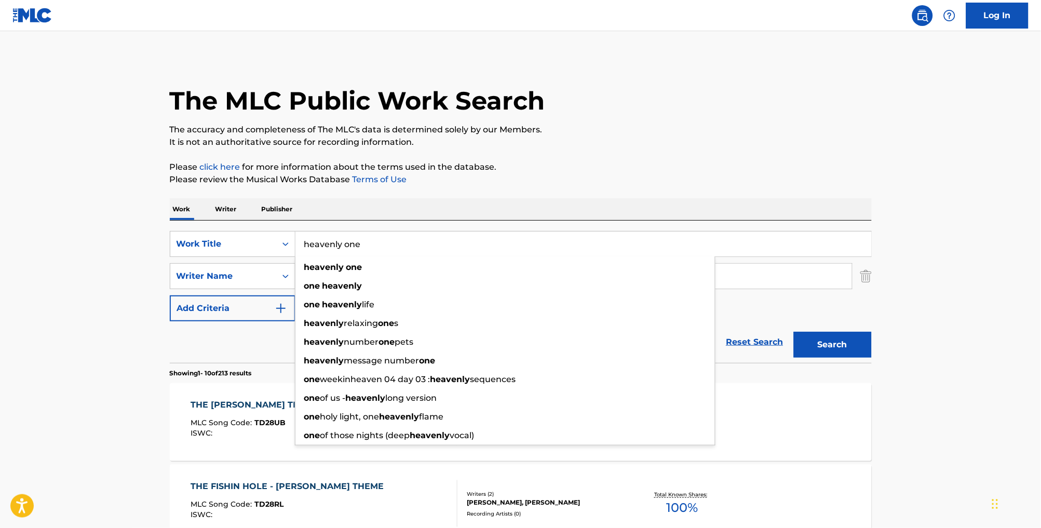
type input "heavenly one"
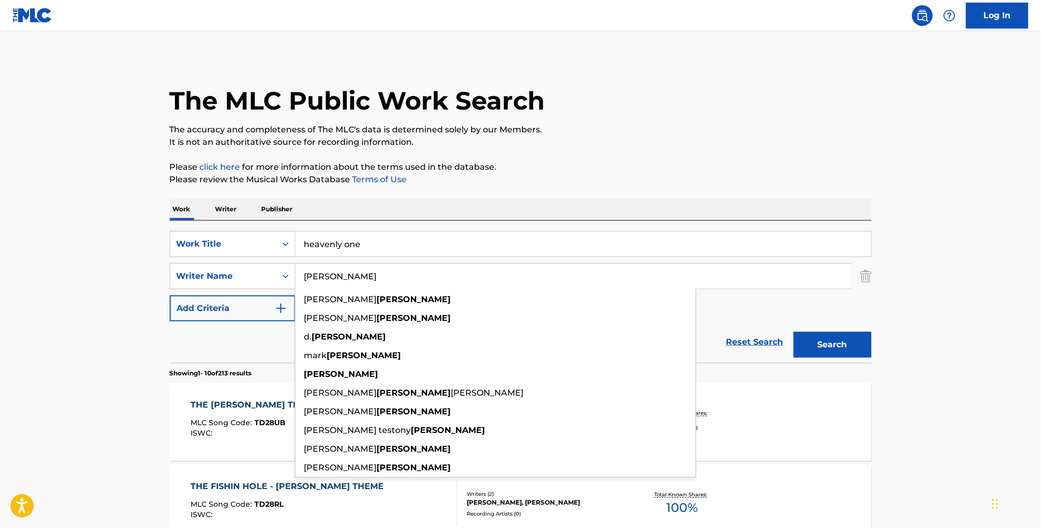
type input "[PERSON_NAME]"
click at [851, 358] on button "Search" at bounding box center [833, 345] width 78 height 26
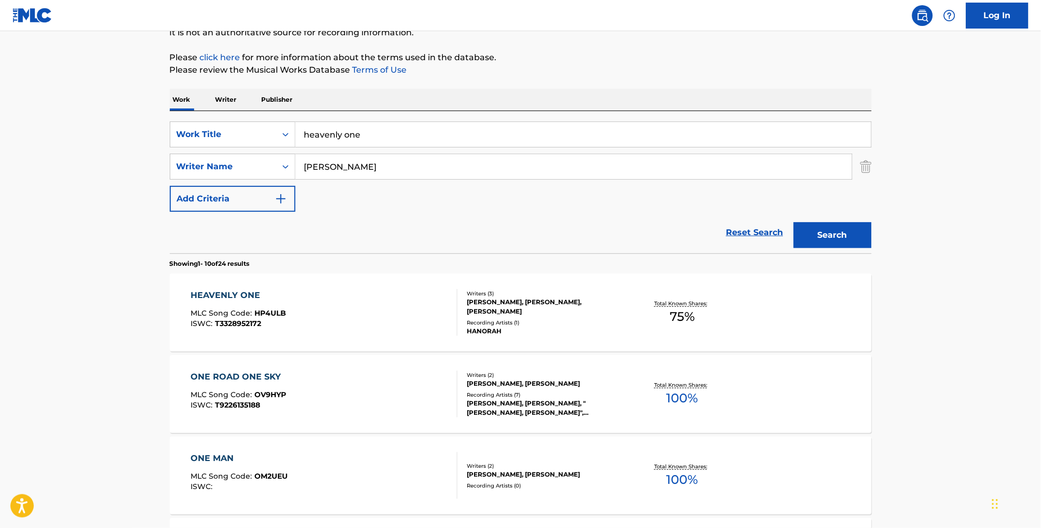
scroll to position [111, 0]
click at [403, 328] on div "HEAVENLY ONE MLC Song Code : HP4ULB ISWC : T3328952172" at bounding box center [324, 311] width 267 height 47
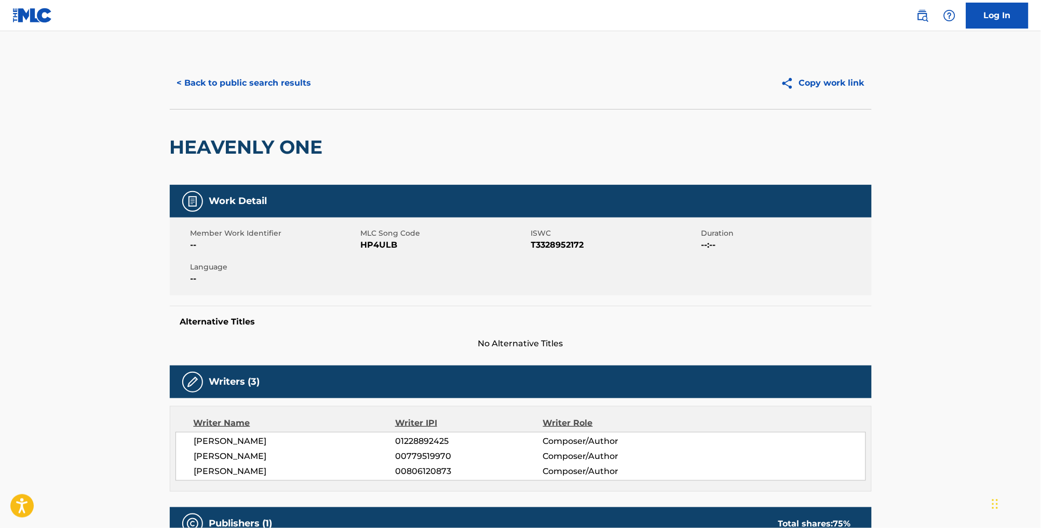
click at [254, 96] on button "< Back to public search results" at bounding box center [244, 83] width 149 height 26
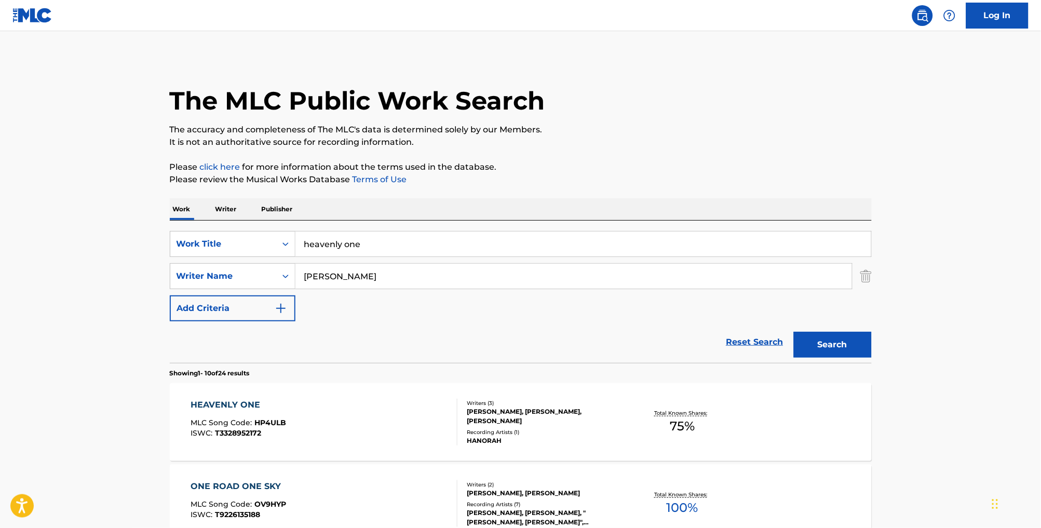
scroll to position [110, 0]
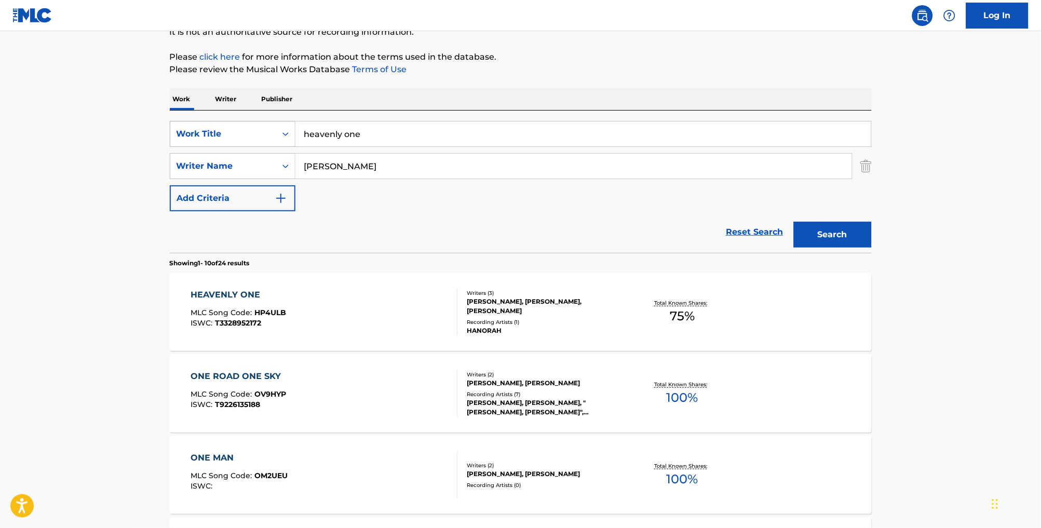
drag, startPoint x: 369, startPoint y: 141, endPoint x: 273, endPoint y: 127, distance: 97.6
click at [273, 127] on div "SearchWithCriteria9c592281-a57b-48d5-ba2a-33ac66abd66f Work Title heavenly one" at bounding box center [521, 134] width 702 height 26
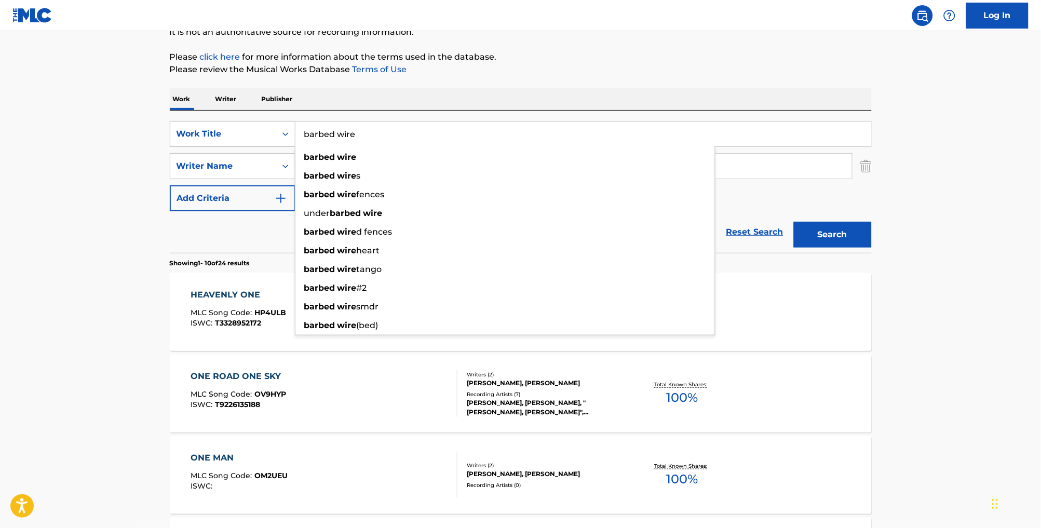
type input "barbed wire"
click at [851, 247] on button "Search" at bounding box center [833, 235] width 78 height 26
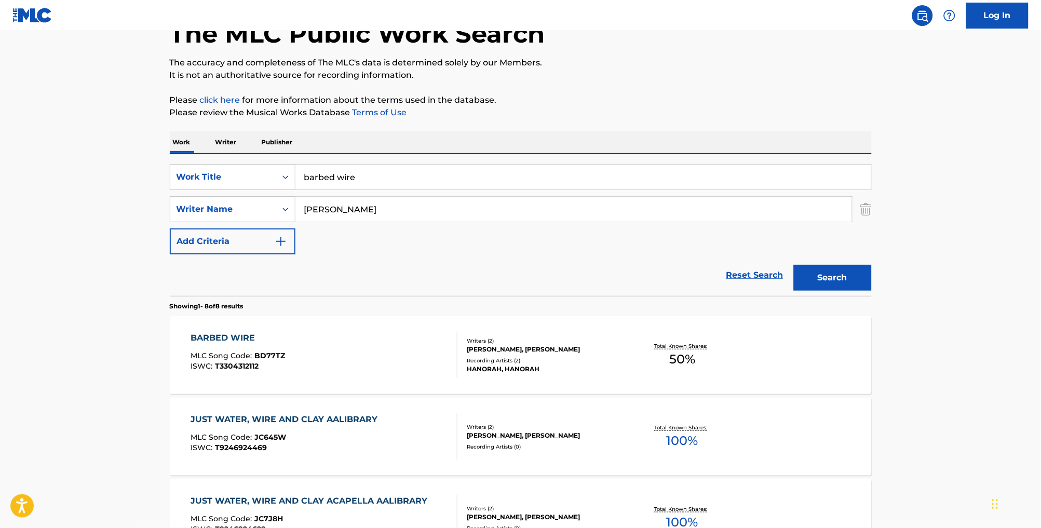
scroll to position [130, 0]
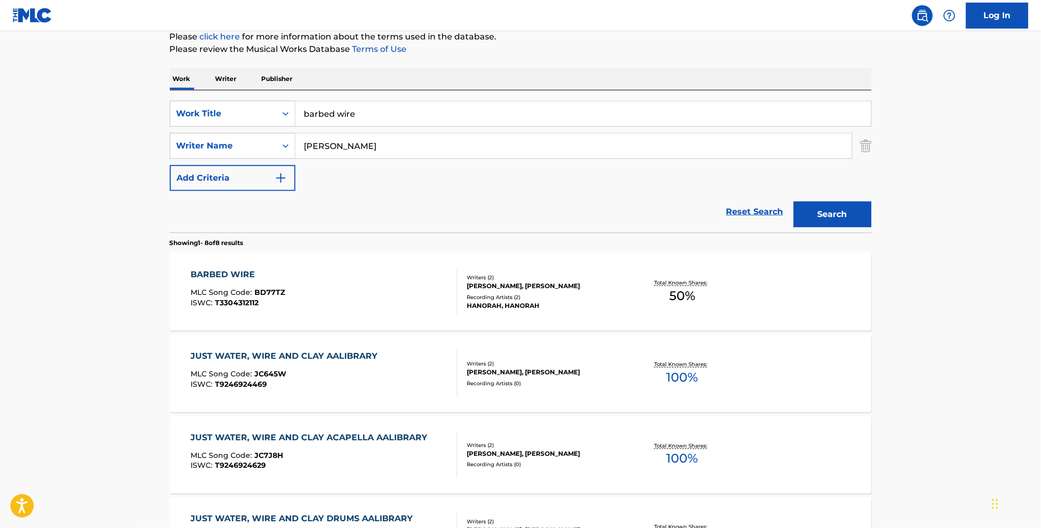
click at [398, 314] on div "BARBED WIRE MLC Song Code : BD77TZ ISWC : T3304312112" at bounding box center [324, 291] width 267 height 47
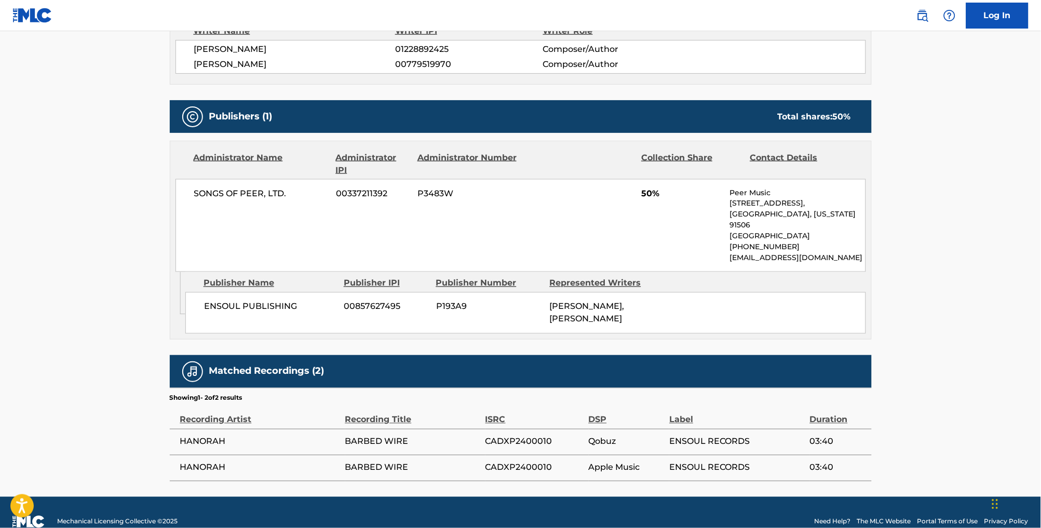
scroll to position [390, 0]
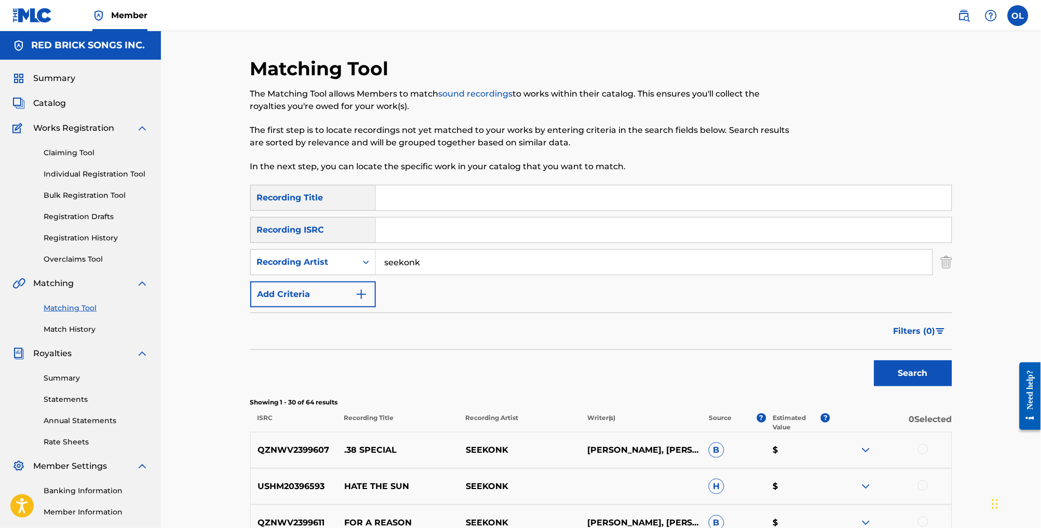
click at [78, 314] on link "Matching Tool" at bounding box center [96, 308] width 105 height 11
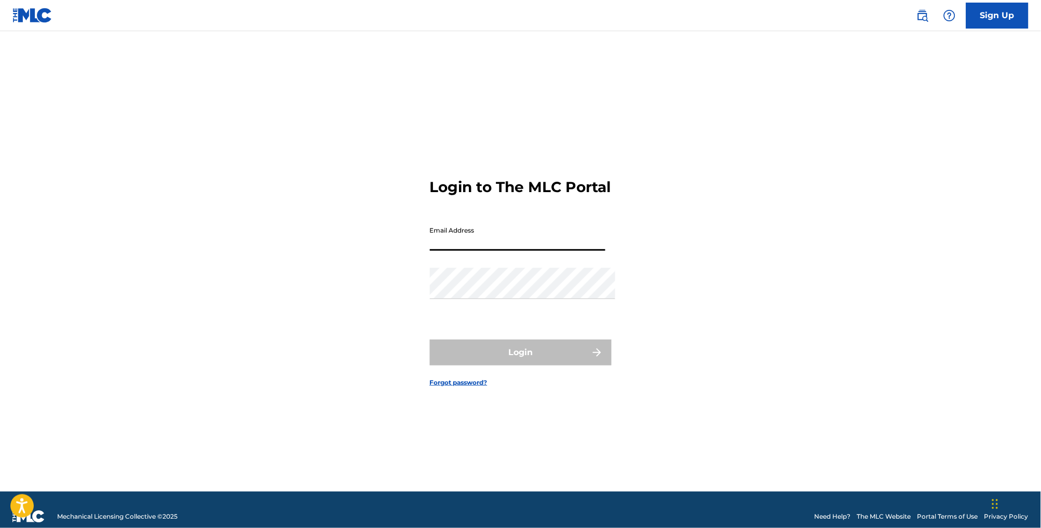
type input "[EMAIL_ADDRESS][DOMAIN_NAME]"
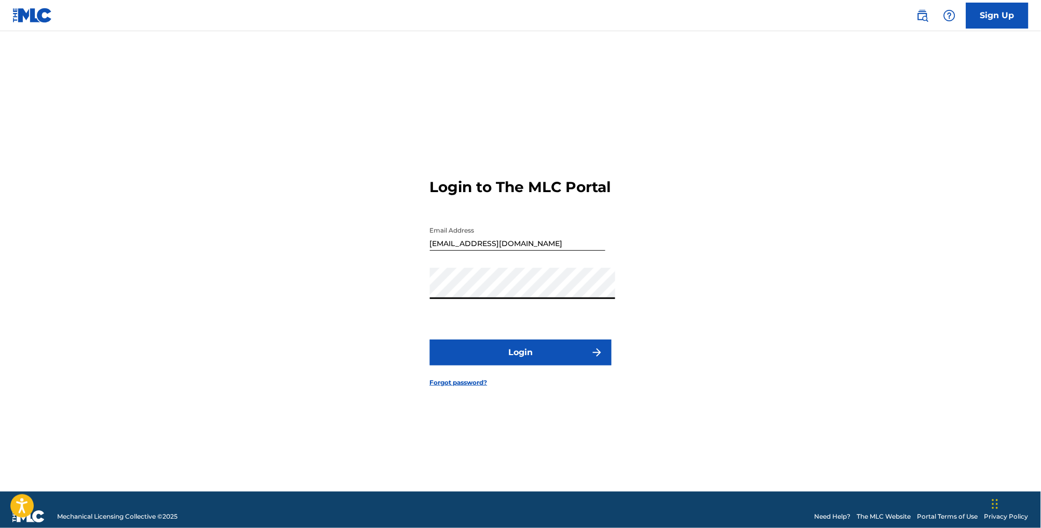
click at [520, 357] on button "Login" at bounding box center [521, 353] width 182 height 26
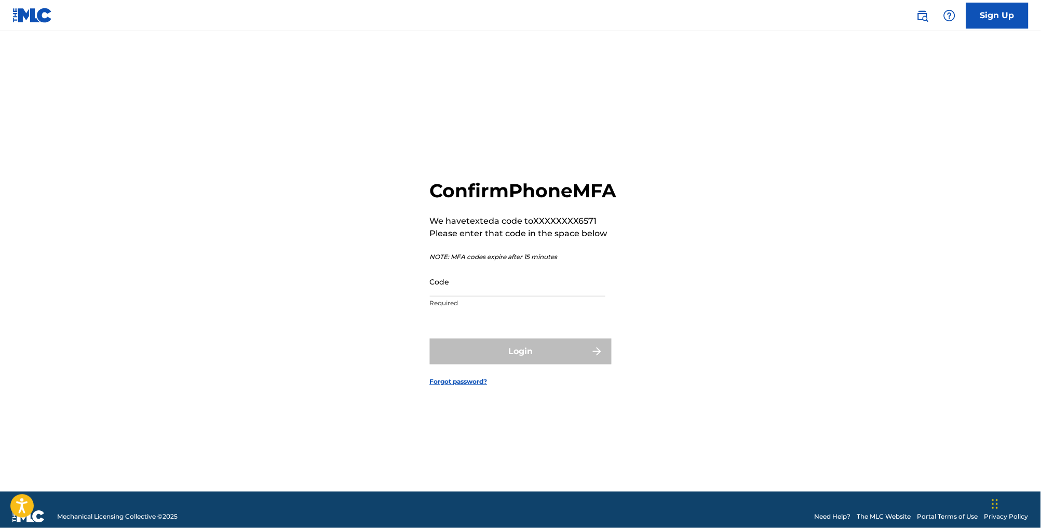
click at [477, 296] on input "Code" at bounding box center [517, 282] width 175 height 30
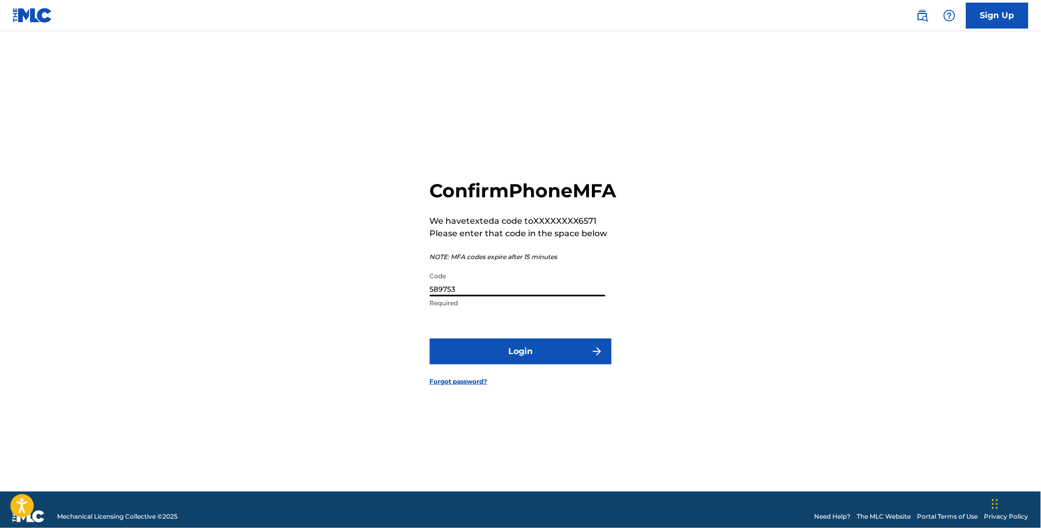
type input "589753"
click at [520, 364] on button "Login" at bounding box center [521, 352] width 182 height 26
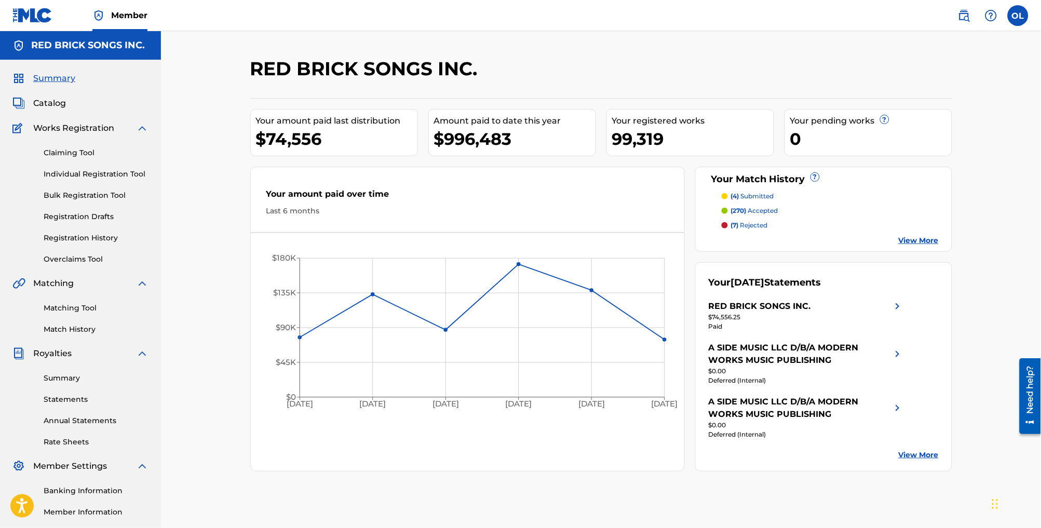
click at [94, 314] on link "Matching Tool" at bounding box center [96, 308] width 105 height 11
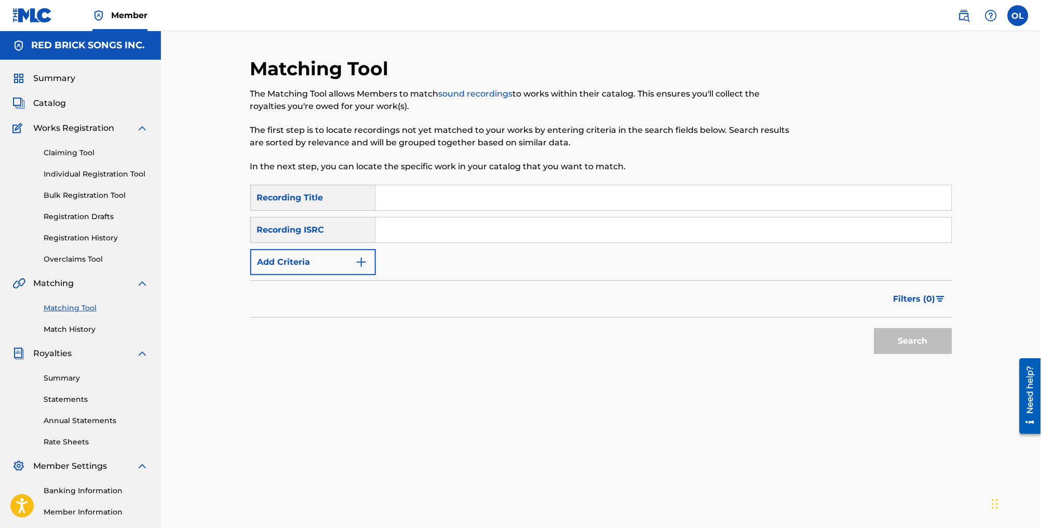
click at [264, 275] on button "Add Criteria" at bounding box center [313, 262] width 126 height 26
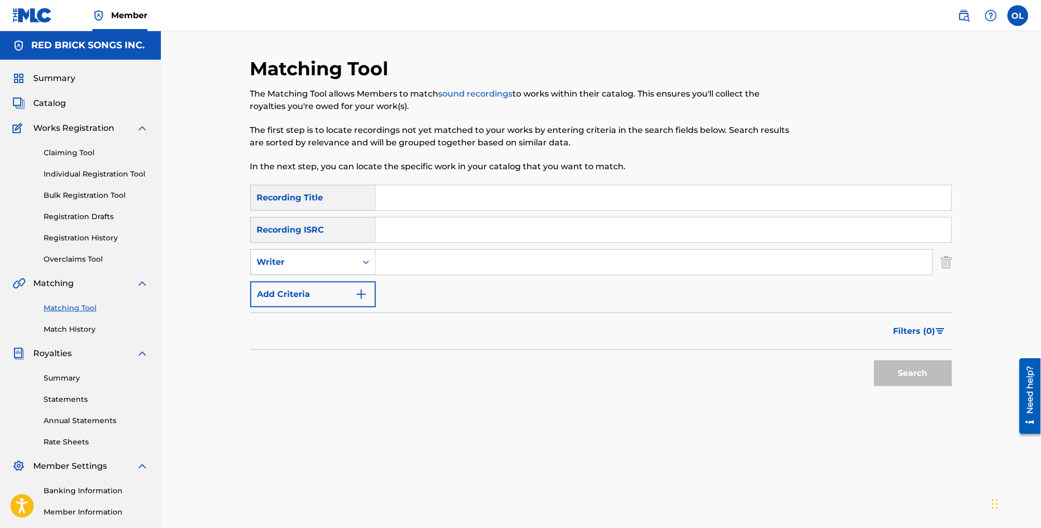
click at [322, 268] on div "Writer" at bounding box center [303, 262] width 93 height 12
click at [314, 300] on div "Recording Artist" at bounding box center [313, 288] width 125 height 26
click at [457, 268] on input "Search Form" at bounding box center [654, 262] width 557 height 25
paste input "The Fishin' Hole (The Andy Griffith Show Theme Song)"
type input "The Fishin' Hole (The Andy Griffith Show Theme Song)"
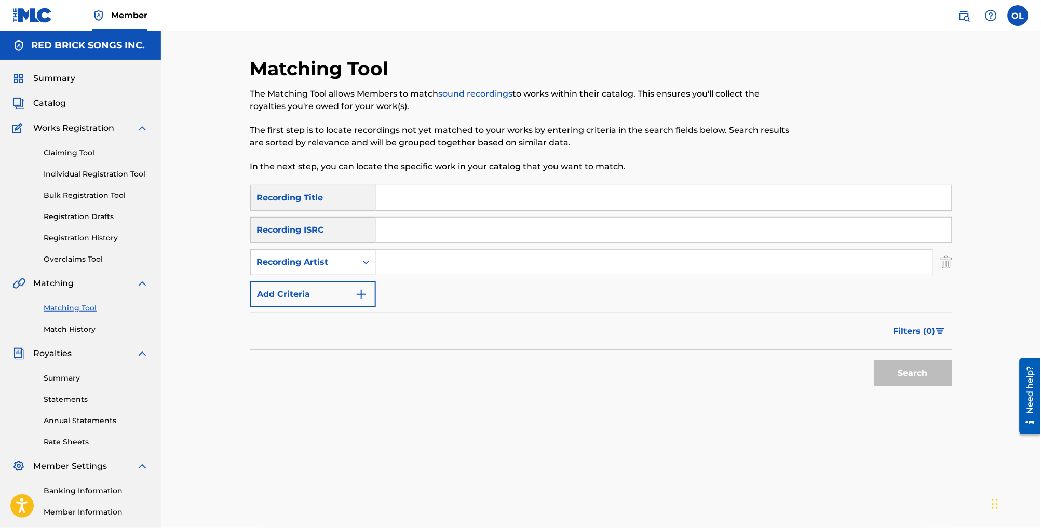
paste input "D. Scott Eads"
type input "D. Scott Eads"
click at [952, 379] on button "Search" at bounding box center [913, 373] width 78 height 26
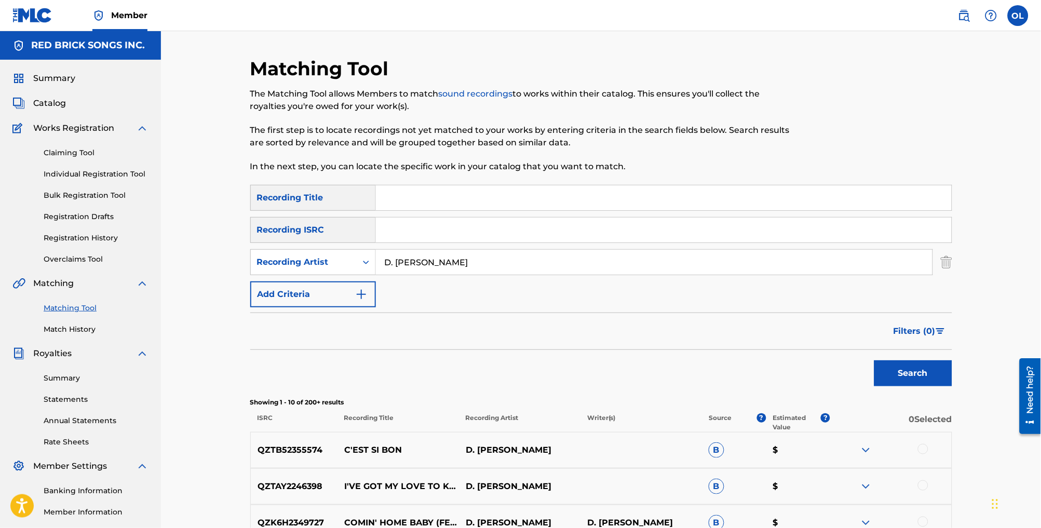
click at [477, 206] on input "Search Form" at bounding box center [664, 197] width 576 height 25
type input "fishin"
click at [936, 386] on button "Search" at bounding box center [913, 373] width 78 height 26
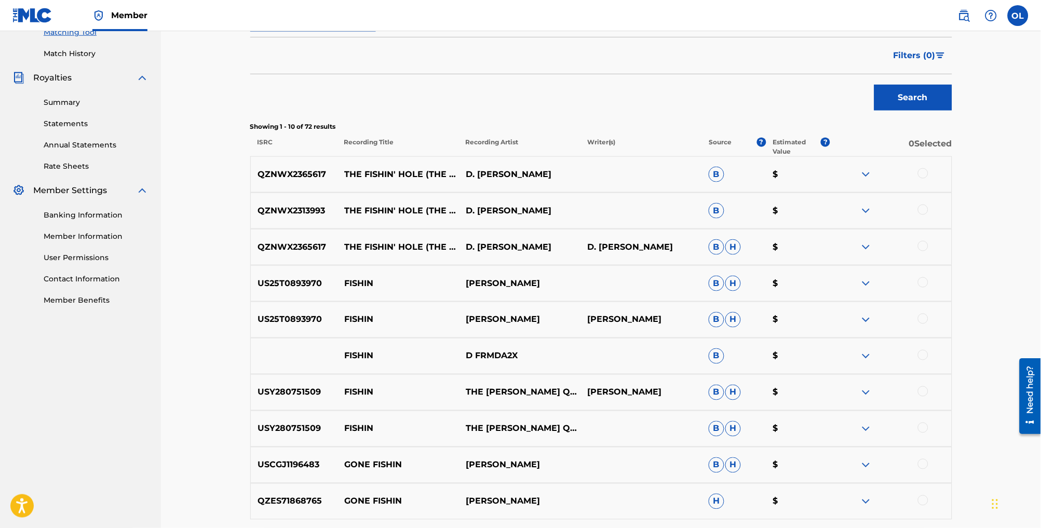
scroll to position [355, 0]
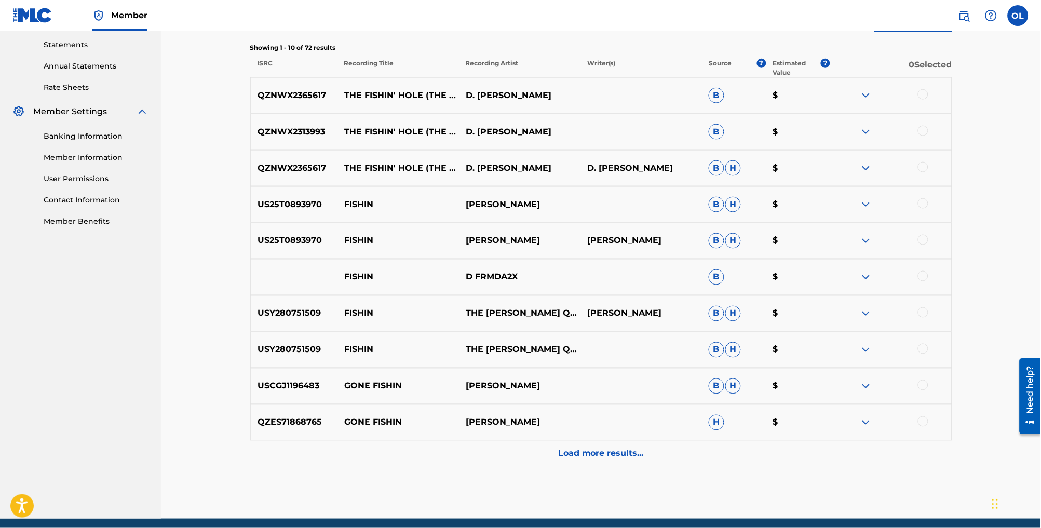
click at [928, 100] on div at bounding box center [923, 94] width 10 height 10
click at [928, 136] on div at bounding box center [923, 131] width 10 height 10
click at [928, 172] on div at bounding box center [923, 167] width 10 height 10
click at [787, 437] on button "Match 3 Groups" at bounding box center [729, 443] width 115 height 26
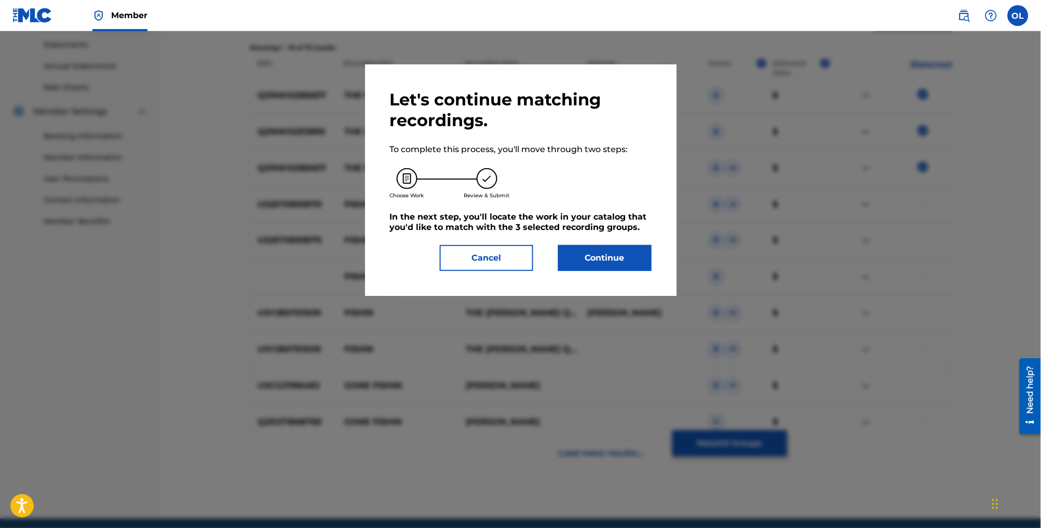
click at [617, 253] on button "Continue" at bounding box center [604, 258] width 93 height 26
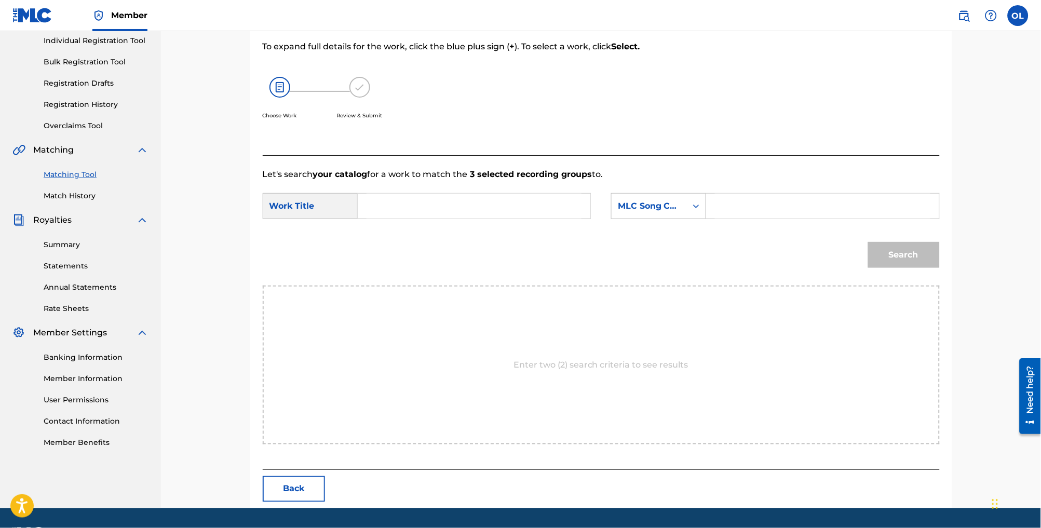
click at [456, 199] on input "Search Form" at bounding box center [474, 206] width 215 height 25
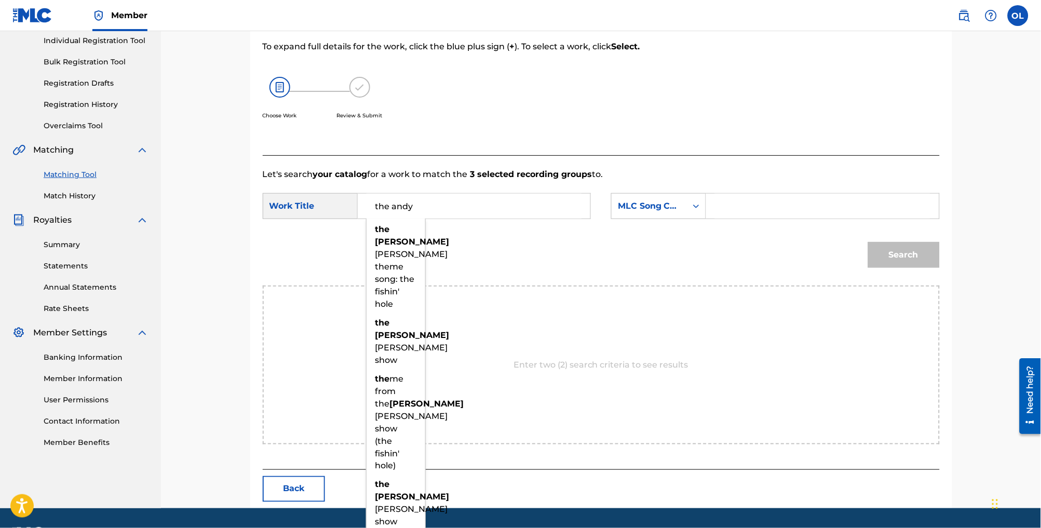
type input "the andy"
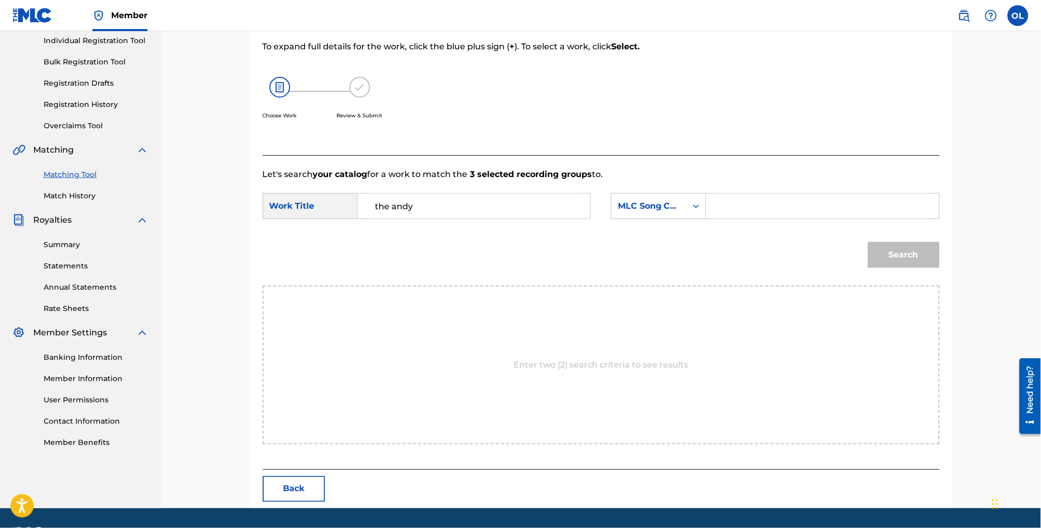
paste input "TD28RU"
type input "TD28RU"
click at [918, 257] on button "Search" at bounding box center [904, 255] width 72 height 26
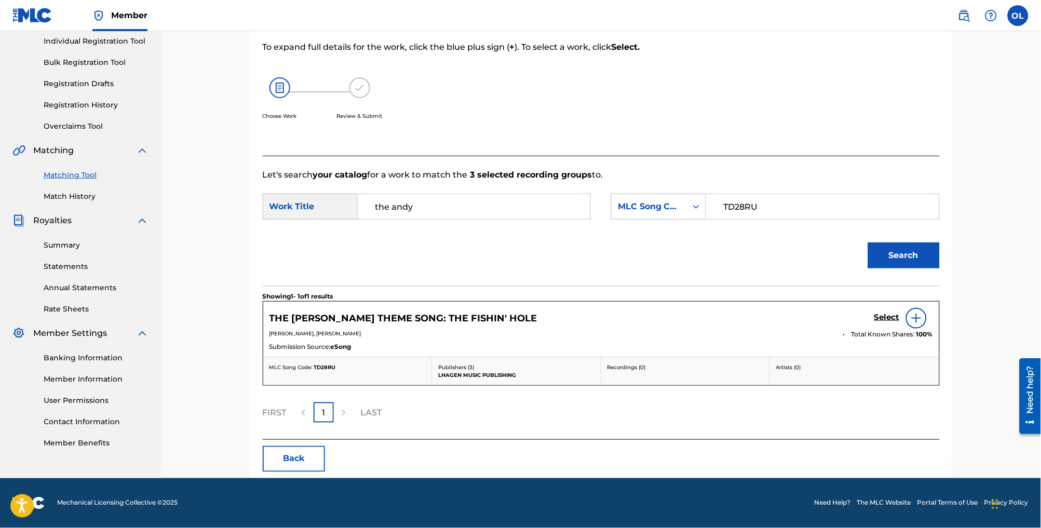
click at [900, 321] on h5 "Select" at bounding box center [886, 318] width 25 height 10
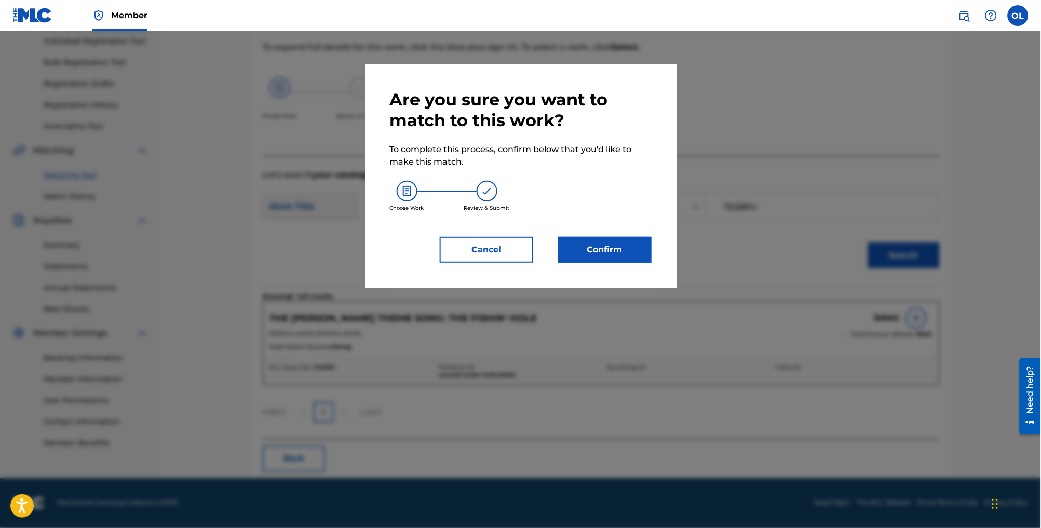
click at [634, 254] on button "Confirm" at bounding box center [604, 250] width 93 height 26
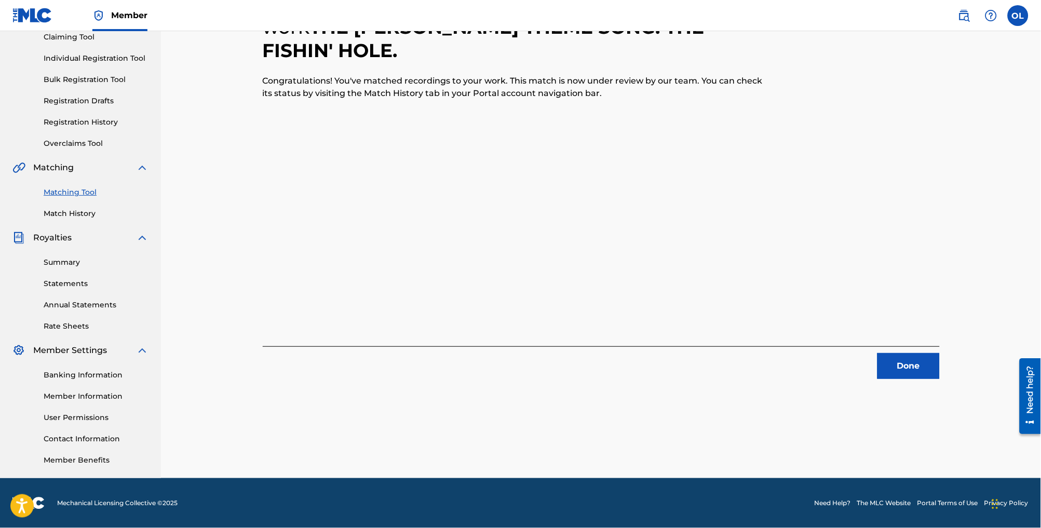
click at [930, 354] on button "Done" at bounding box center [908, 366] width 62 height 26
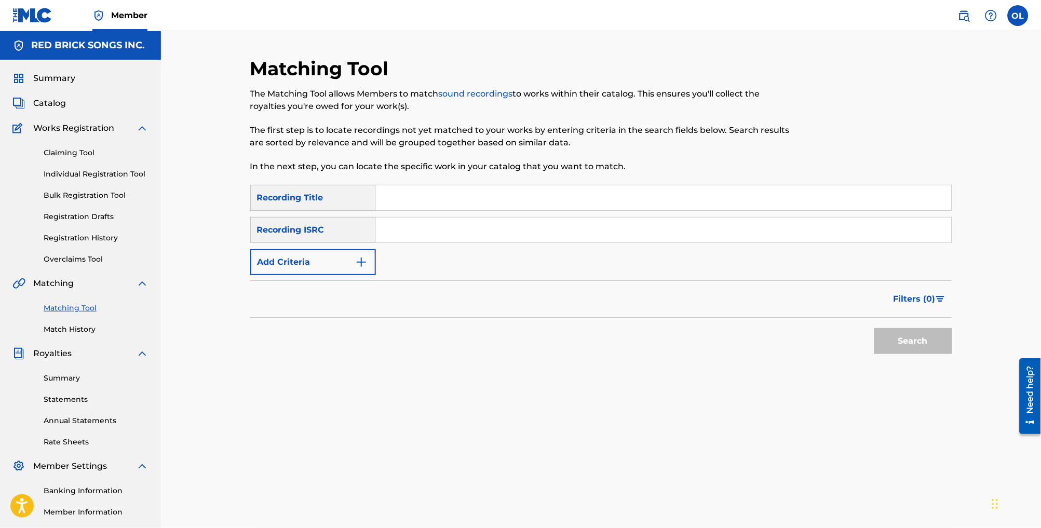
scroll to position [0, 0]
click at [378, 205] on input "Search Form" at bounding box center [664, 197] width 576 height 25
type input "[PERSON_NAME] theme"
click at [934, 344] on button "Search" at bounding box center [913, 341] width 78 height 26
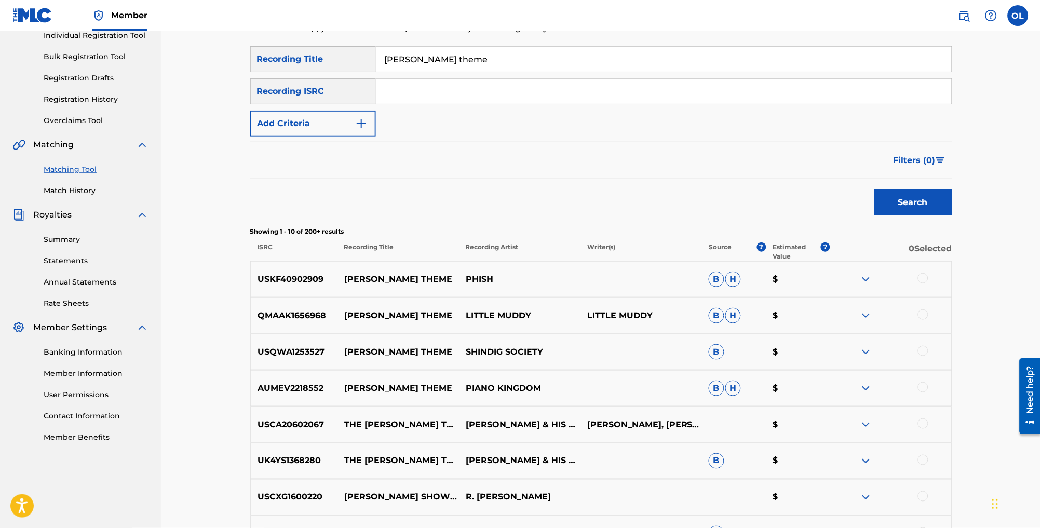
scroll to position [123, 0]
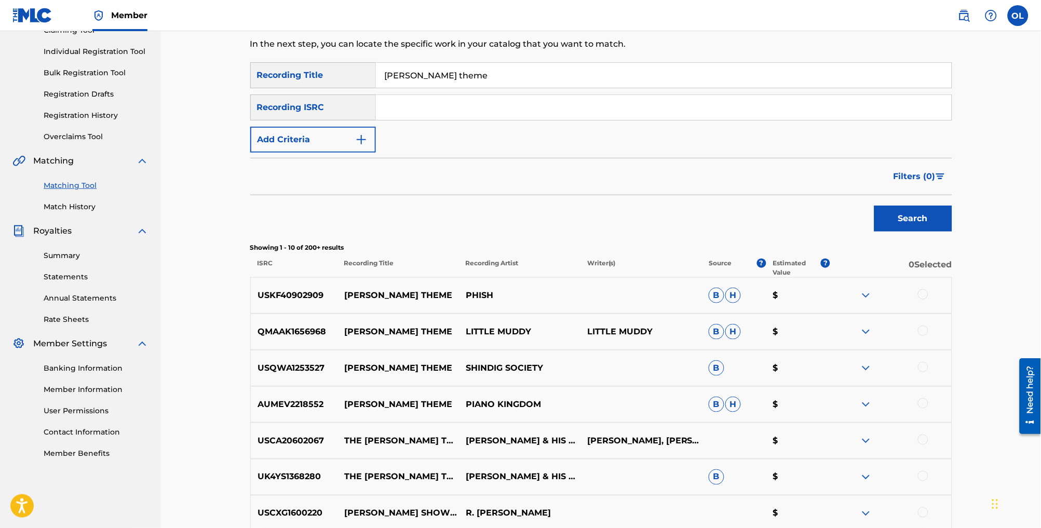
click at [936, 183] on span "Filters ( 0 )" at bounding box center [915, 176] width 42 height 12
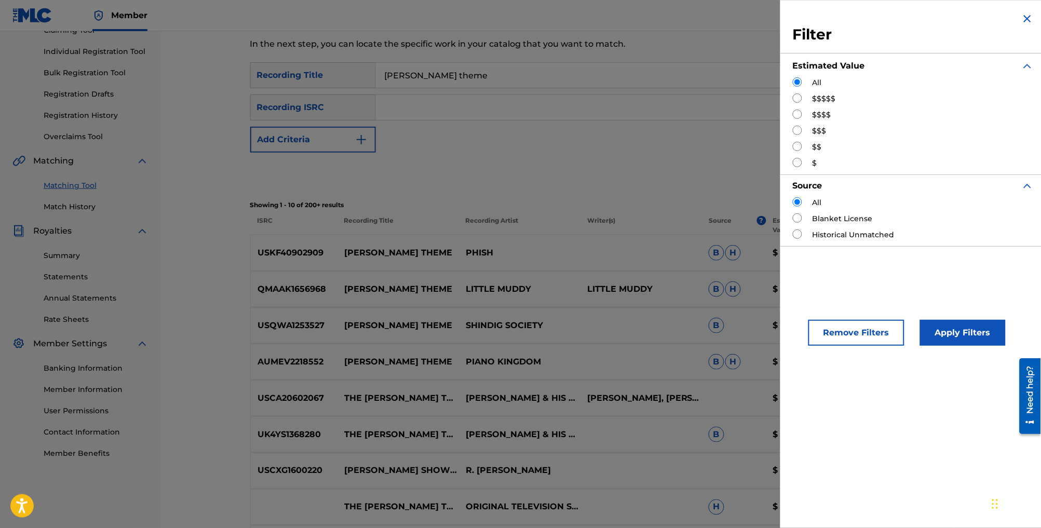
click at [793, 103] on input "Search Form" at bounding box center [797, 97] width 9 height 9
radio input "true"
click at [950, 343] on button "Apply Filters" at bounding box center [963, 333] width 86 height 26
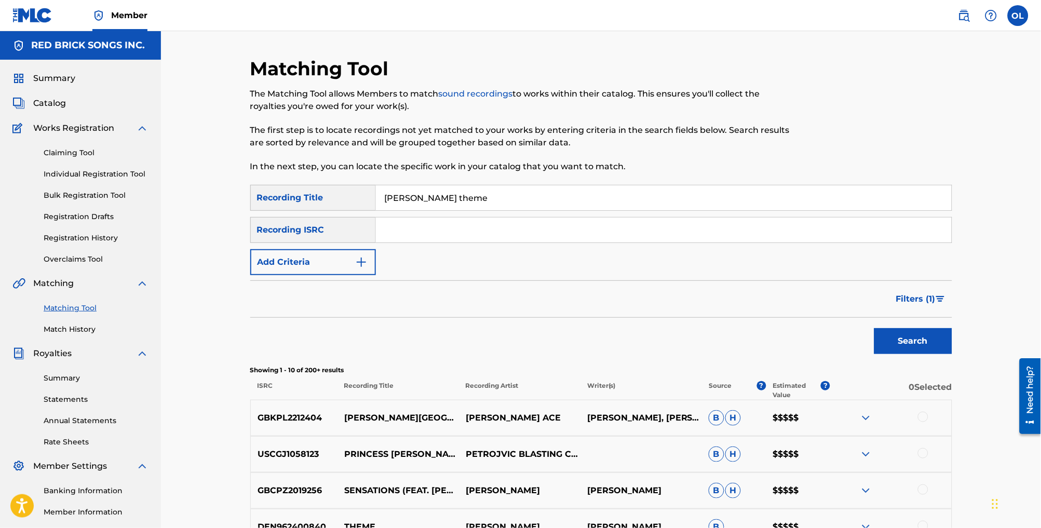
scroll to position [0, 0]
drag, startPoint x: 459, startPoint y: 205, endPoint x: 336, endPoint y: 187, distance: 124.2
click at [337, 187] on div "Matching Tool The Matching Tool allows Members to match sound recordings to wor…" at bounding box center [601, 449] width 702 height 784
click at [936, 354] on button "Search" at bounding box center [913, 341] width 78 height 26
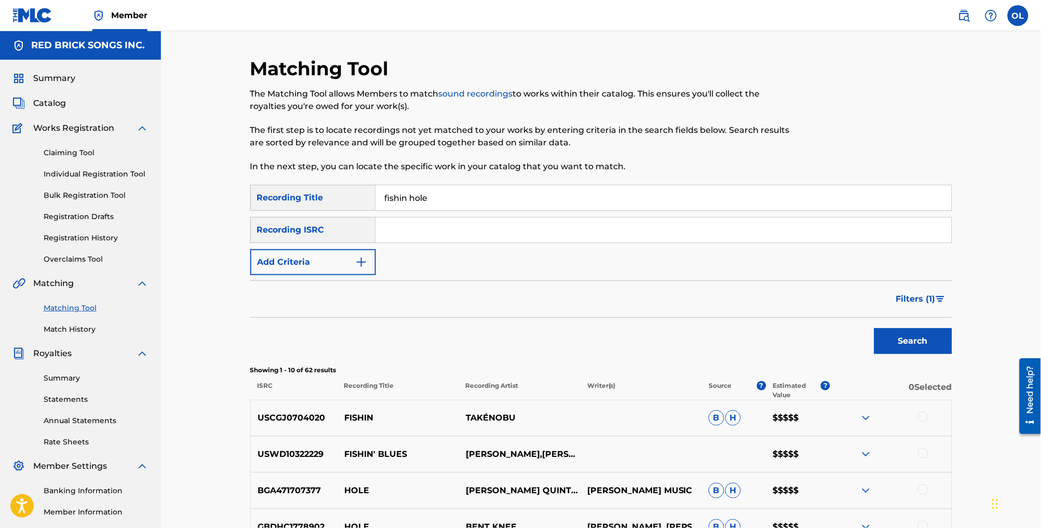
drag, startPoint x: 443, startPoint y: 201, endPoint x: 352, endPoint y: 187, distance: 93.0
click at [352, 188] on div "Matching Tool The Matching Tool allows Members to match sound recordings to wor…" at bounding box center [601, 449] width 702 height 784
type input "[PERSON_NAME] theme"
click at [936, 354] on button "Search" at bounding box center [913, 341] width 78 height 26
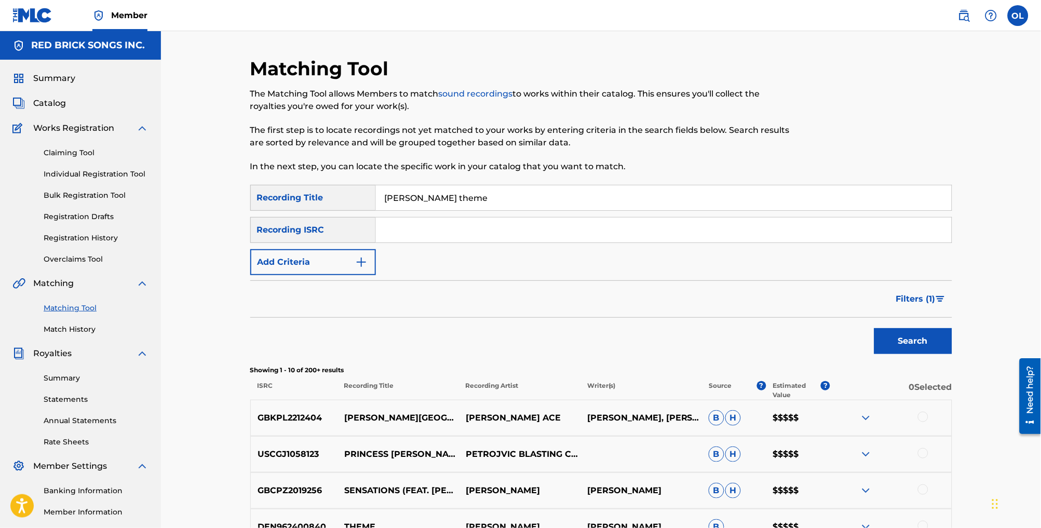
click at [936, 305] on span "Filters ( 1 )" at bounding box center [915, 299] width 39 height 12
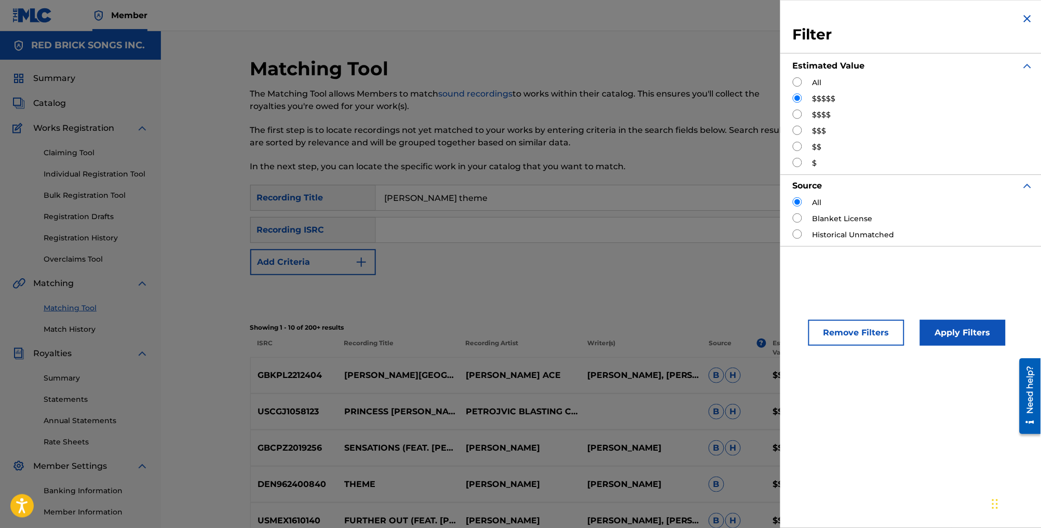
click at [793, 116] on input "Search Form" at bounding box center [797, 114] width 9 height 9
radio input "true"
click at [950, 340] on button "Apply Filters" at bounding box center [963, 333] width 86 height 26
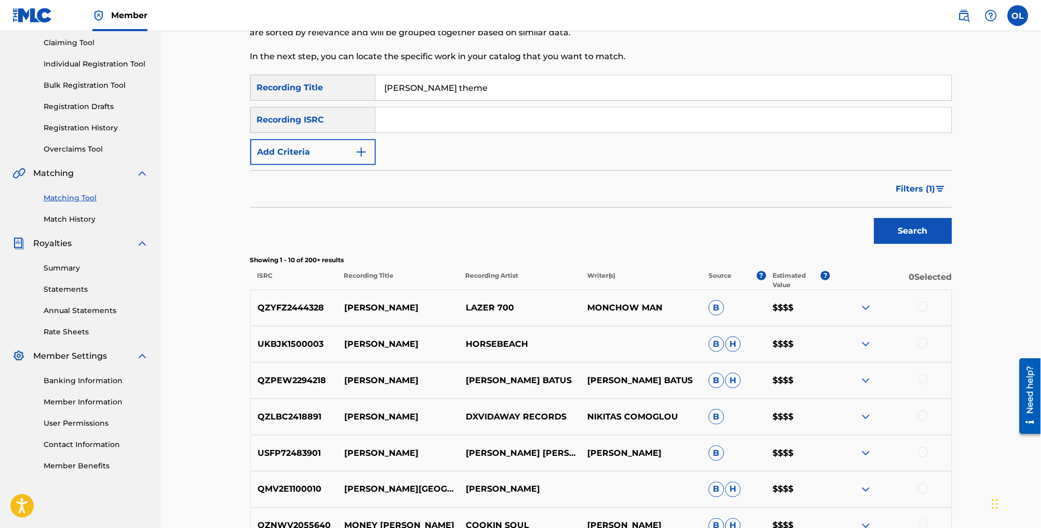
scroll to position [34, 0]
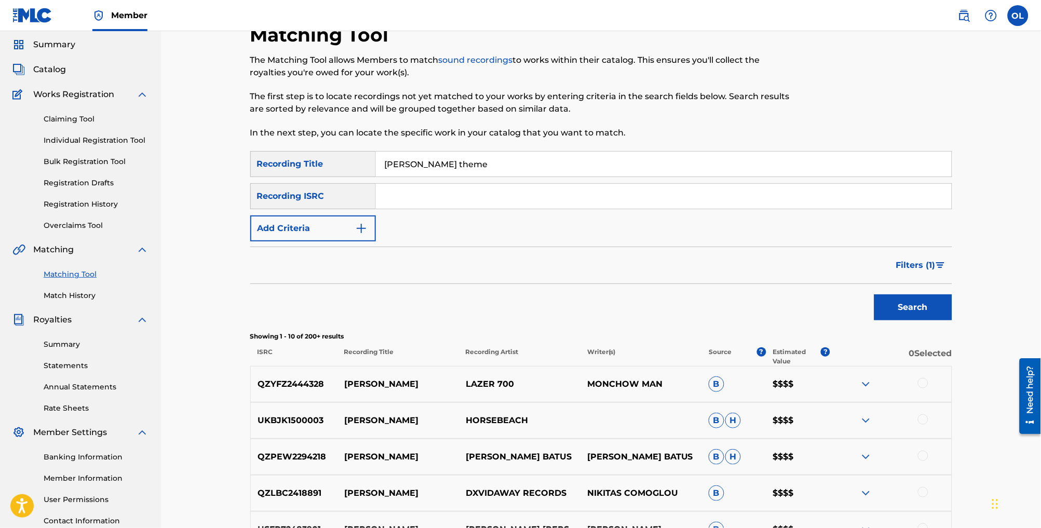
click at [936, 272] on span "Filters ( 1 )" at bounding box center [915, 265] width 39 height 12
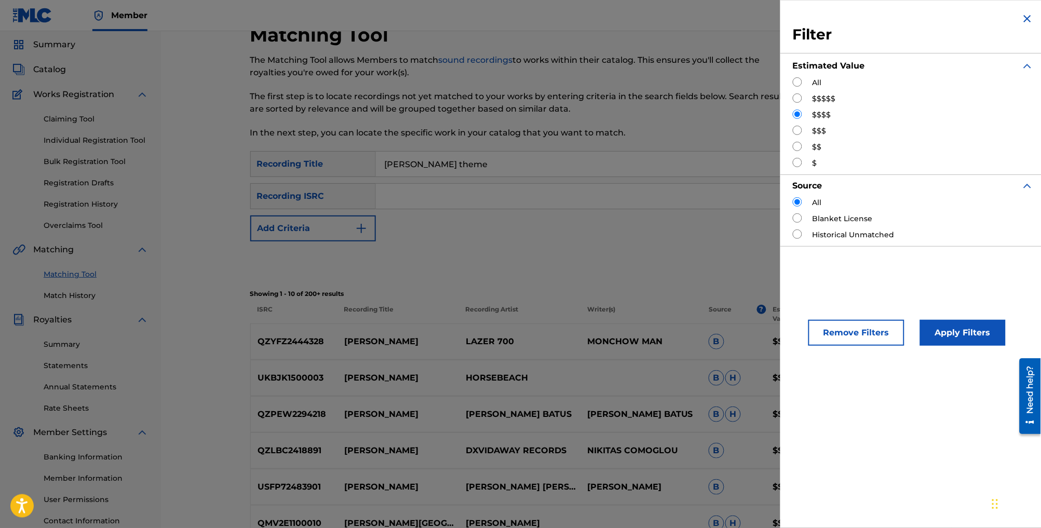
click at [793, 133] on input "Search Form" at bounding box center [797, 130] width 9 height 9
radio input "true"
click at [947, 341] on button "Apply Filters" at bounding box center [963, 333] width 86 height 26
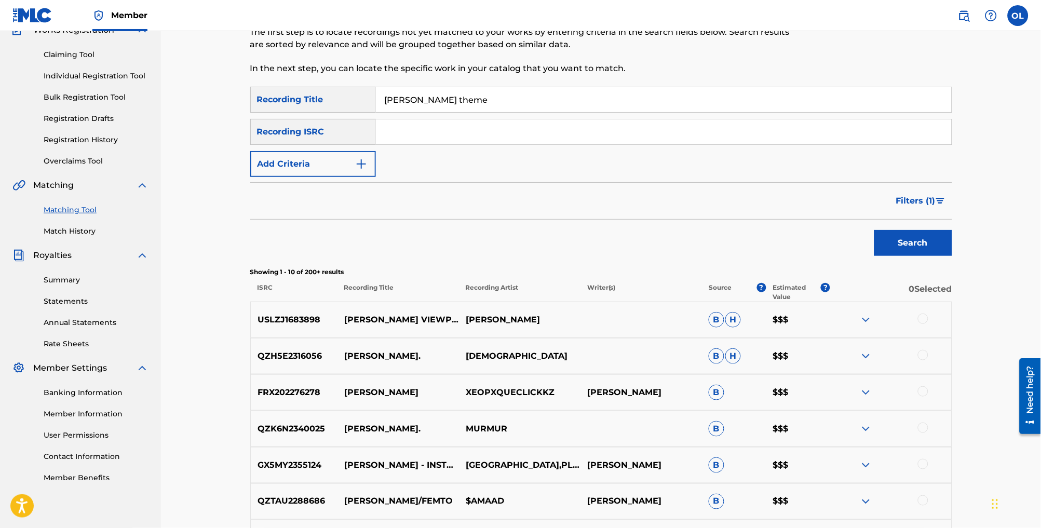
scroll to position [96, 0]
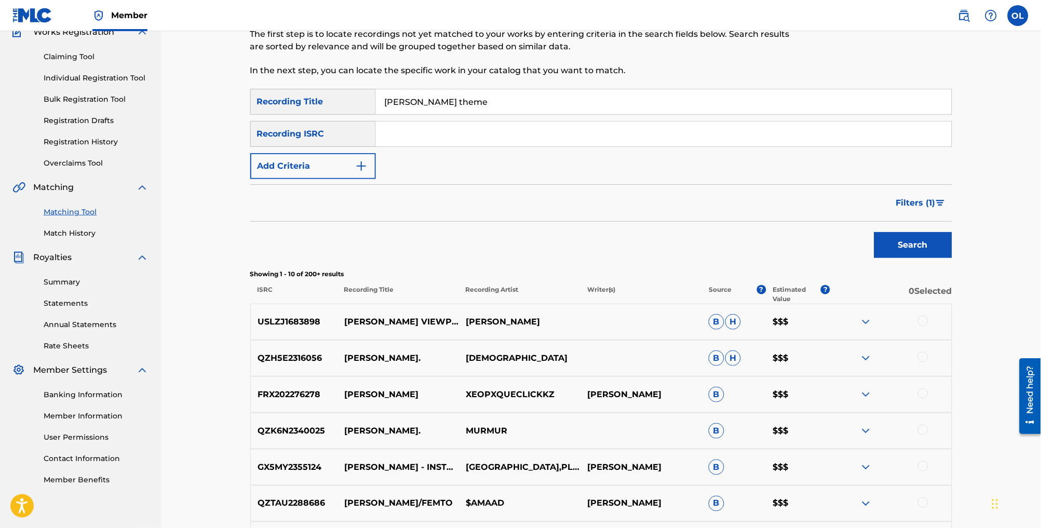
click at [936, 209] on span "Filters ( 1 )" at bounding box center [915, 203] width 39 height 12
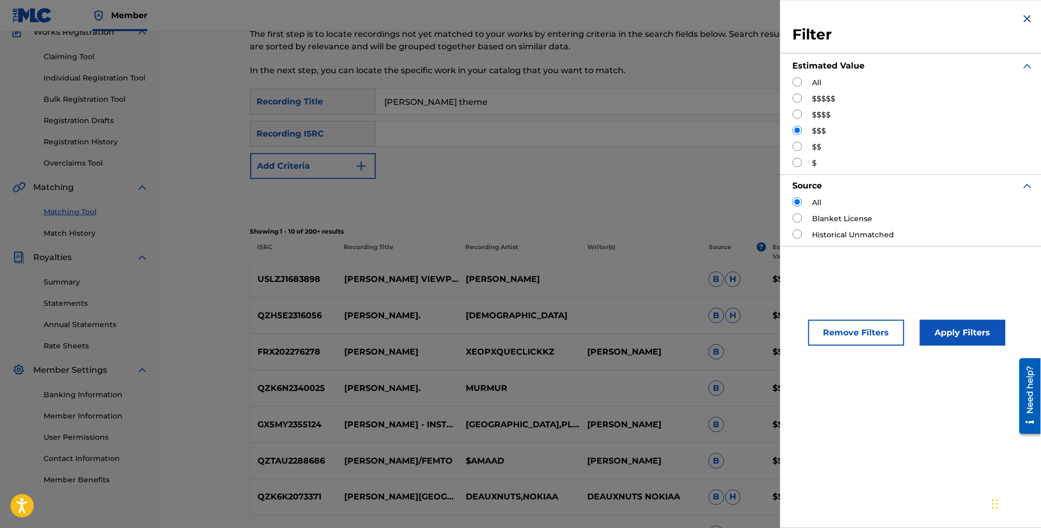
click at [793, 146] on input "Search Form" at bounding box center [797, 146] width 9 height 9
radio input "true"
click at [952, 334] on button "Apply Filters" at bounding box center [963, 333] width 86 height 26
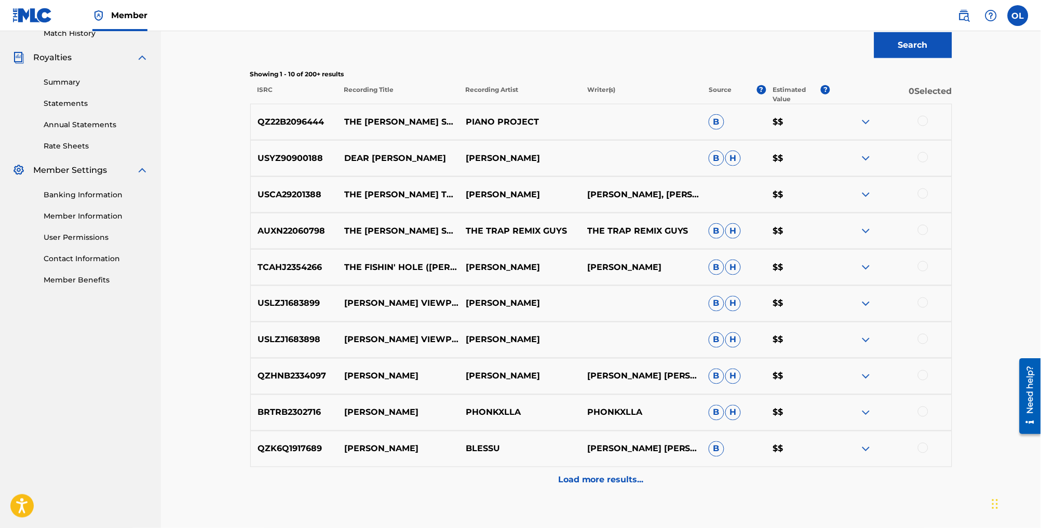
scroll to position [336, 0]
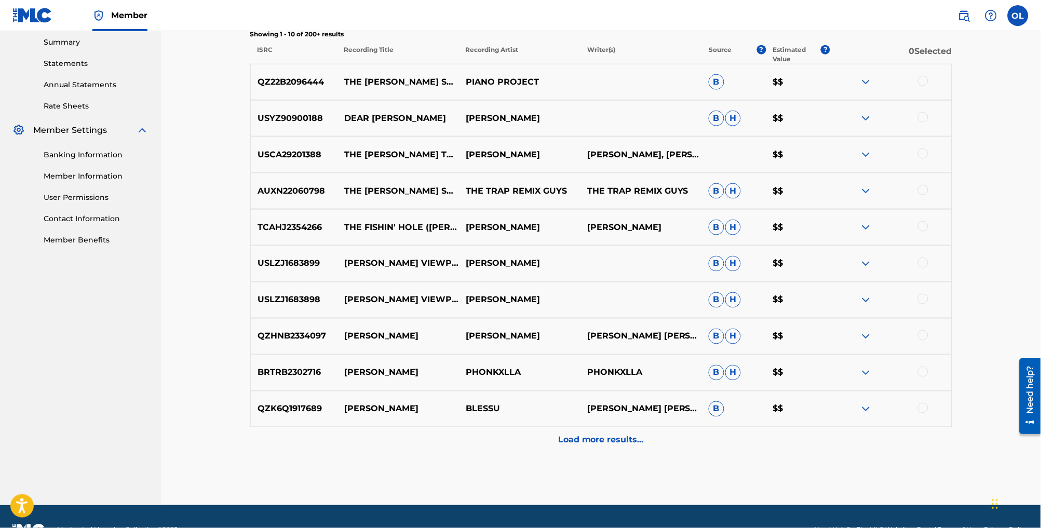
click at [614, 447] on p "Load more results..." at bounding box center [601, 440] width 86 height 12
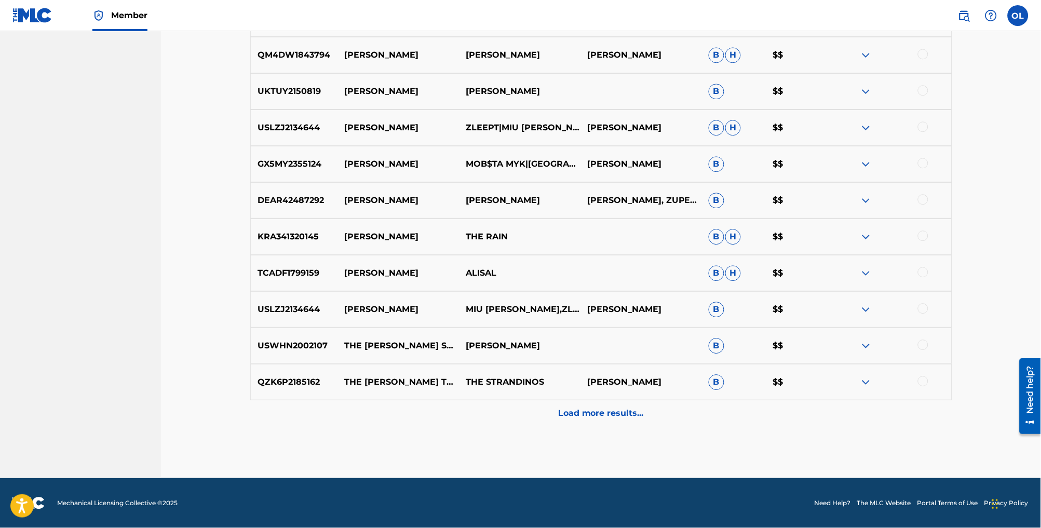
scroll to position [750, 0]
click at [601, 420] on p "Load more results..." at bounding box center [601, 413] width 86 height 12
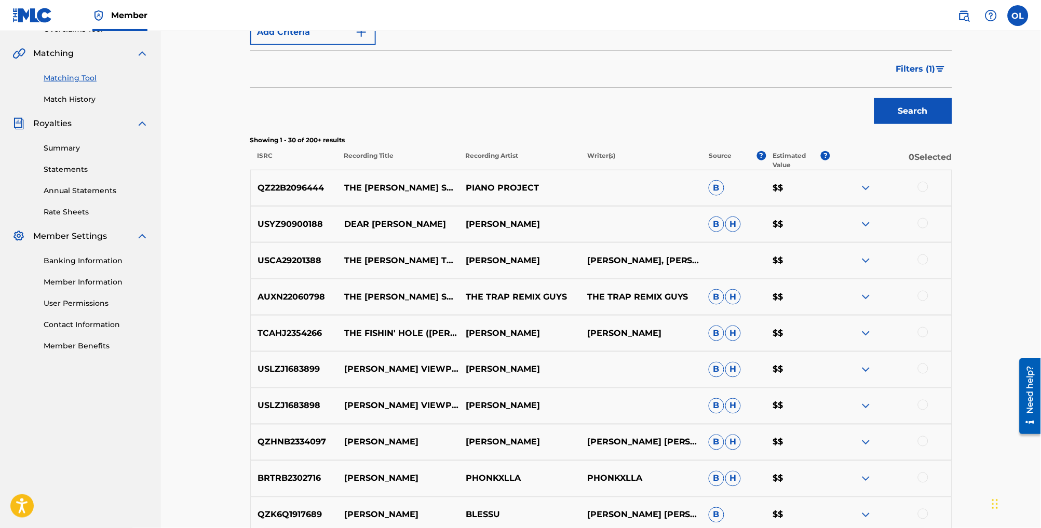
scroll to position [227, 0]
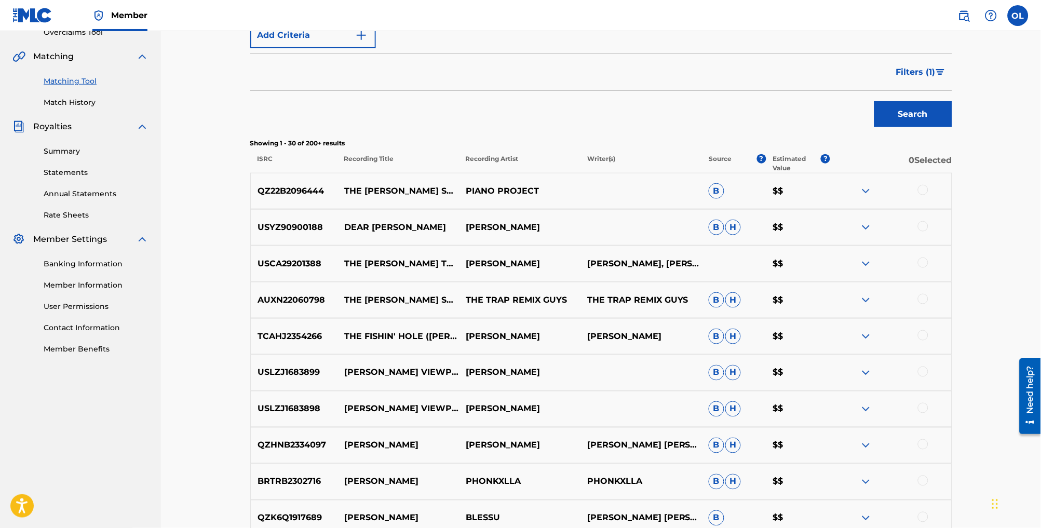
click at [87, 108] on link "Match History" at bounding box center [96, 102] width 105 height 11
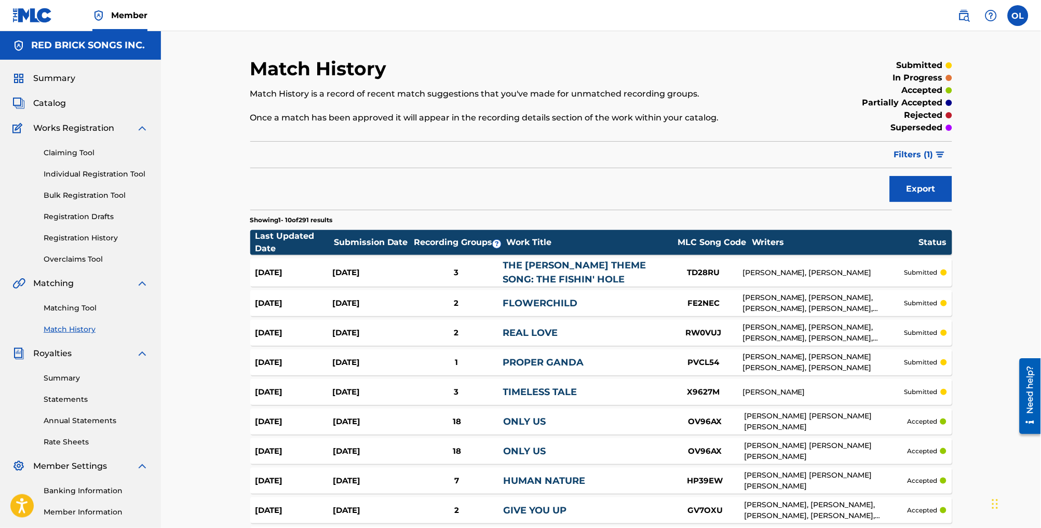
click at [656, 276] on div "THE [PERSON_NAME] THEME SONG: THE FISHIN' HOLE" at bounding box center [583, 273] width 161 height 28
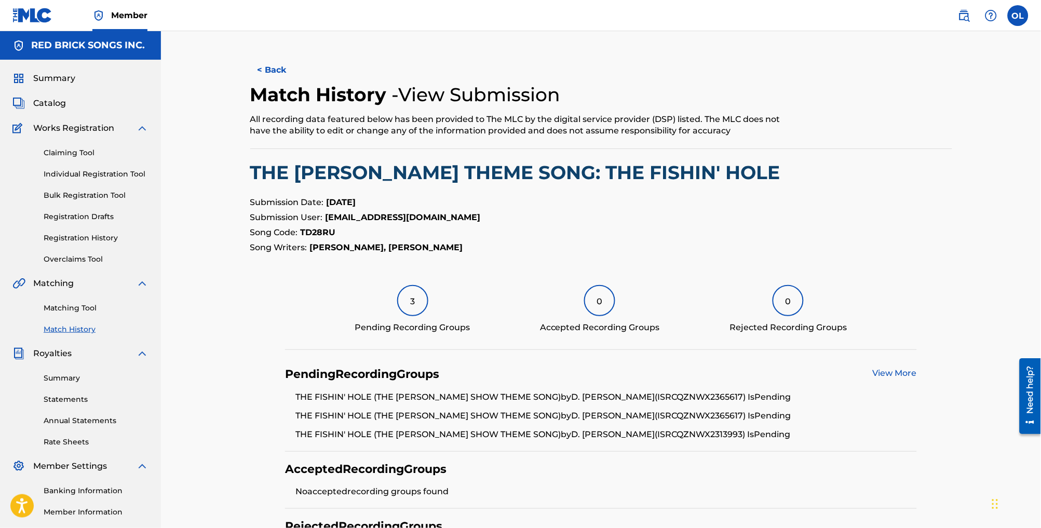
click at [271, 74] on button "< Back" at bounding box center [281, 70] width 62 height 26
